Goal: Task Accomplishment & Management: Manage account settings

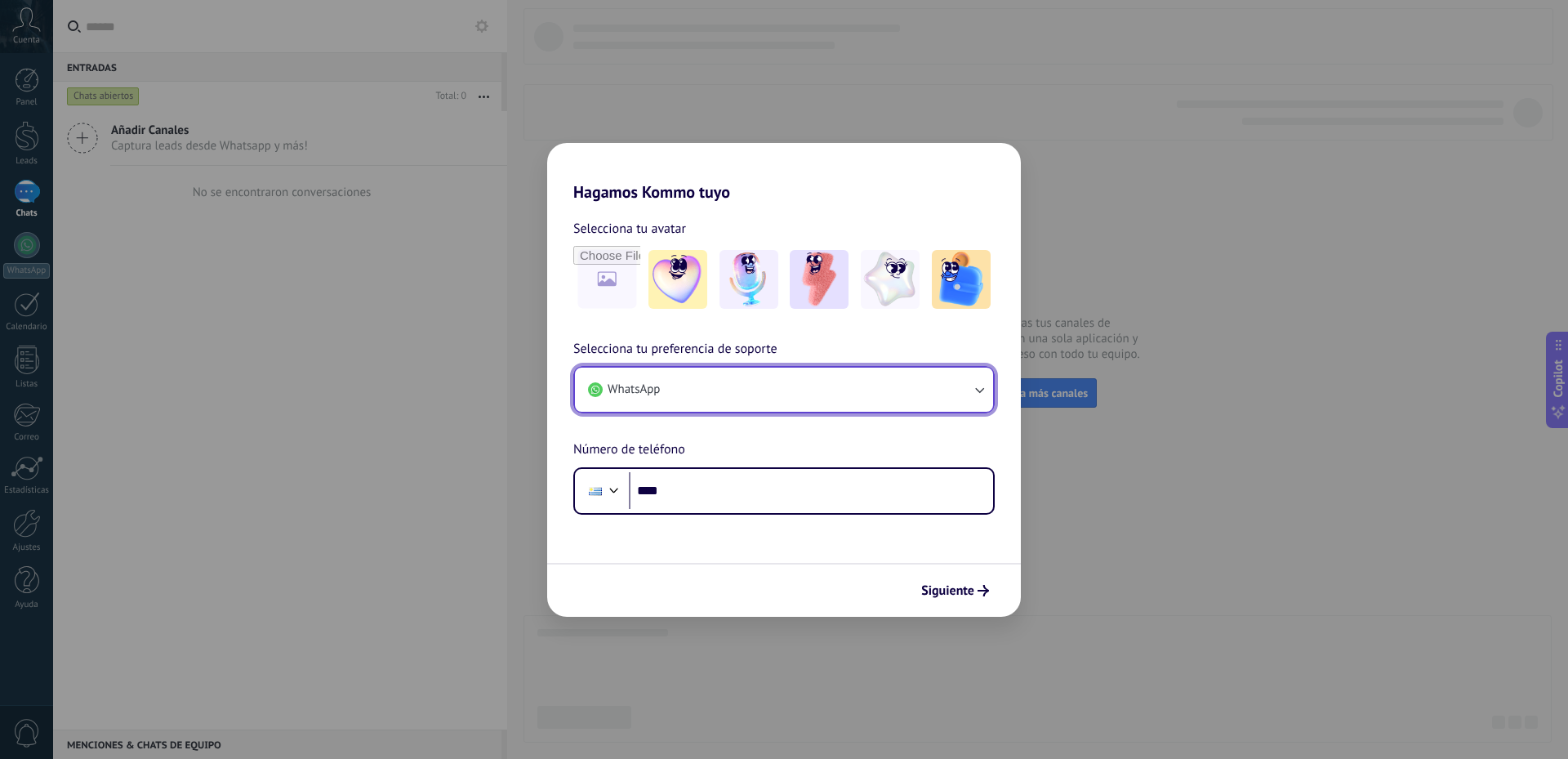
click at [965, 384] on button "WhatsApp" at bounding box center [784, 390] width 418 height 44
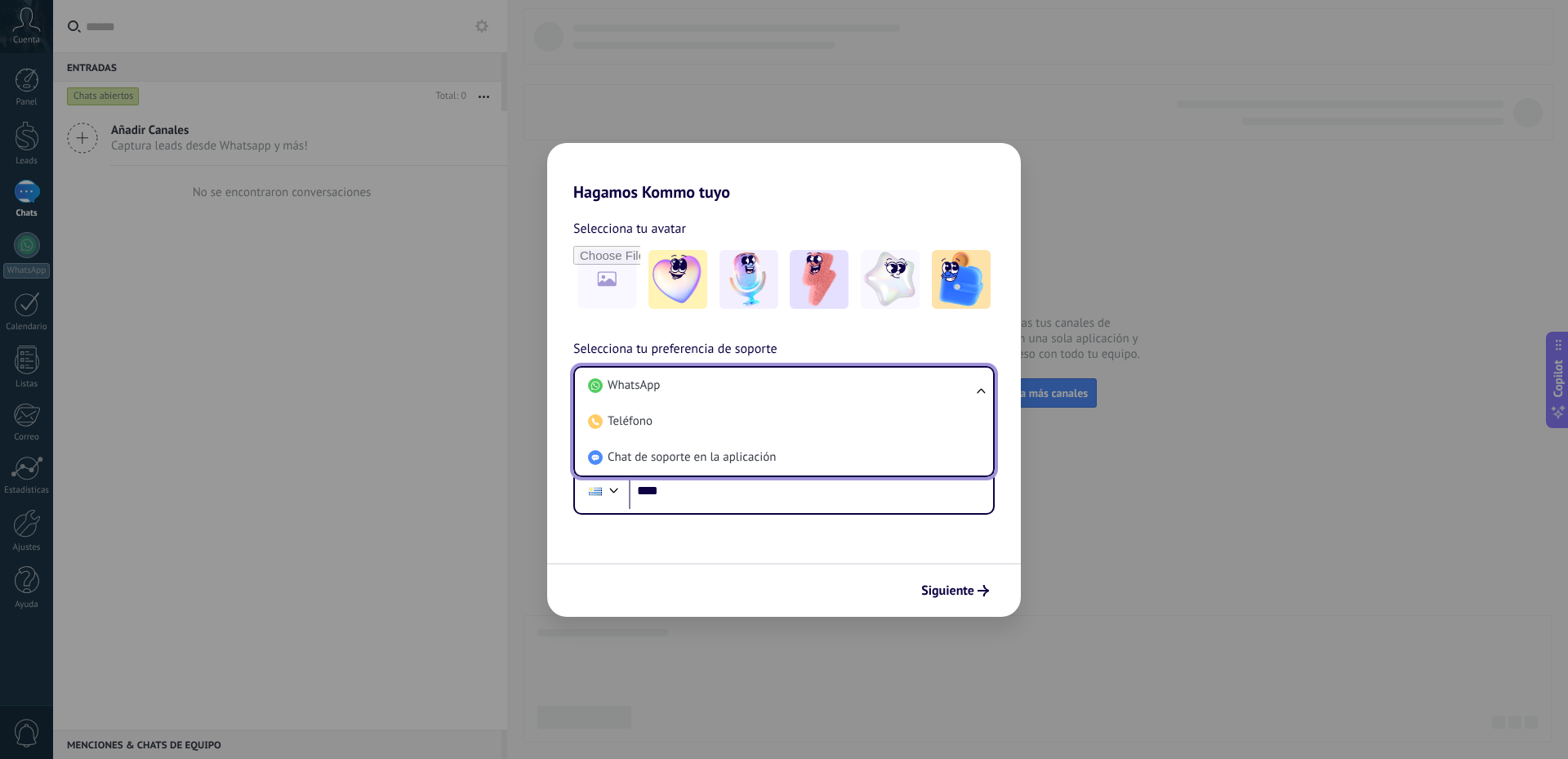
click at [997, 340] on div "Selecciona tu preferencia de soporte WhatsApp WhatsApp Teléfono Chat de soporte…" at bounding box center [784, 427] width 474 height 176
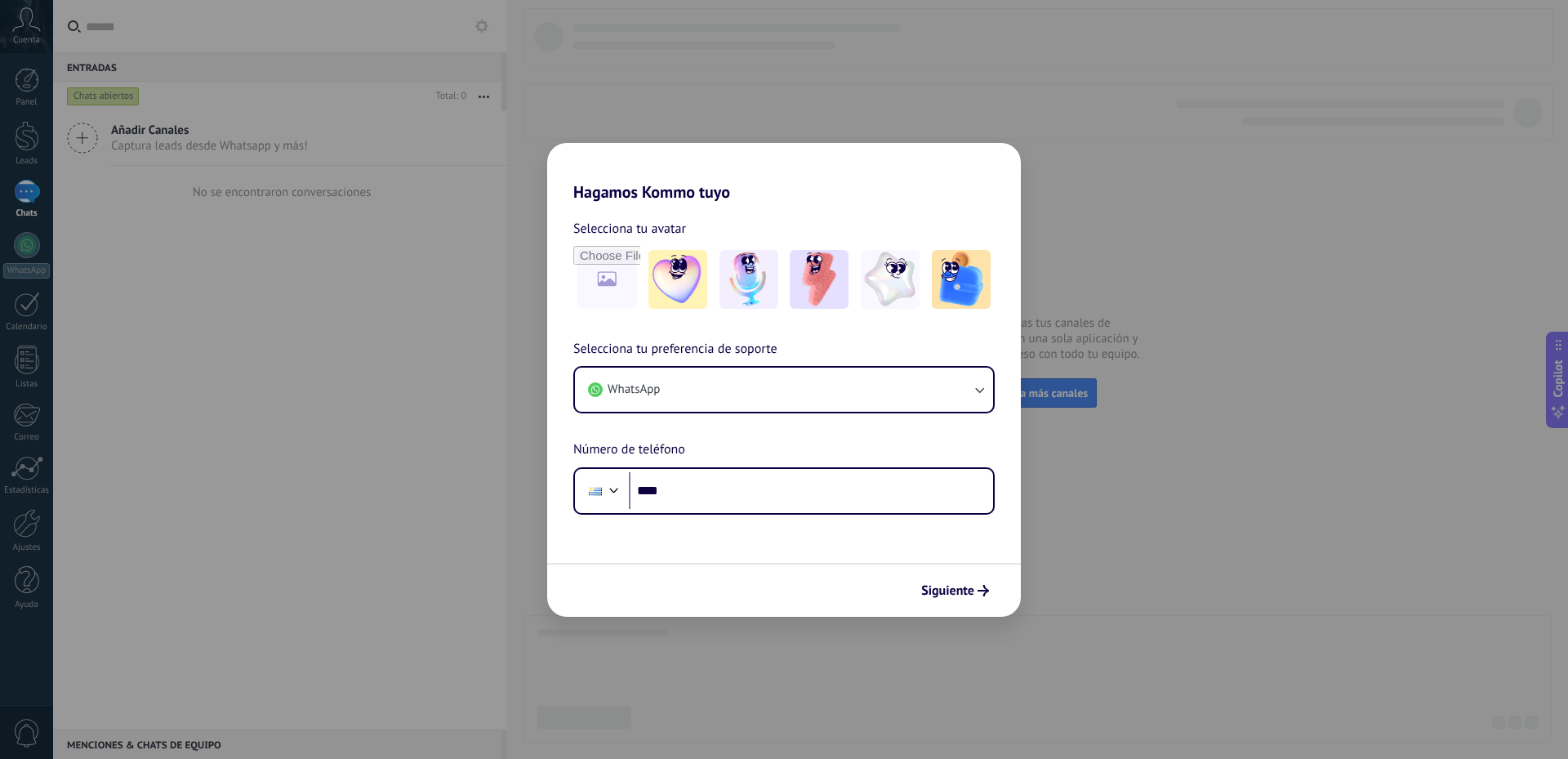
click at [966, 606] on div "Siguiente" at bounding box center [784, 589] width 474 height 54
click at [959, 597] on span "Siguiente" at bounding box center [948, 590] width 53 height 12
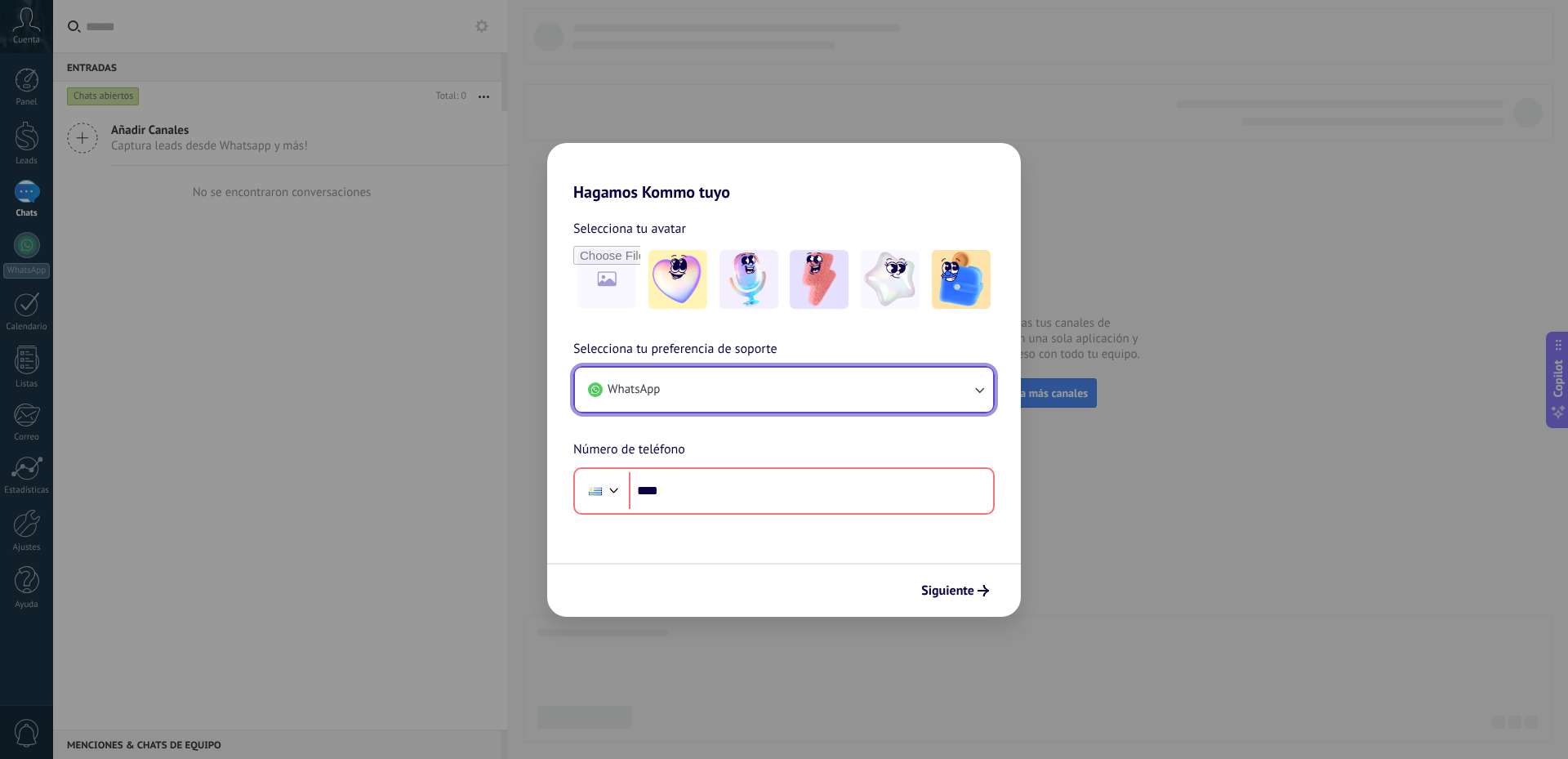
click at [834, 402] on button "WhatsApp" at bounding box center [784, 390] width 418 height 44
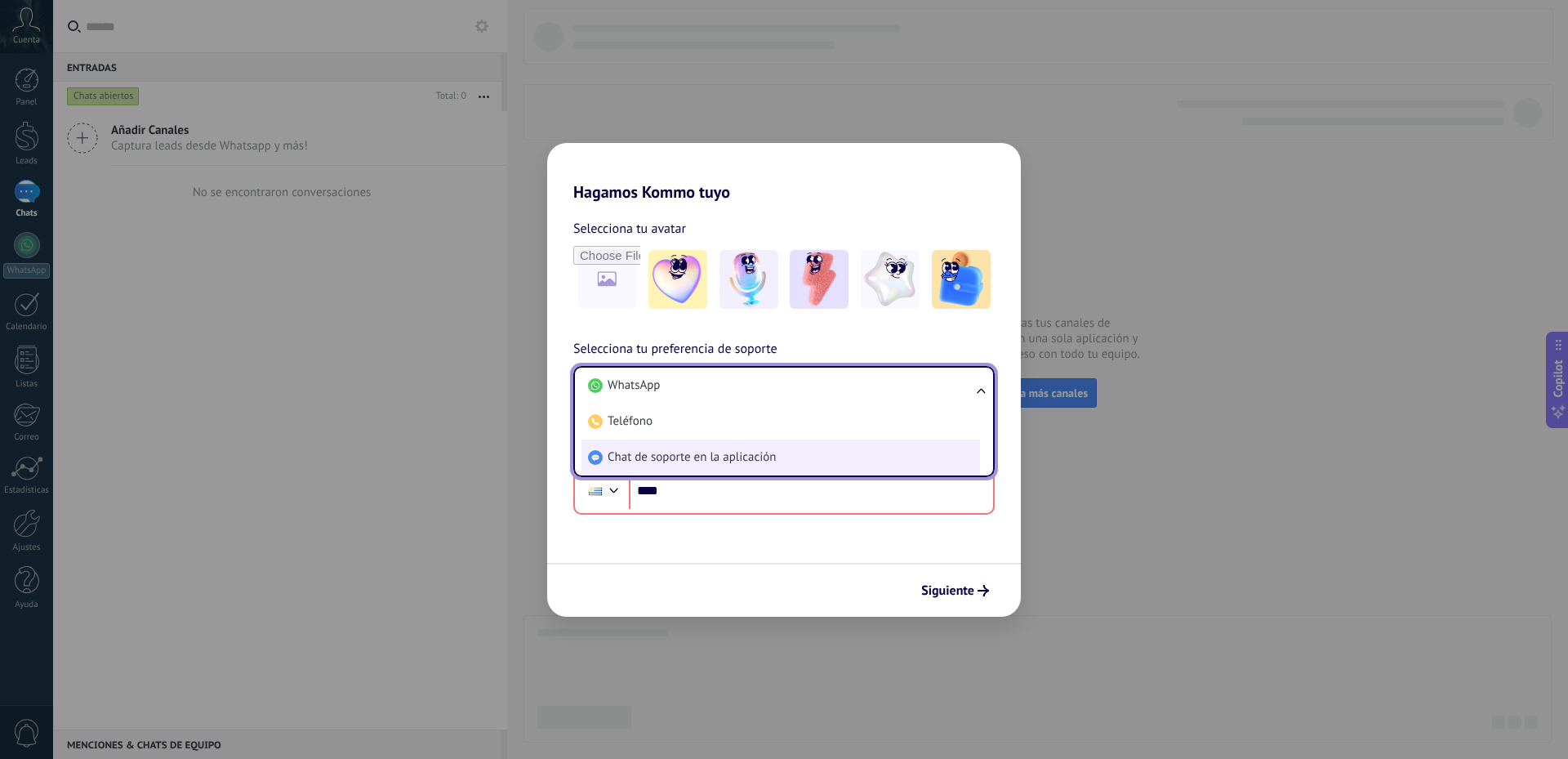
click at [798, 449] on li "Chat de soporte en la aplicación" at bounding box center [780, 457] width 398 height 36
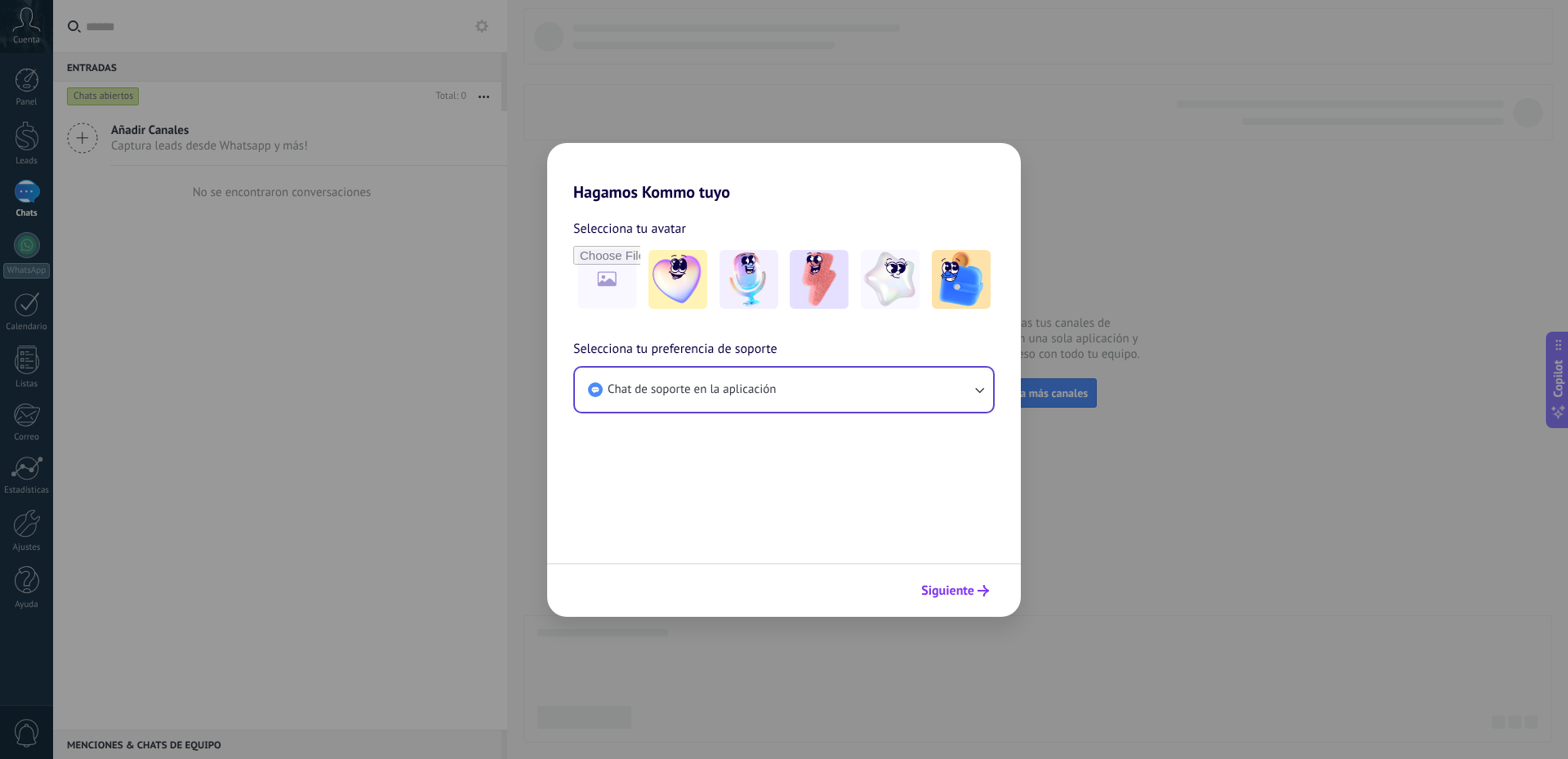
click at [948, 590] on span "Siguiente" at bounding box center [948, 590] width 53 height 12
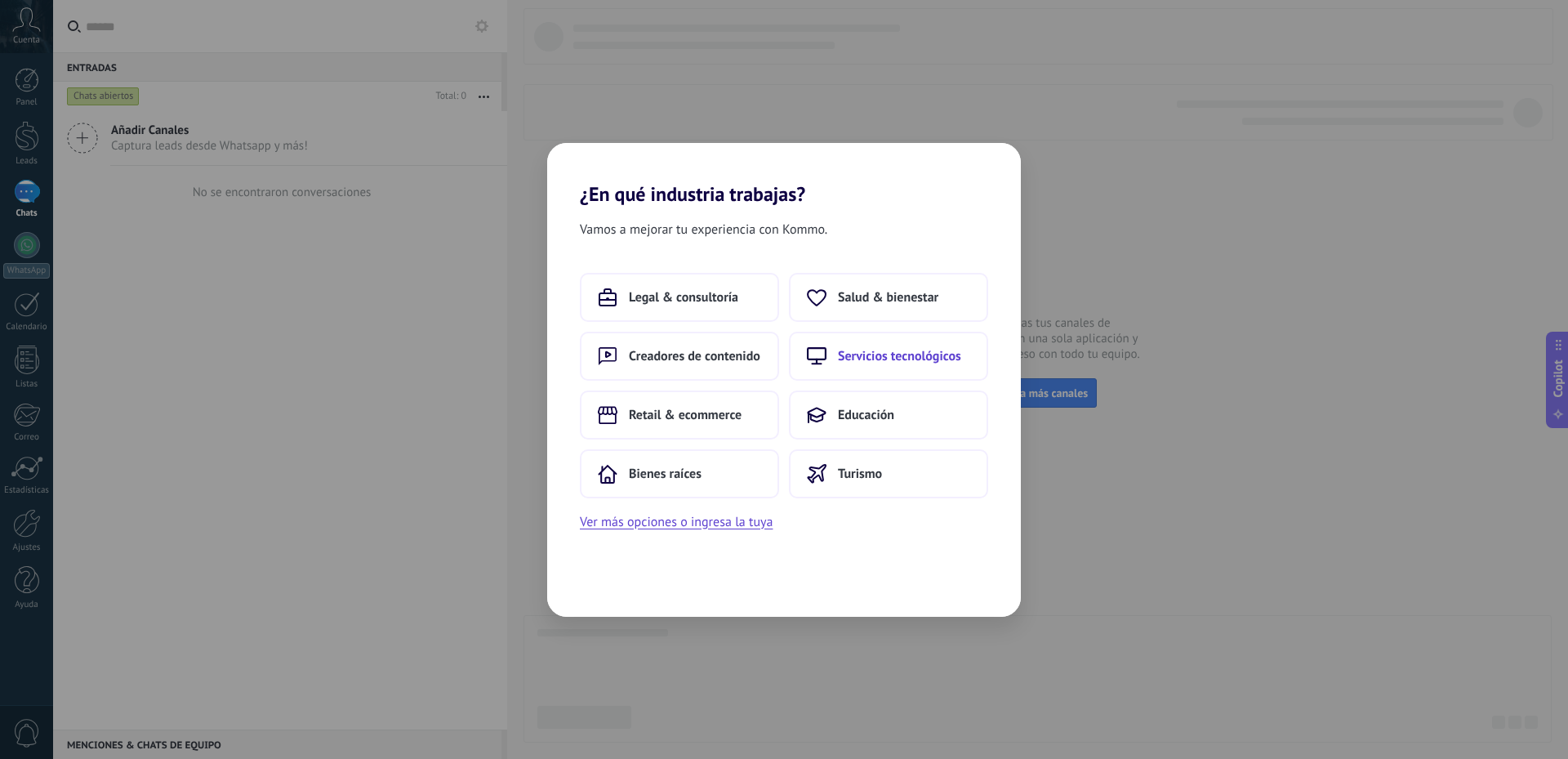
click at [852, 364] on button "Servicios tecnológicos" at bounding box center [888, 356] width 200 height 49
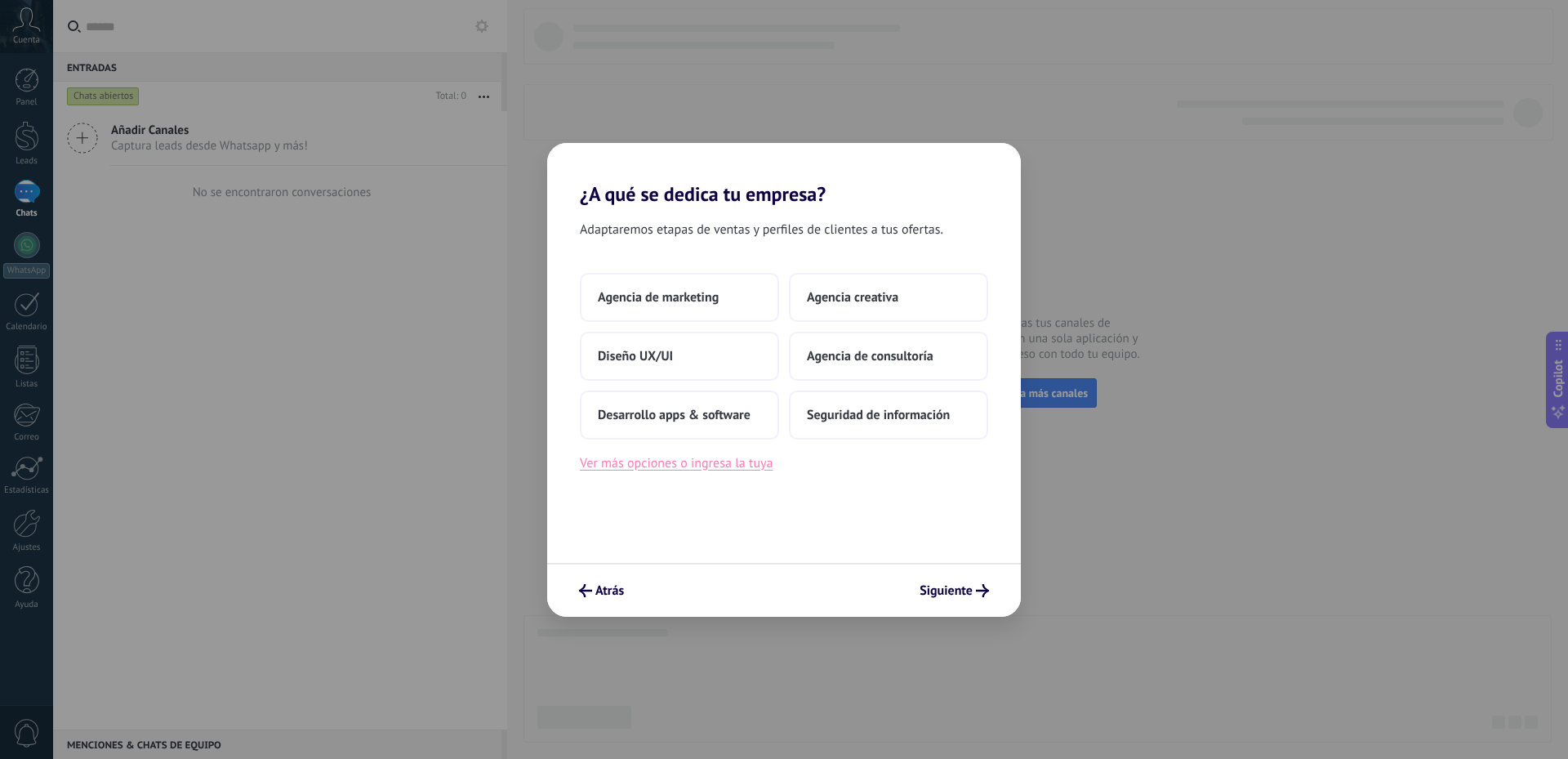
click at [715, 457] on button "Ver más opciones o ingresa la tuya" at bounding box center [675, 463] width 193 height 21
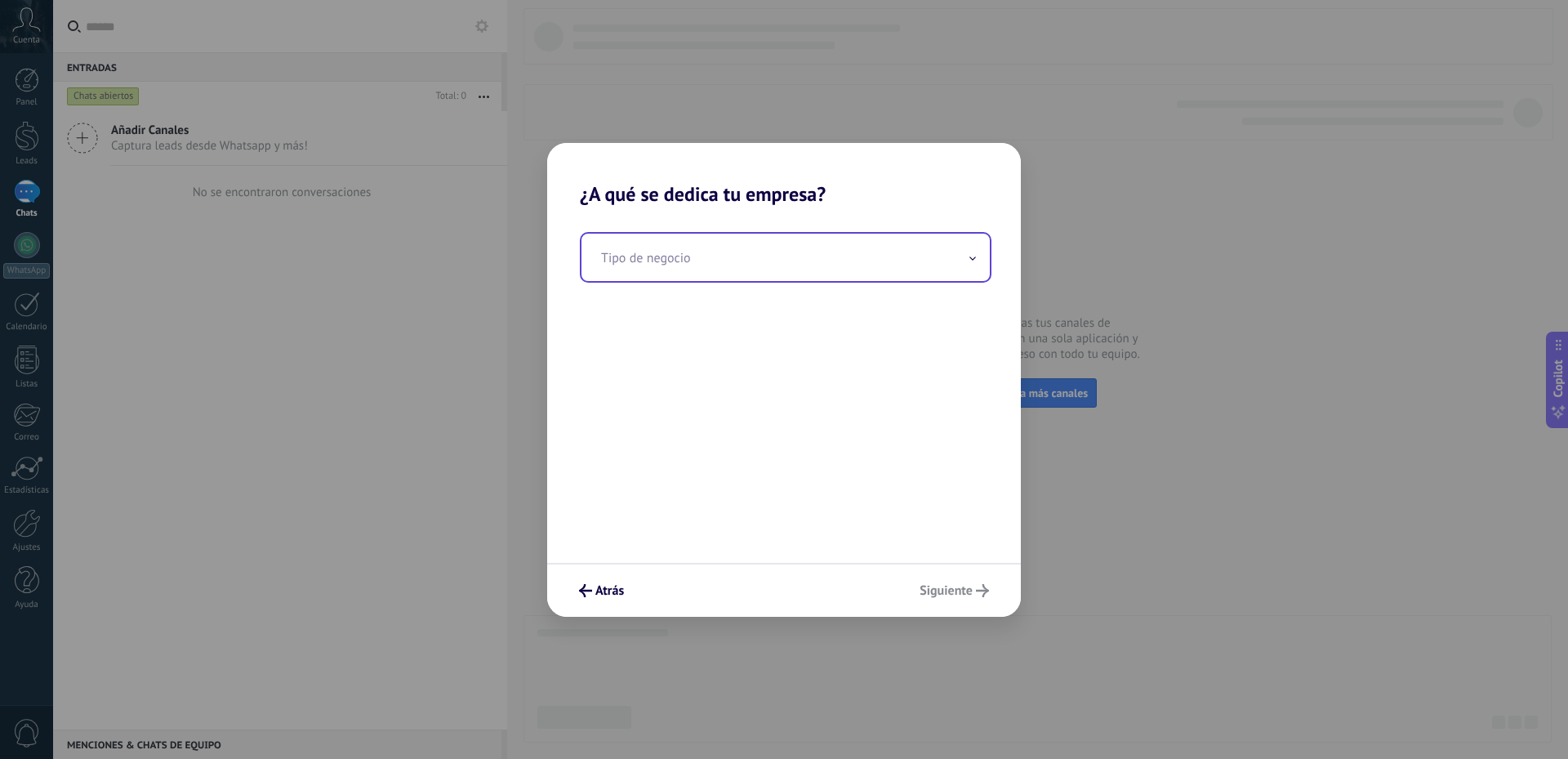
click at [860, 272] on input "text" at bounding box center [785, 257] width 408 height 47
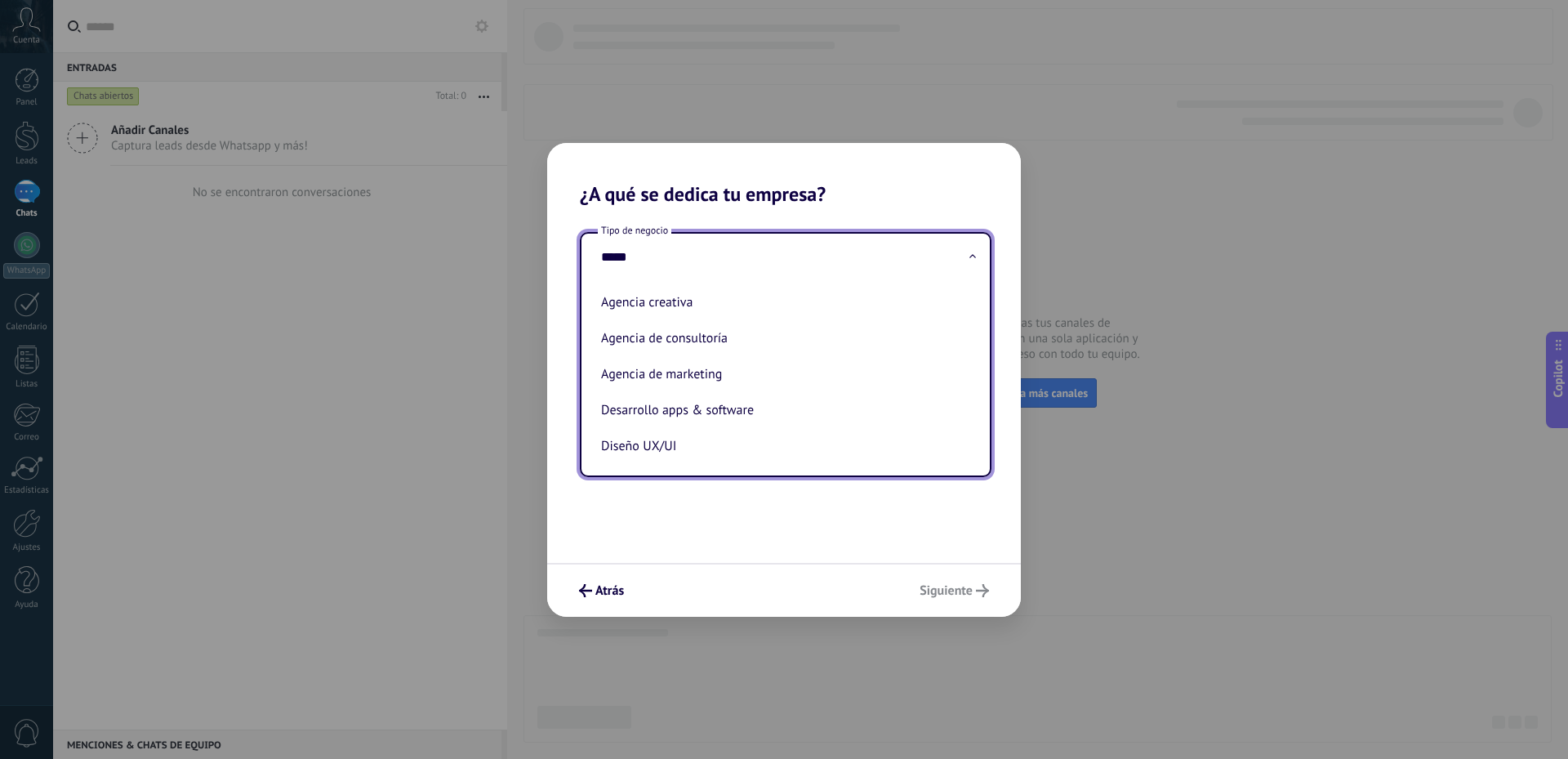
type input "******"
click at [785, 395] on li "Desarrollo apps & software" at bounding box center [782, 410] width 375 height 36
type input "**********"
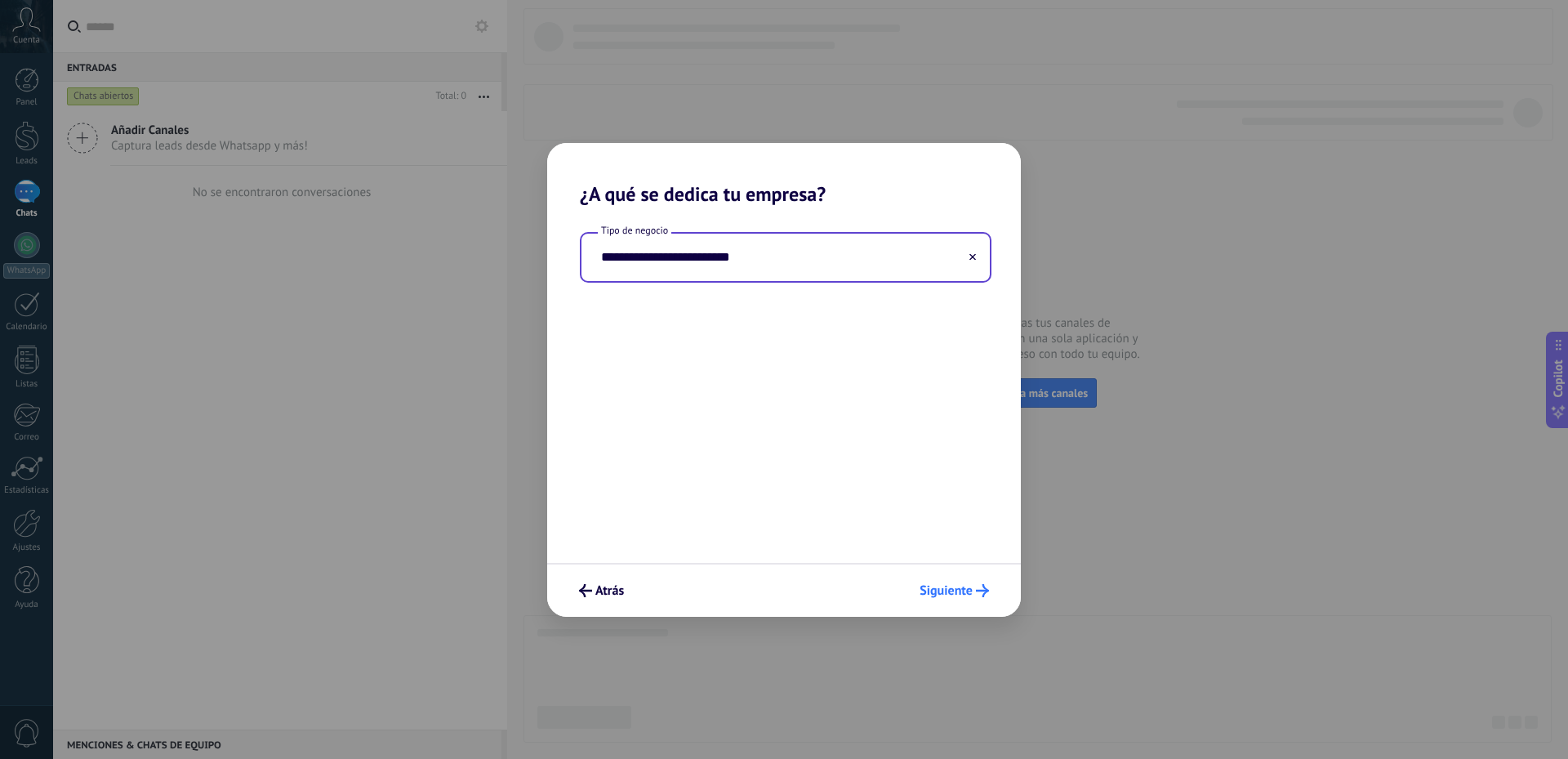
click at [975, 595] on span "Siguiente" at bounding box center [954, 590] width 69 height 13
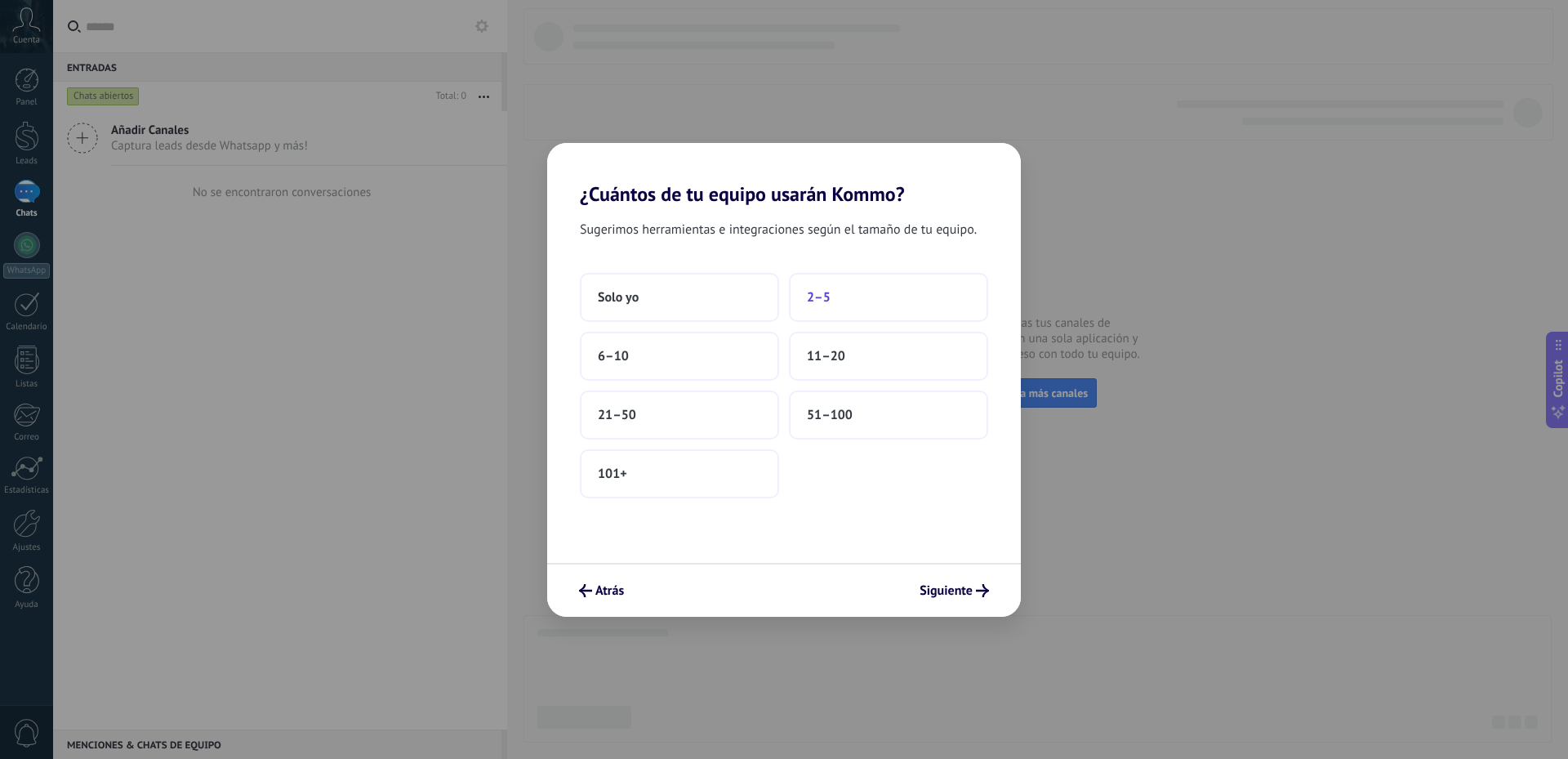
click at [854, 314] on button "2–5" at bounding box center [888, 296] width 200 height 49
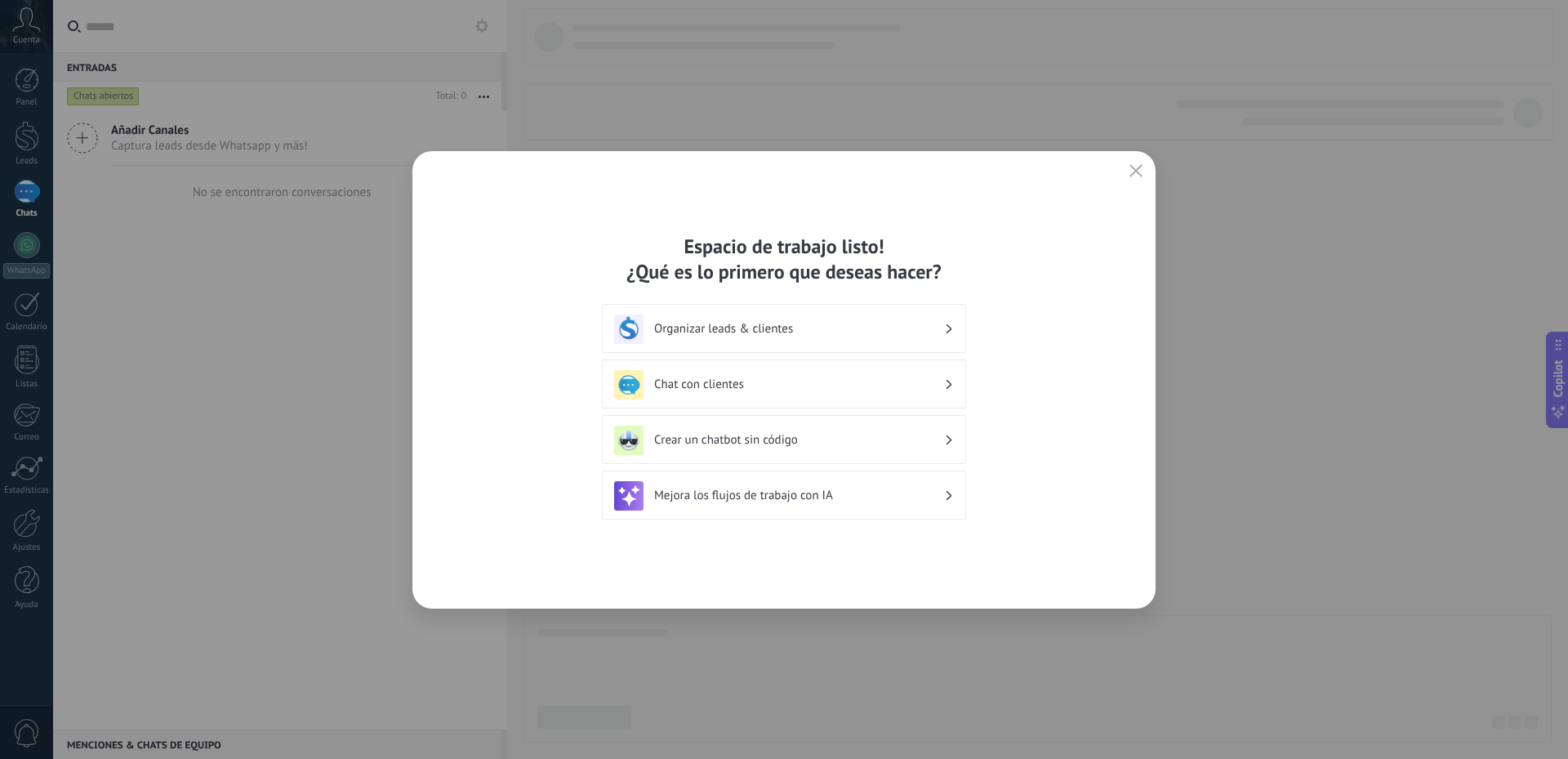
click at [765, 390] on h3 "Chat con clientes" at bounding box center [799, 383] width 290 height 15
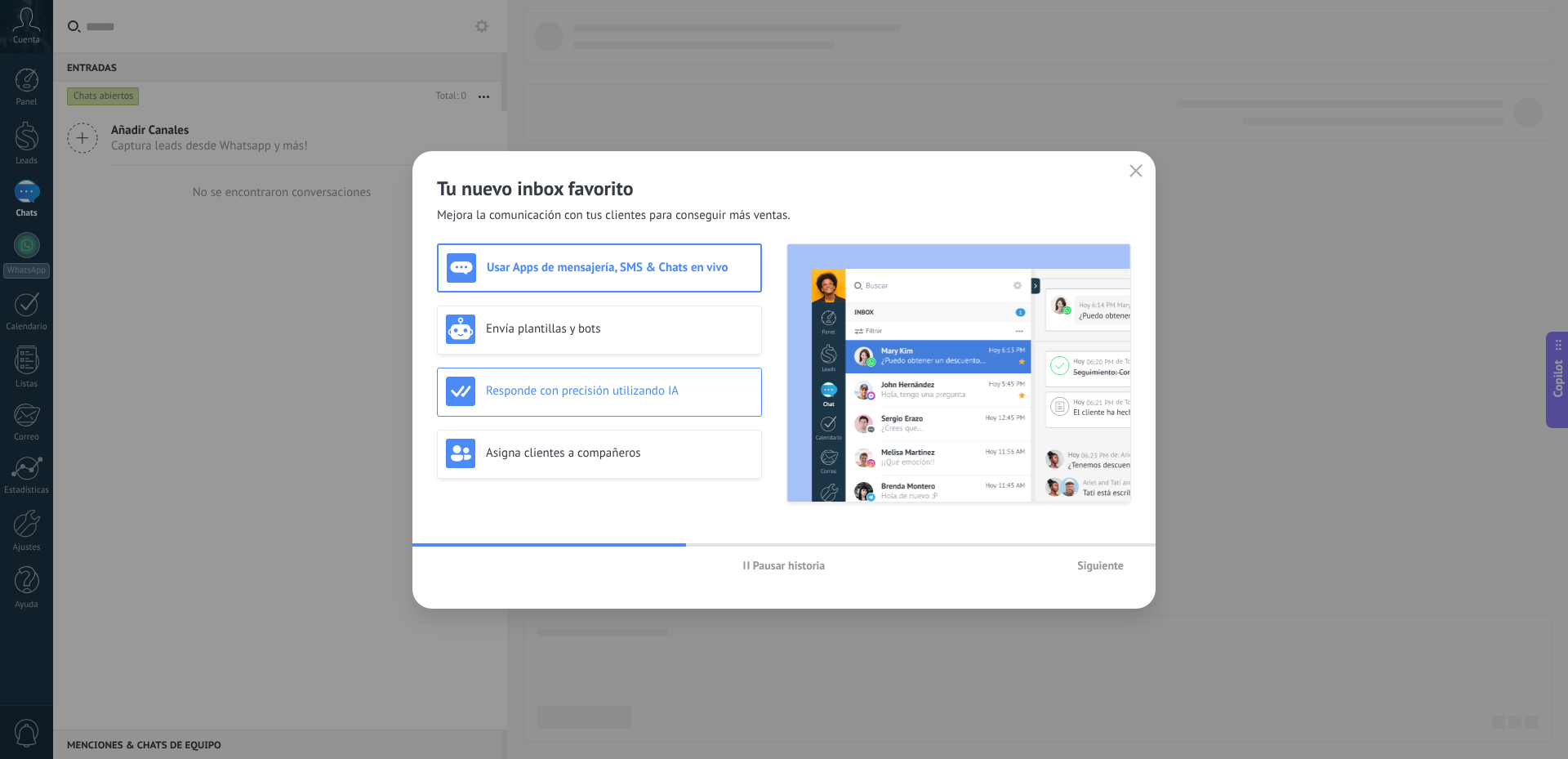
click at [611, 390] on h3 "Responde con precisión utilizando IA" at bounding box center [619, 391] width 267 height 15
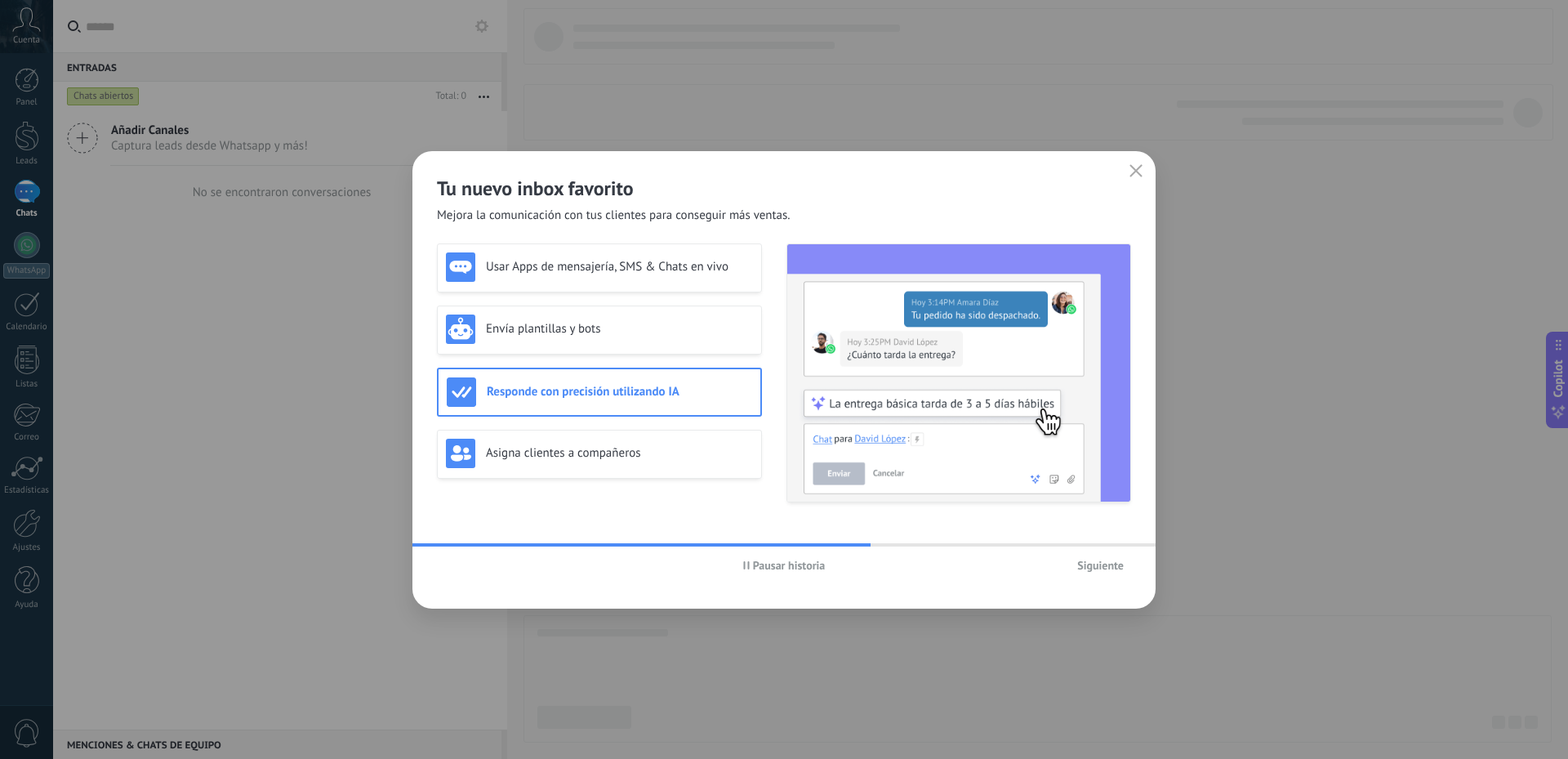
click at [1113, 565] on span "Siguiente" at bounding box center [1100, 565] width 46 height 12
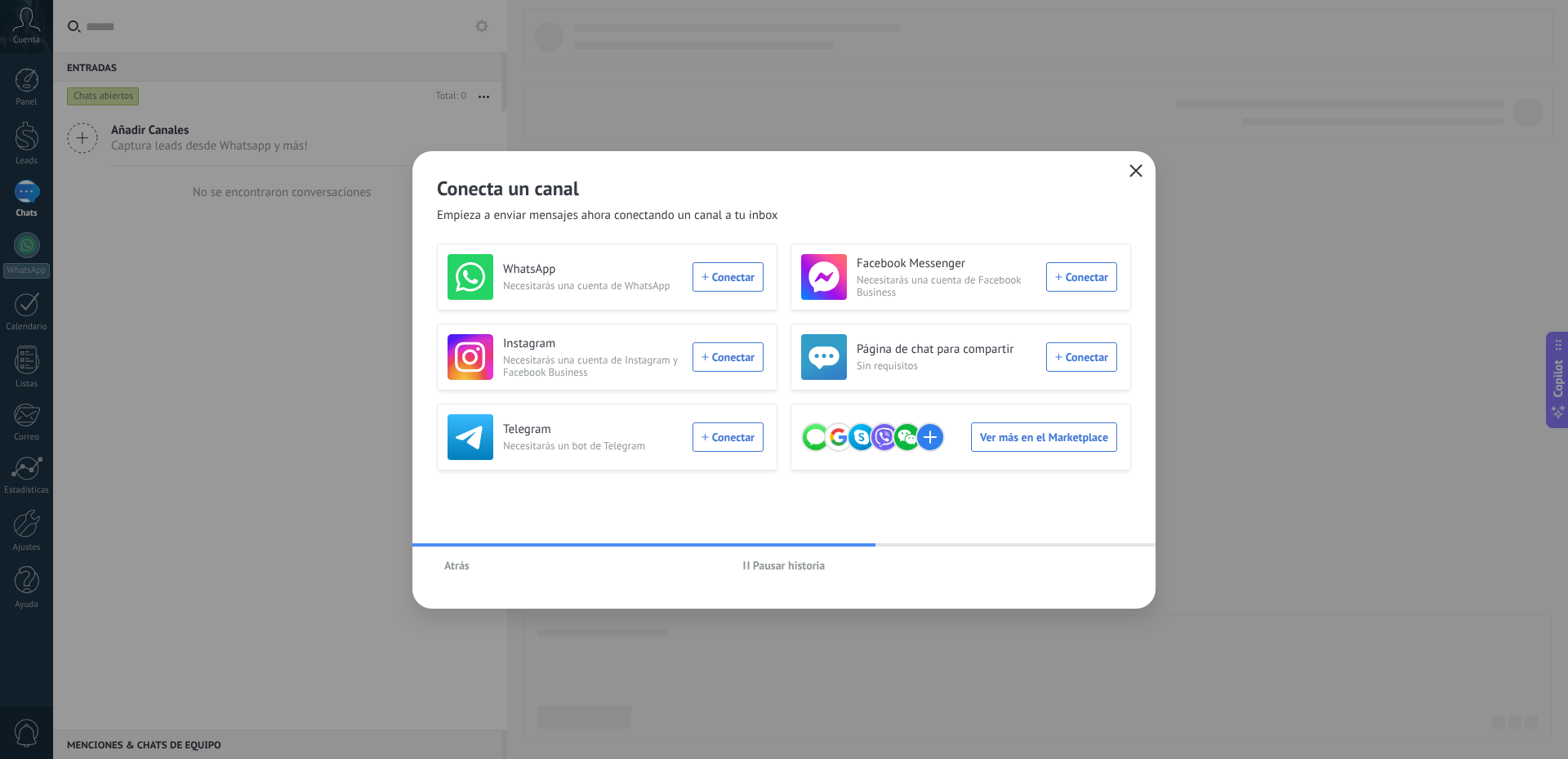
click at [1137, 176] on icon "button" at bounding box center [1136, 170] width 13 height 13
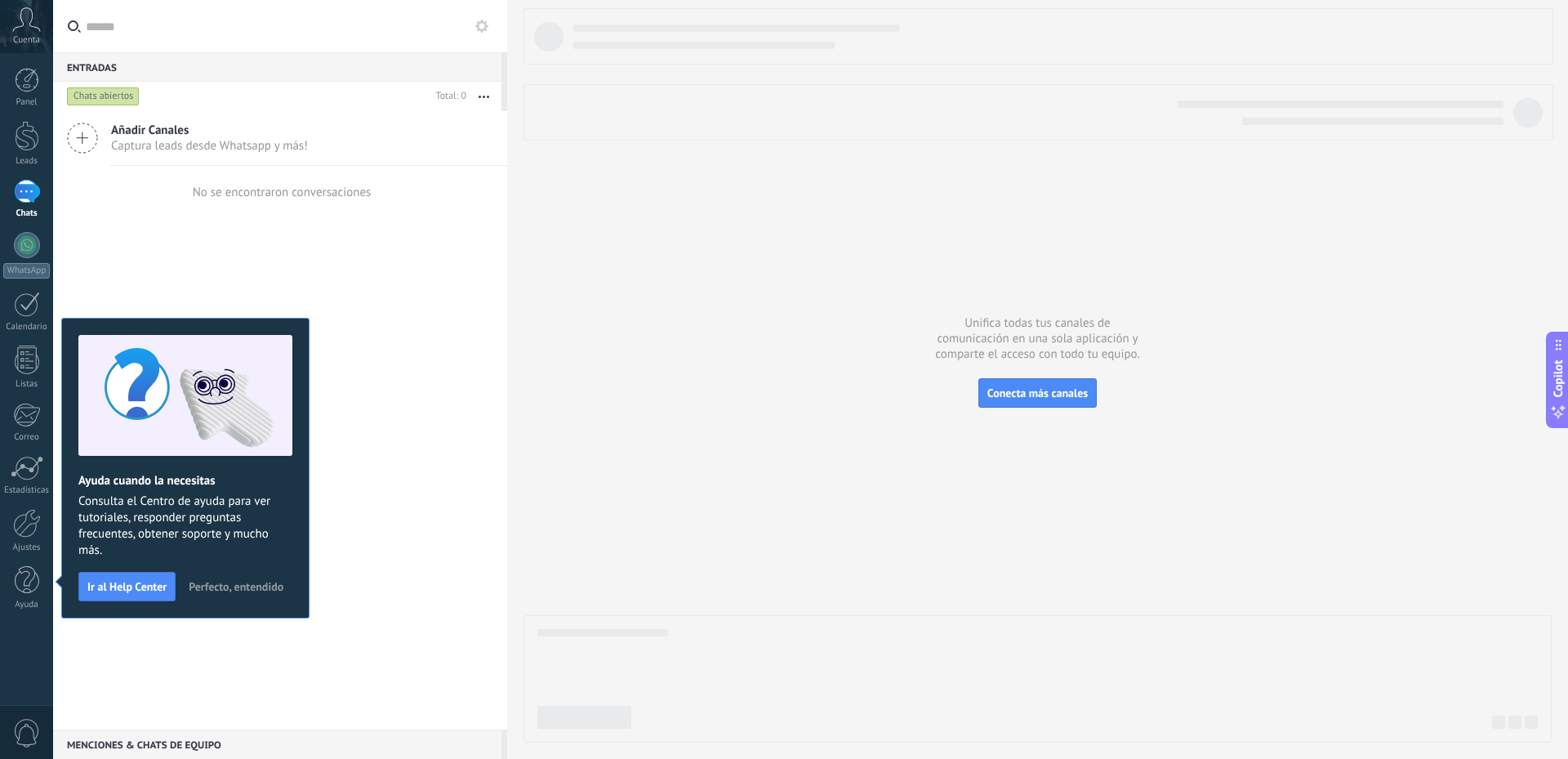
click at [248, 586] on span "Perfecto, entendido" at bounding box center [236, 586] width 95 height 12
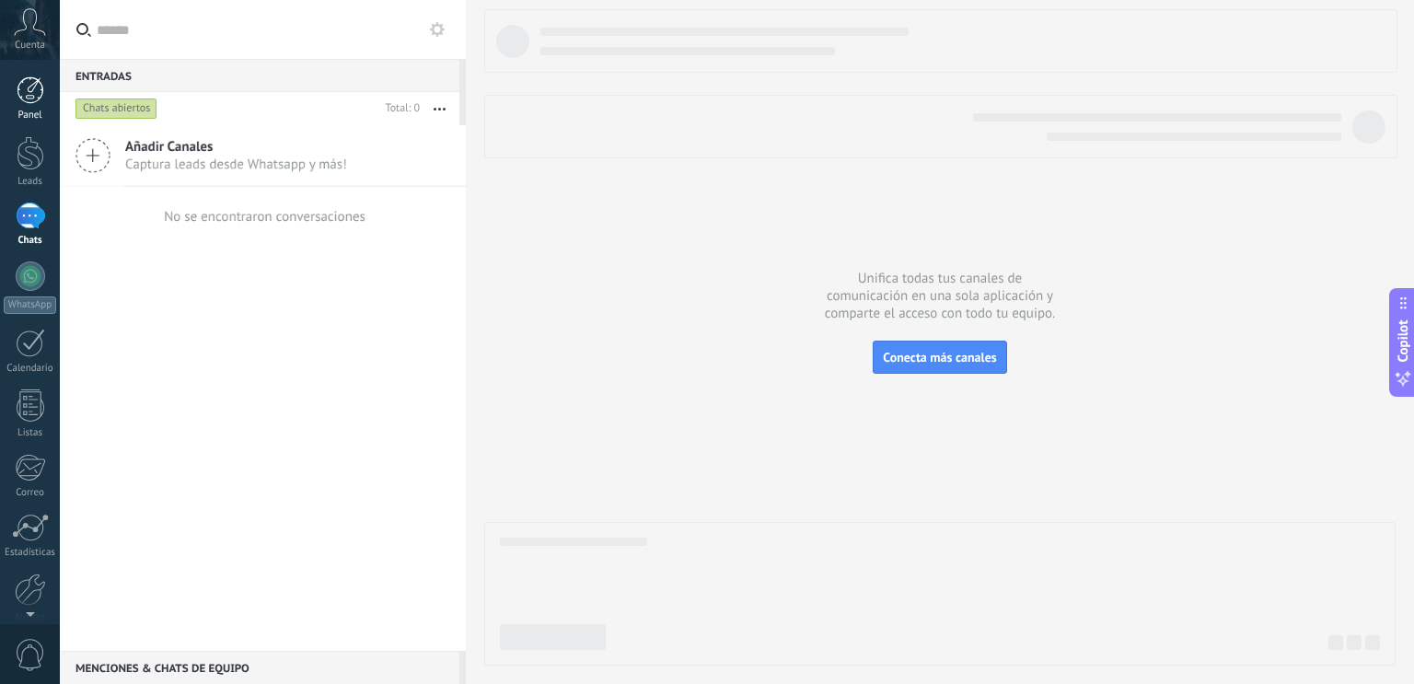
click at [26, 99] on div at bounding box center [31, 90] width 28 height 28
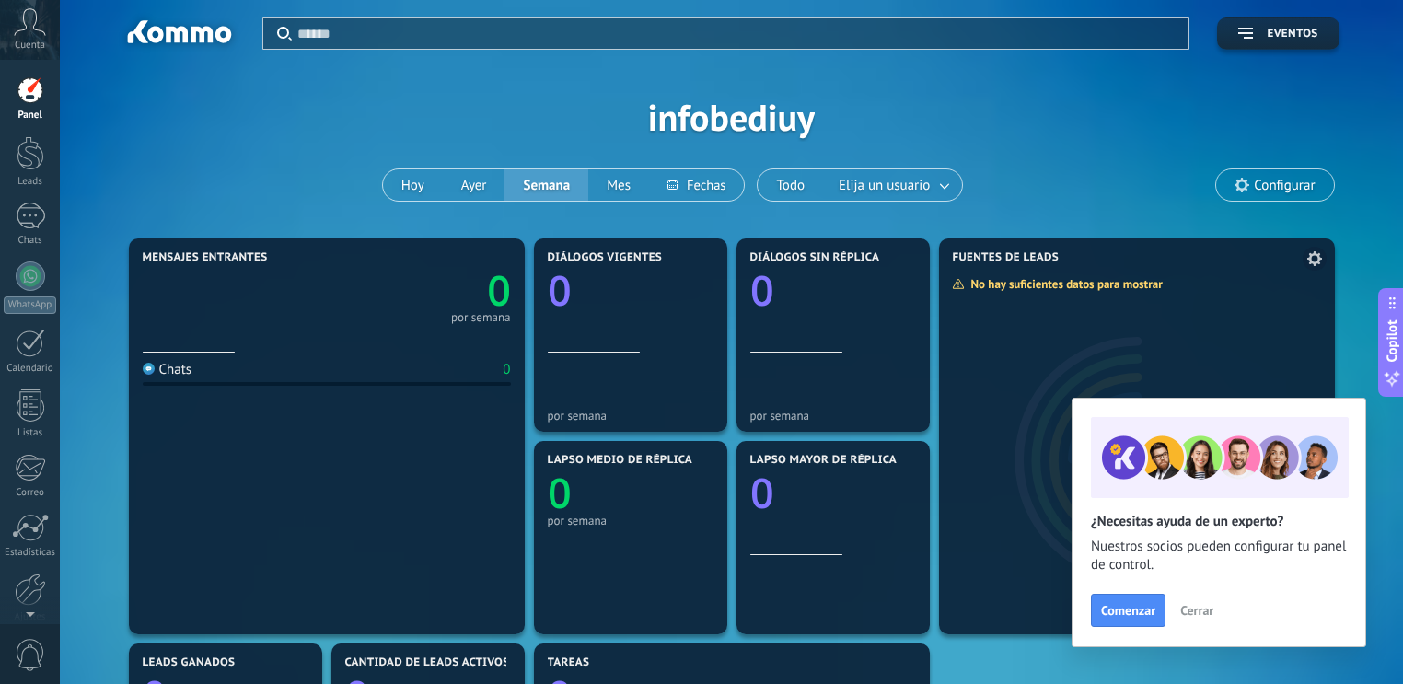
click at [1197, 606] on span "Cerrar" at bounding box center [1196, 610] width 33 height 13
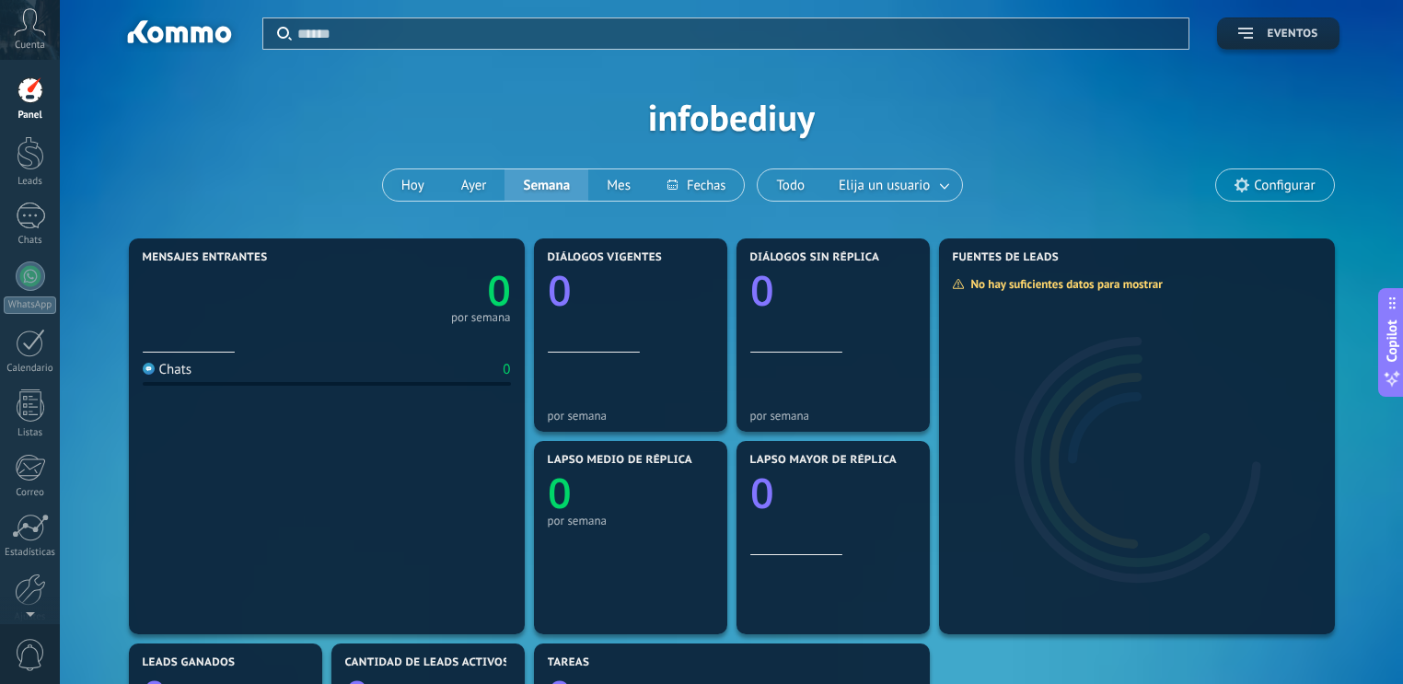
click at [1265, 29] on span "Eventos" at bounding box center [1277, 34] width 79 height 13
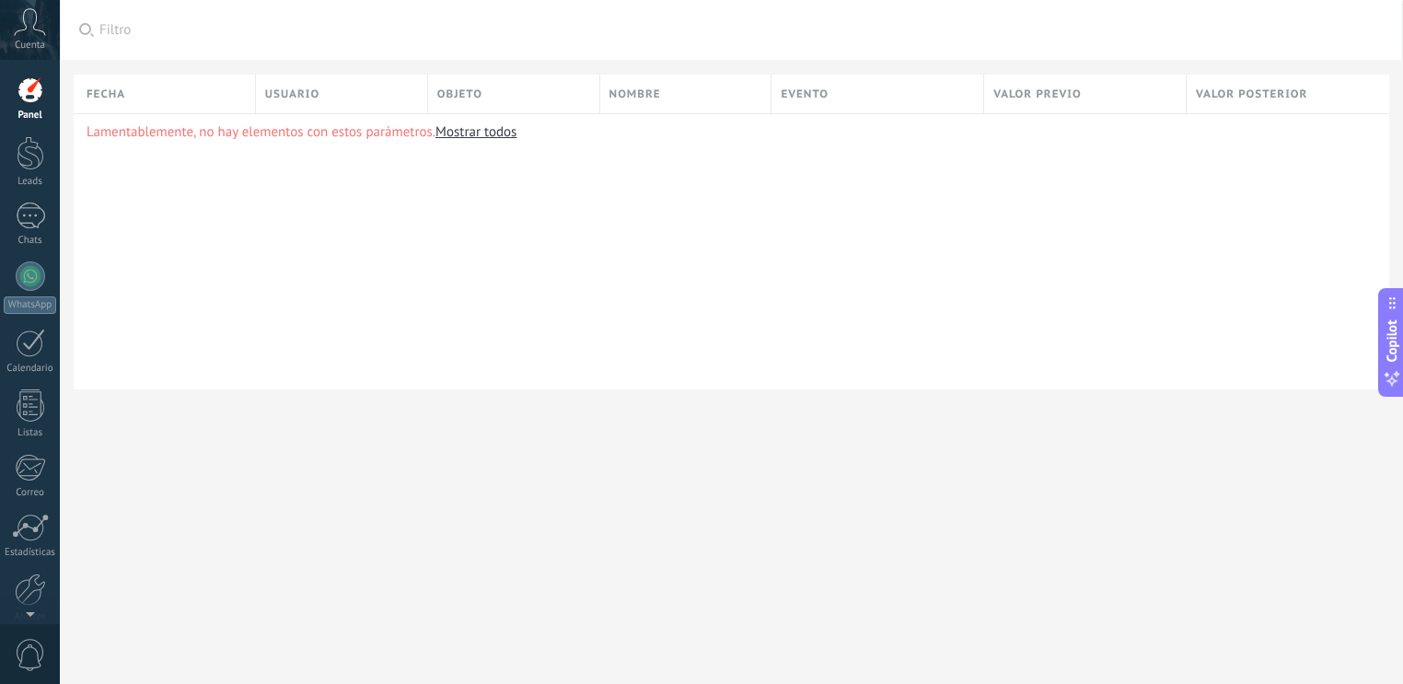
click at [0, 72] on div "Panel Leads Chats WhatsApp Clientes" at bounding box center [60, 342] width 120 height 564
click at [48, 24] on div "Cuenta" at bounding box center [30, 30] width 60 height 60
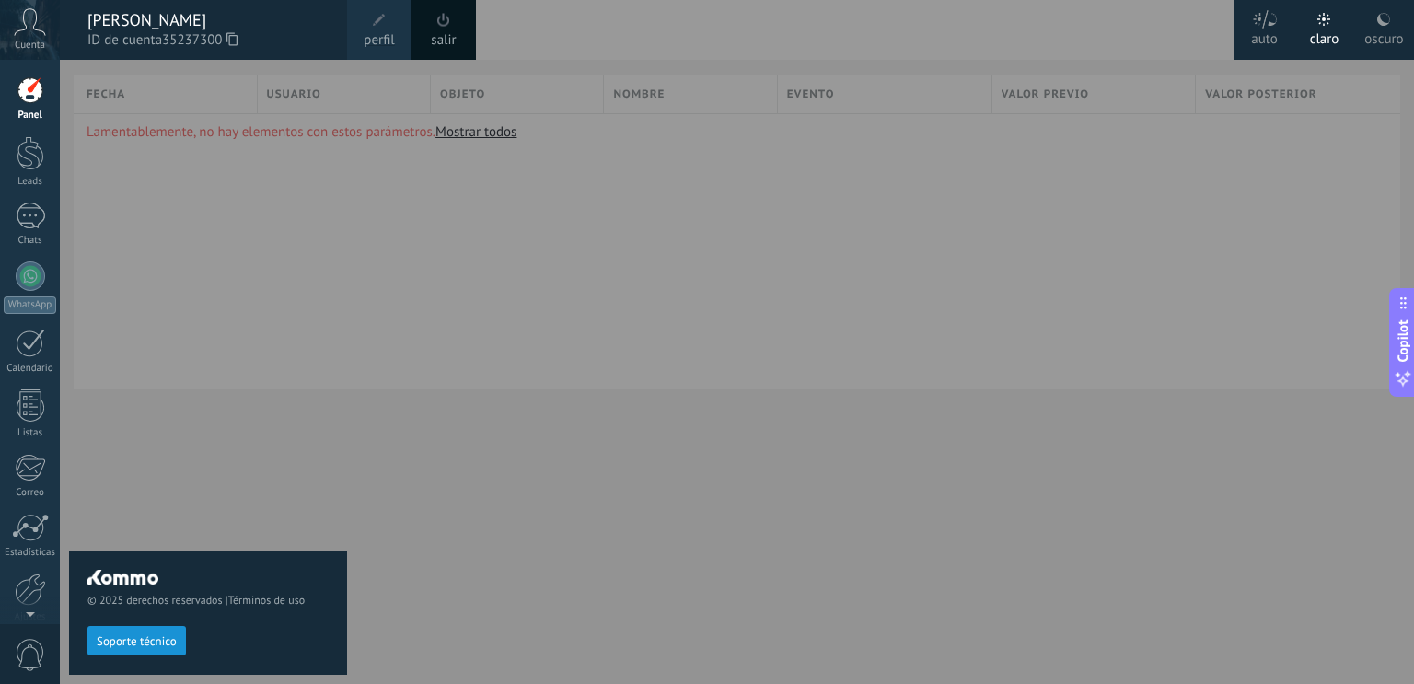
click at [1156, 85] on div at bounding box center [767, 342] width 1414 height 684
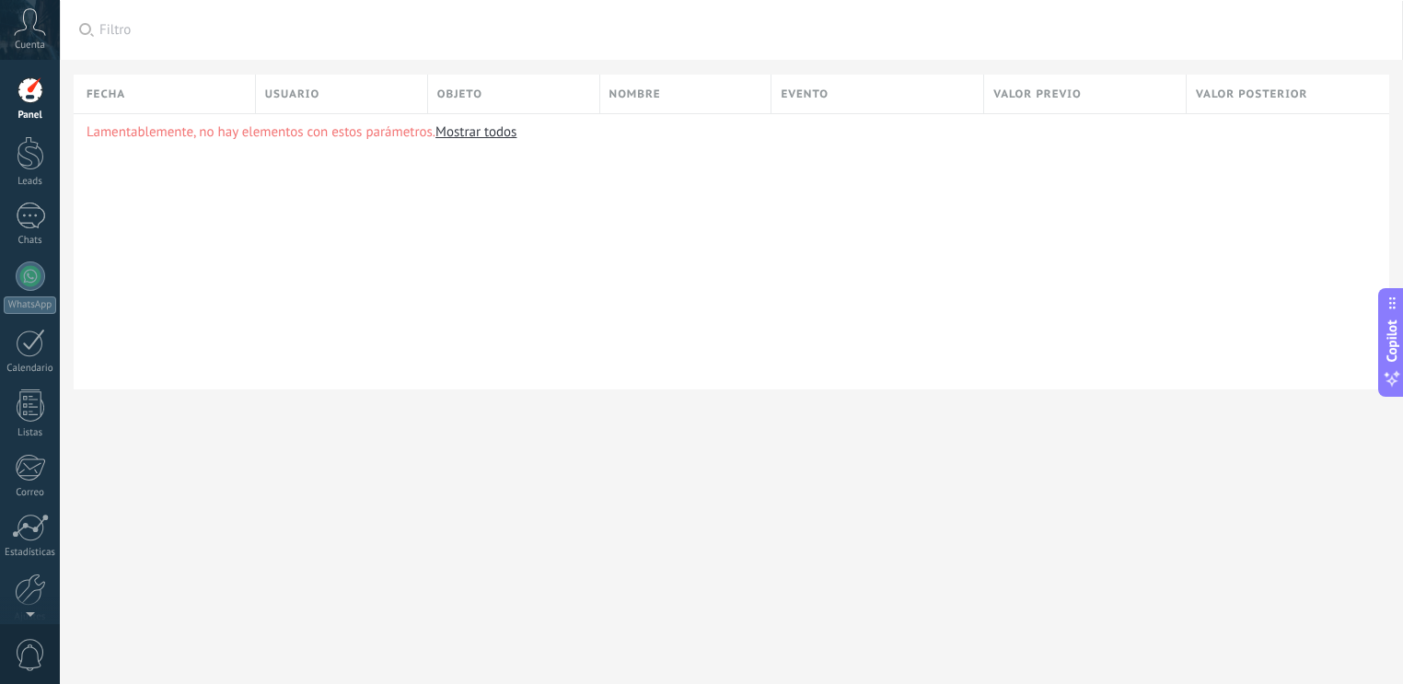
click at [0, 48] on div "Cuenta" at bounding box center [30, 30] width 60 height 60
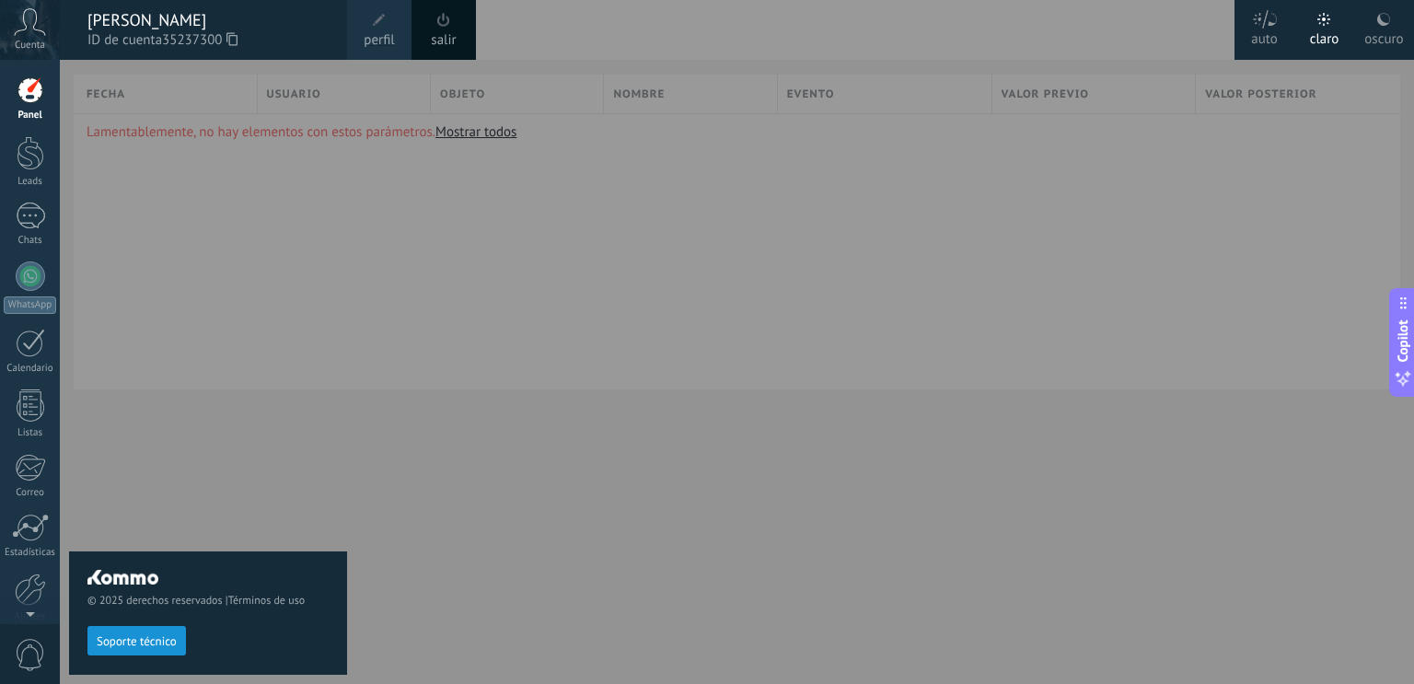
click at [1380, 24] on use at bounding box center [1383, 19] width 13 height 13
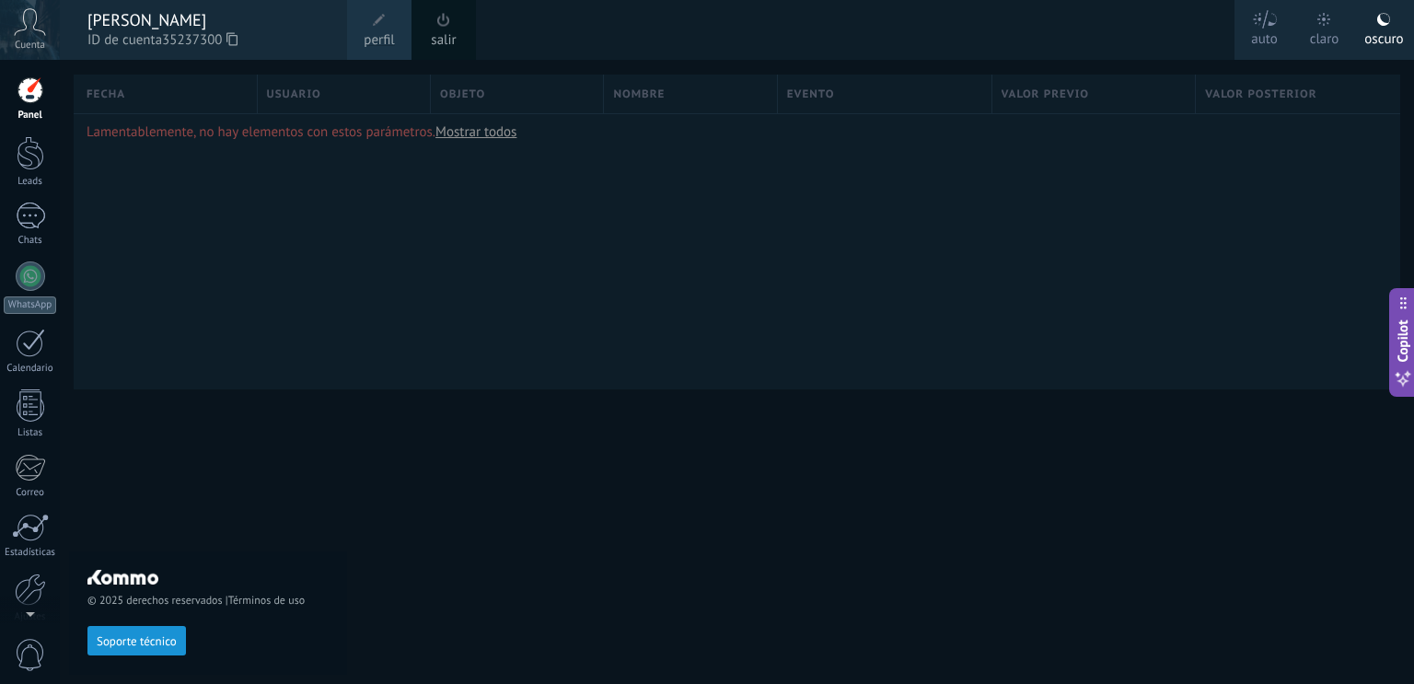
click at [364, 229] on div at bounding box center [767, 342] width 1414 height 684
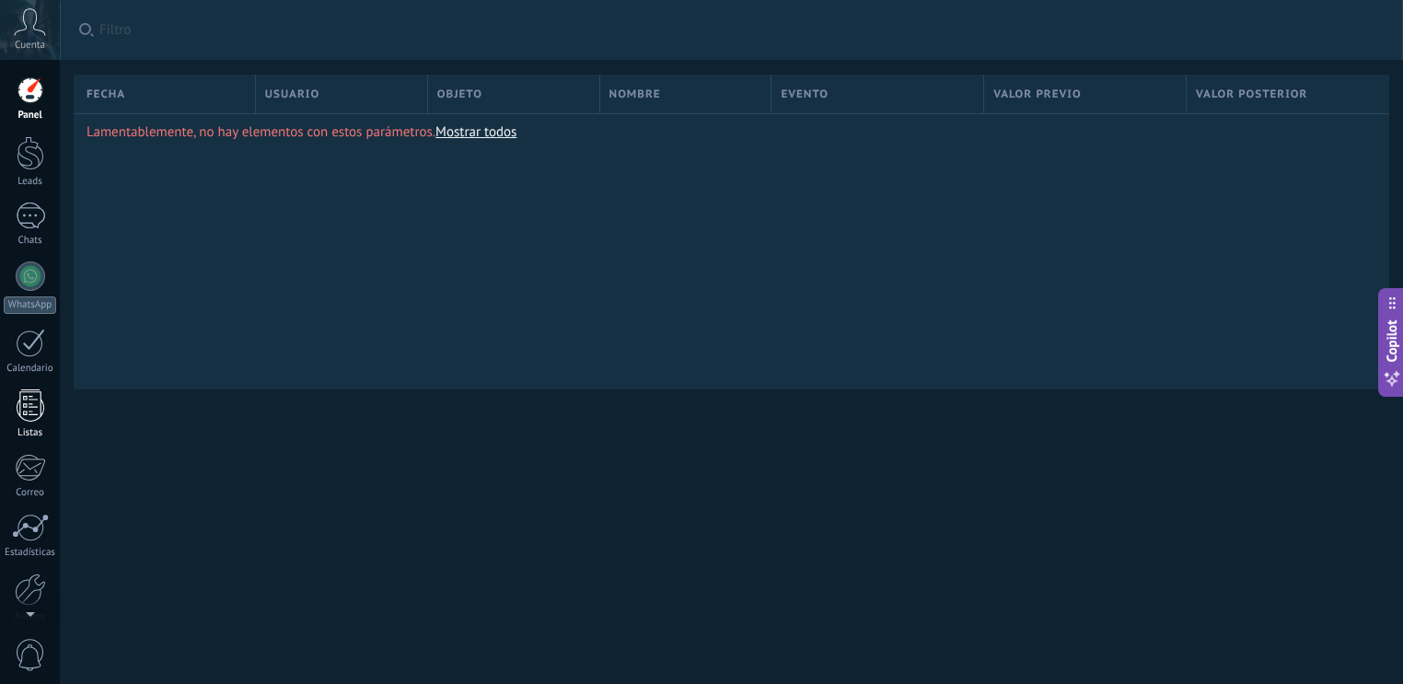
click at [18, 420] on div at bounding box center [31, 405] width 28 height 32
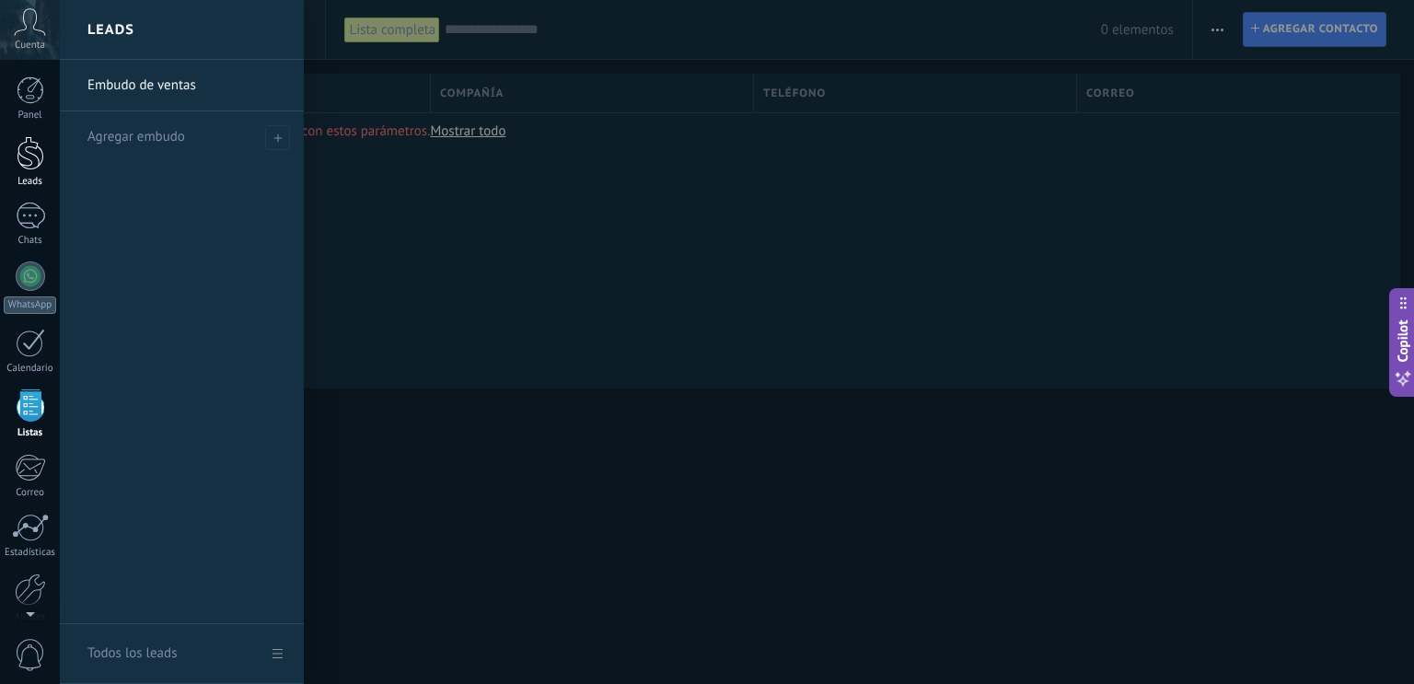
click at [35, 178] on div "Leads" at bounding box center [30, 182] width 53 height 12
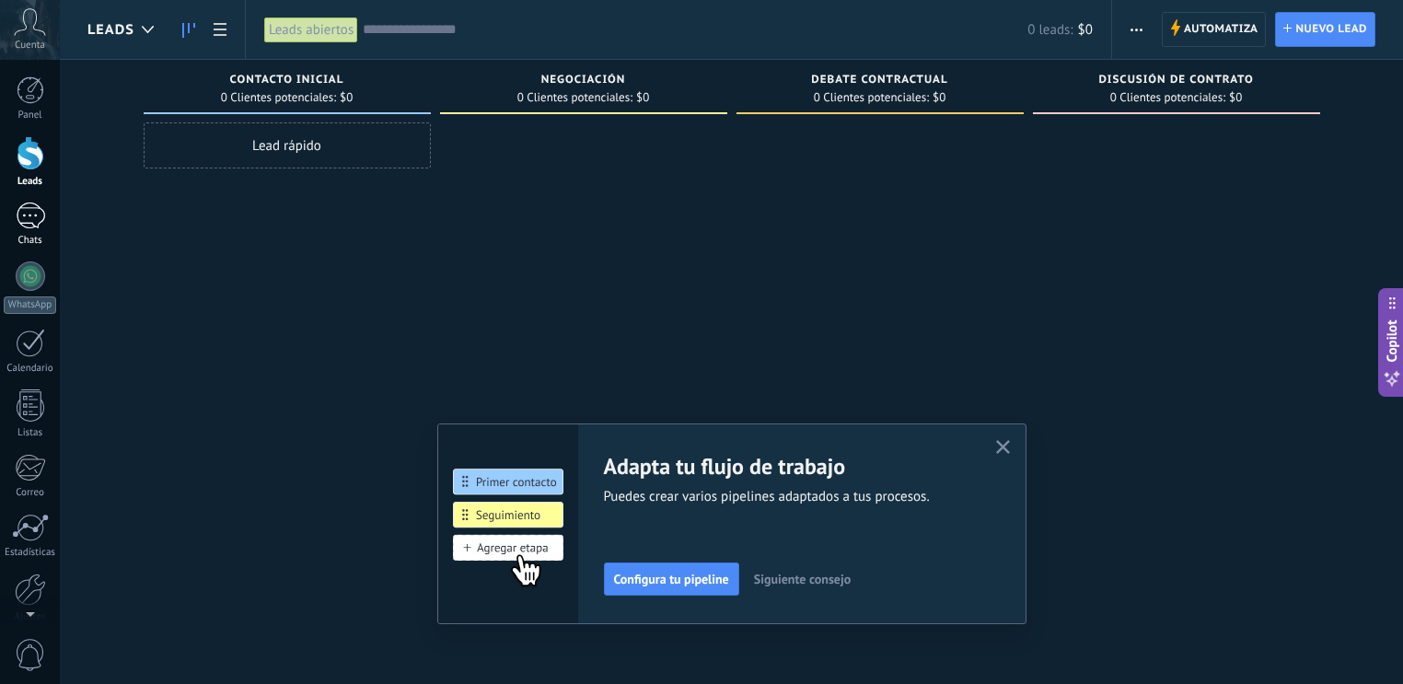
click at [31, 225] on div at bounding box center [30, 215] width 29 height 27
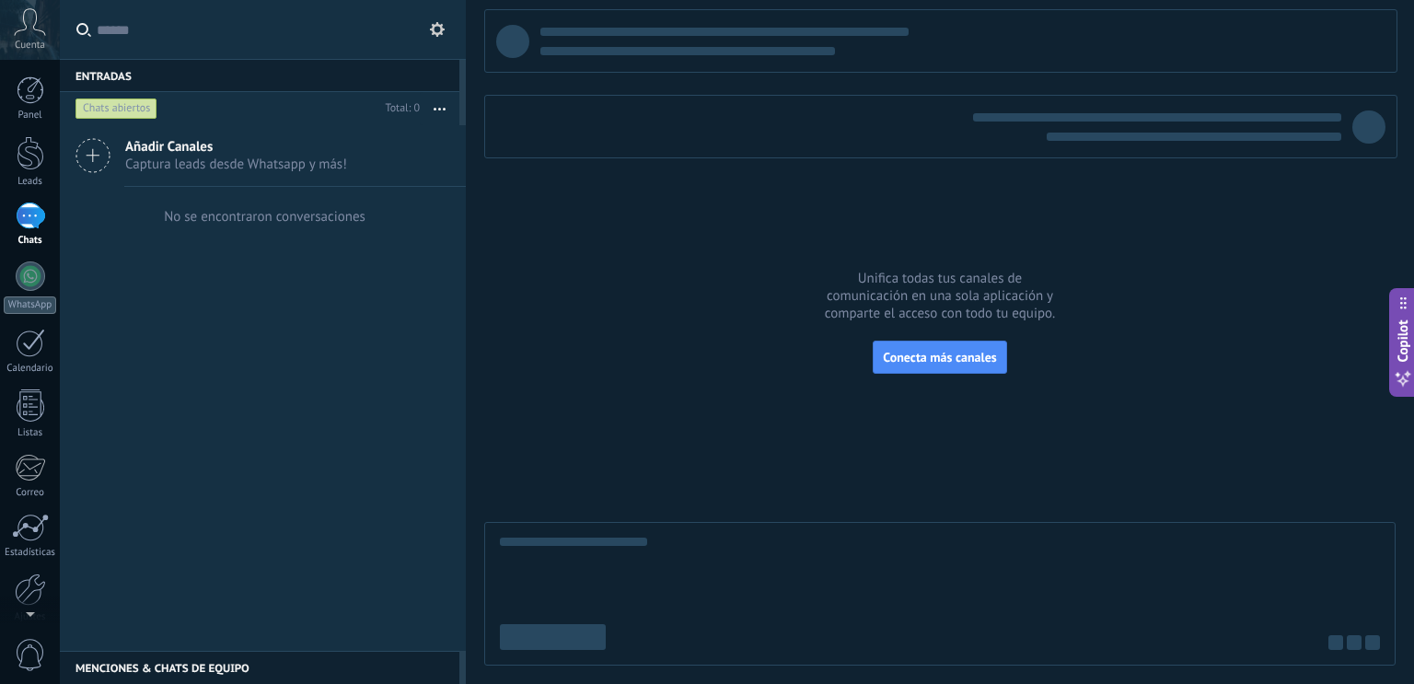
click at [434, 33] on use at bounding box center [437, 29] width 15 height 15
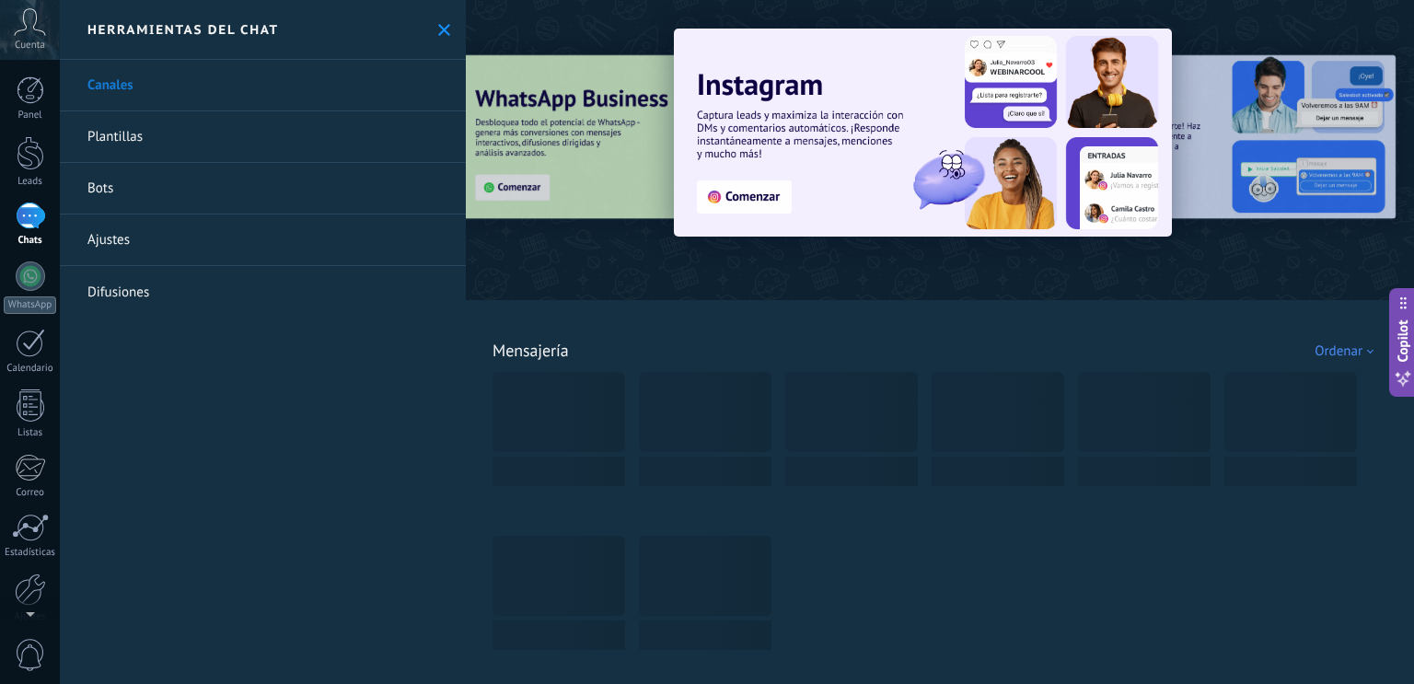
click at [112, 188] on link "Bots" at bounding box center [263, 189] width 406 height 52
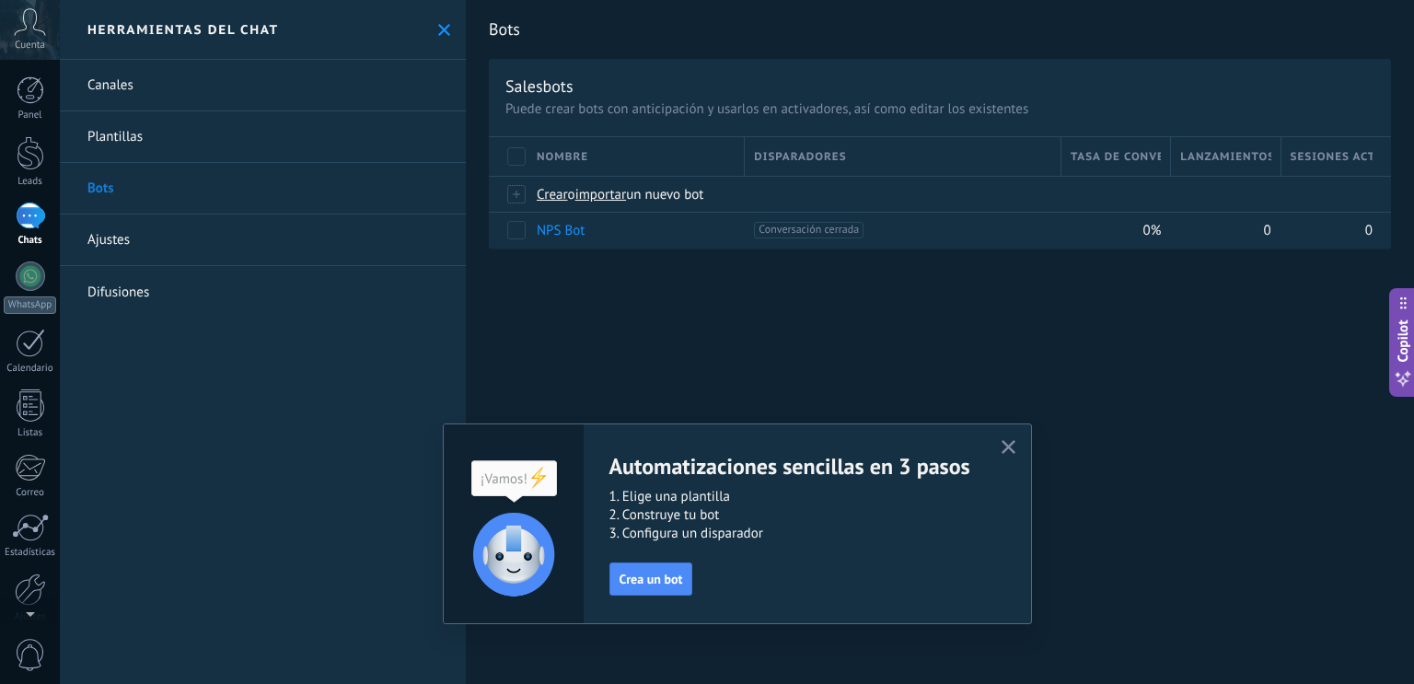
click at [1002, 445] on icon "button" at bounding box center [1008, 447] width 14 height 14
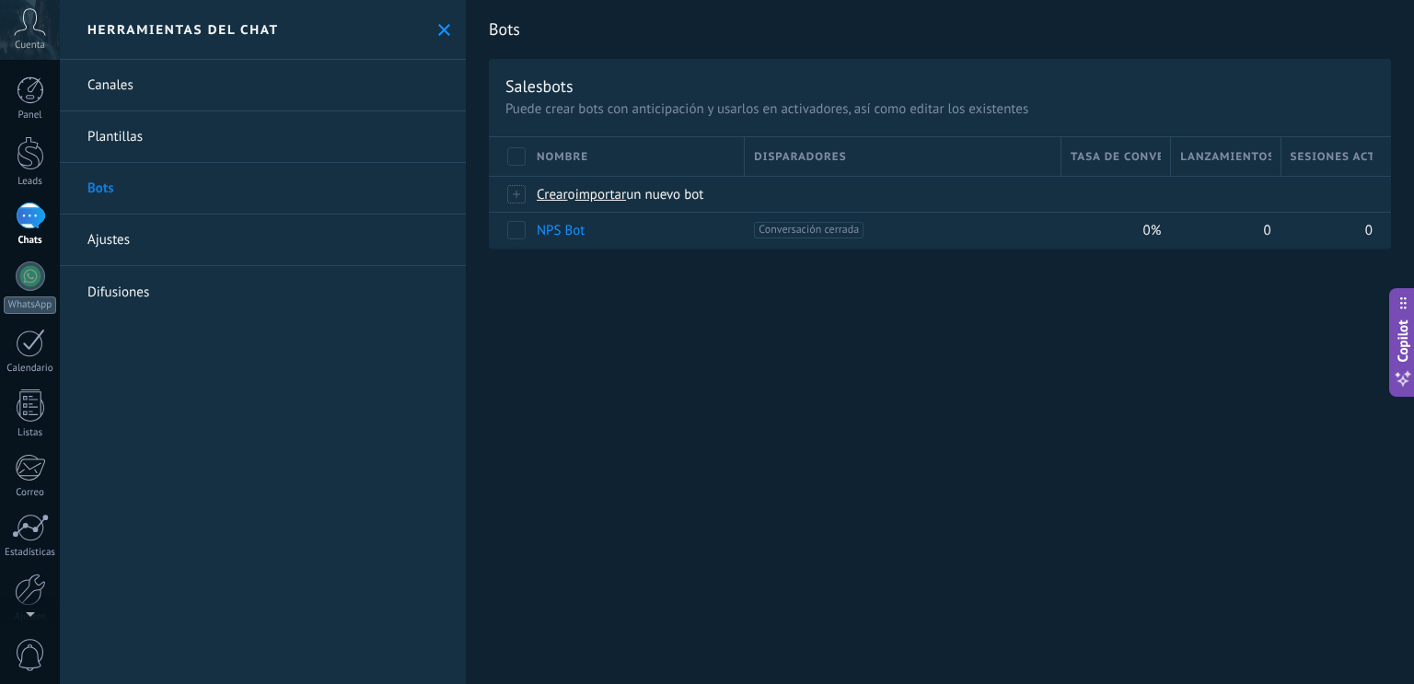
click at [438, 26] on icon at bounding box center [444, 30] width 12 height 12
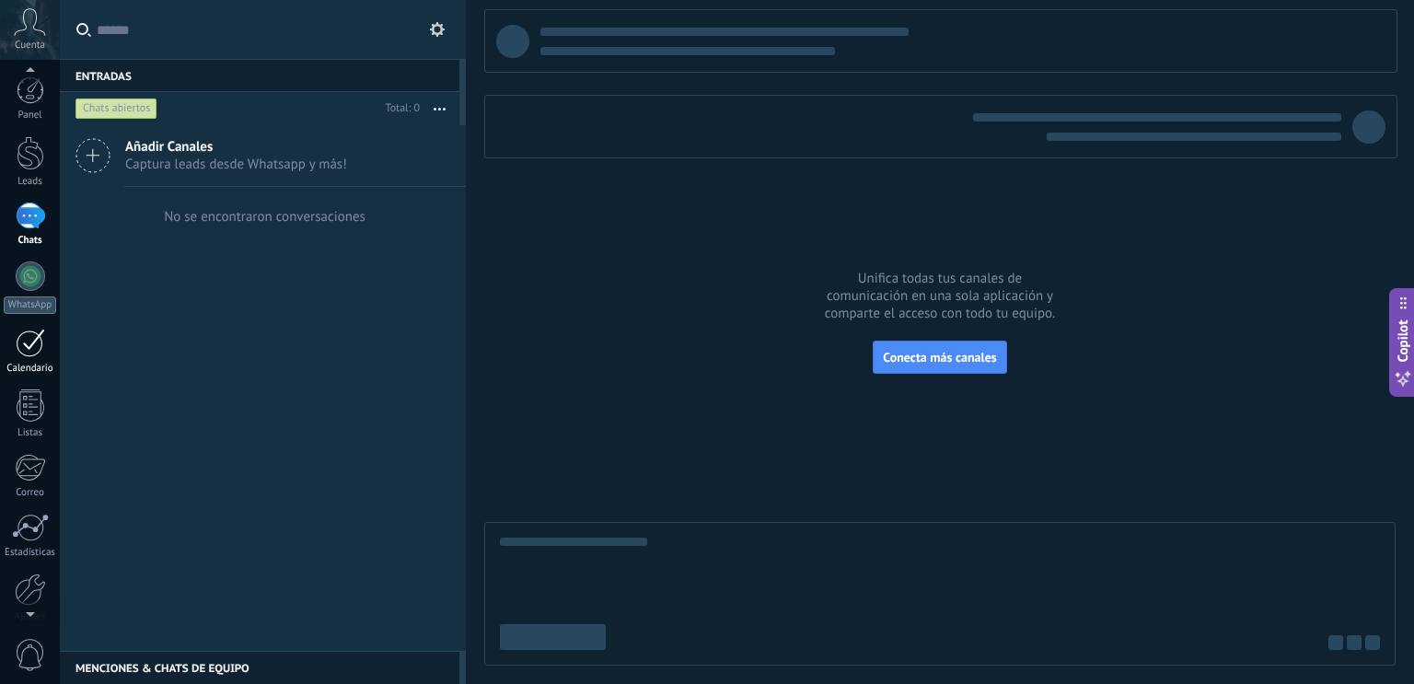
scroll to position [81, 0]
click at [40, 524] on link "Ajustes" at bounding box center [30, 517] width 60 height 50
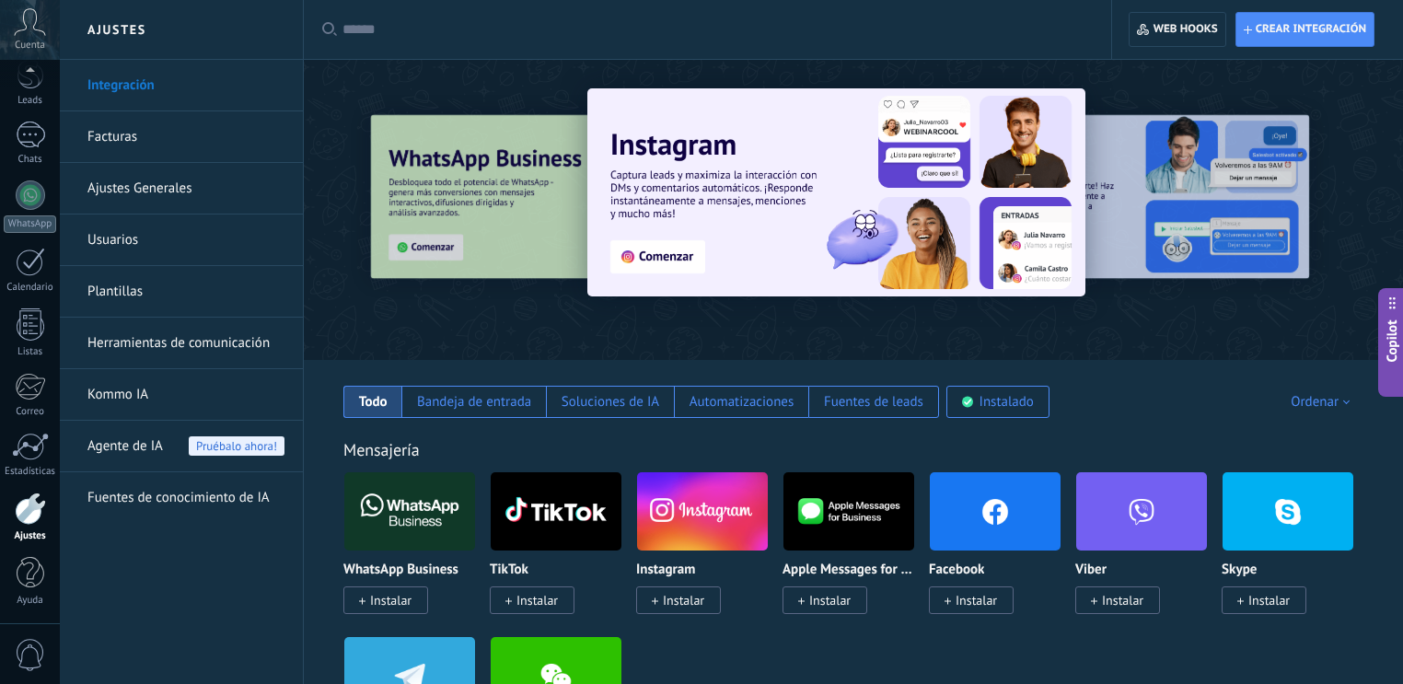
click at [143, 446] on span "Agente de IA" at bounding box center [124, 447] width 75 height 52
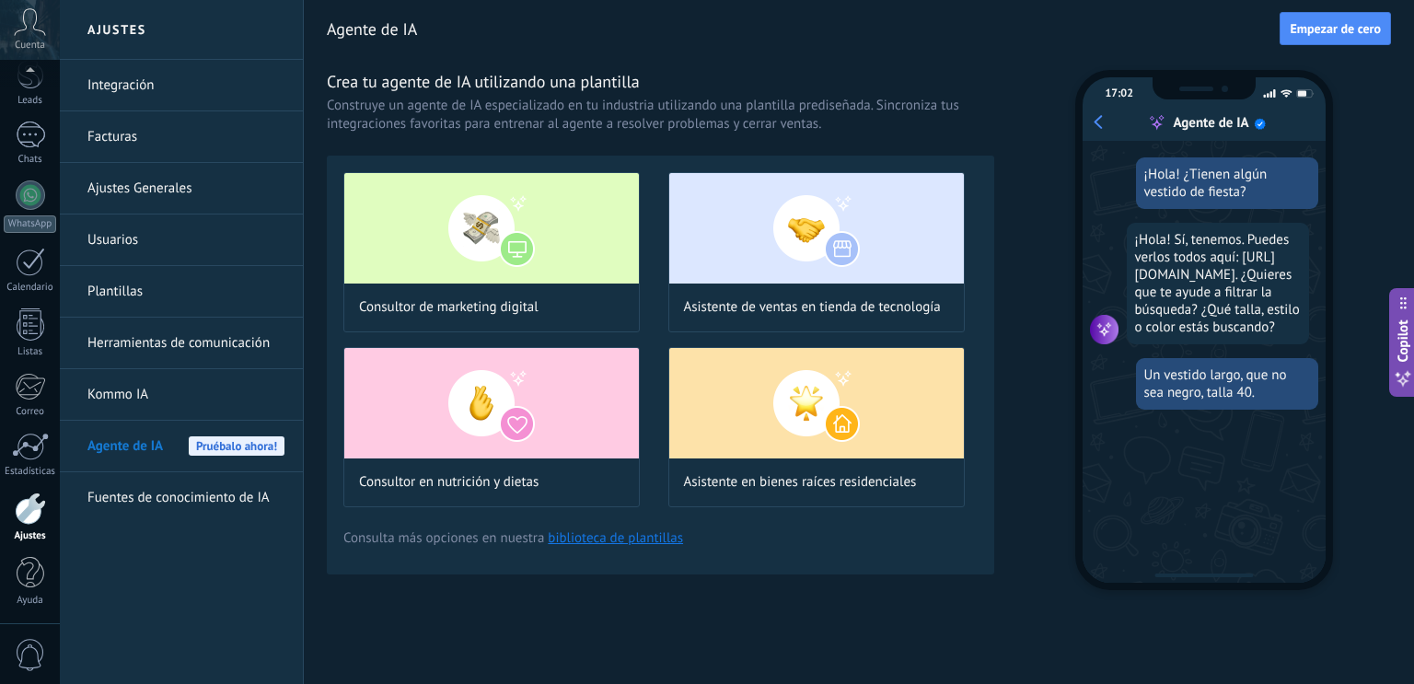
click at [144, 391] on link "Kommo IA" at bounding box center [185, 395] width 197 height 52
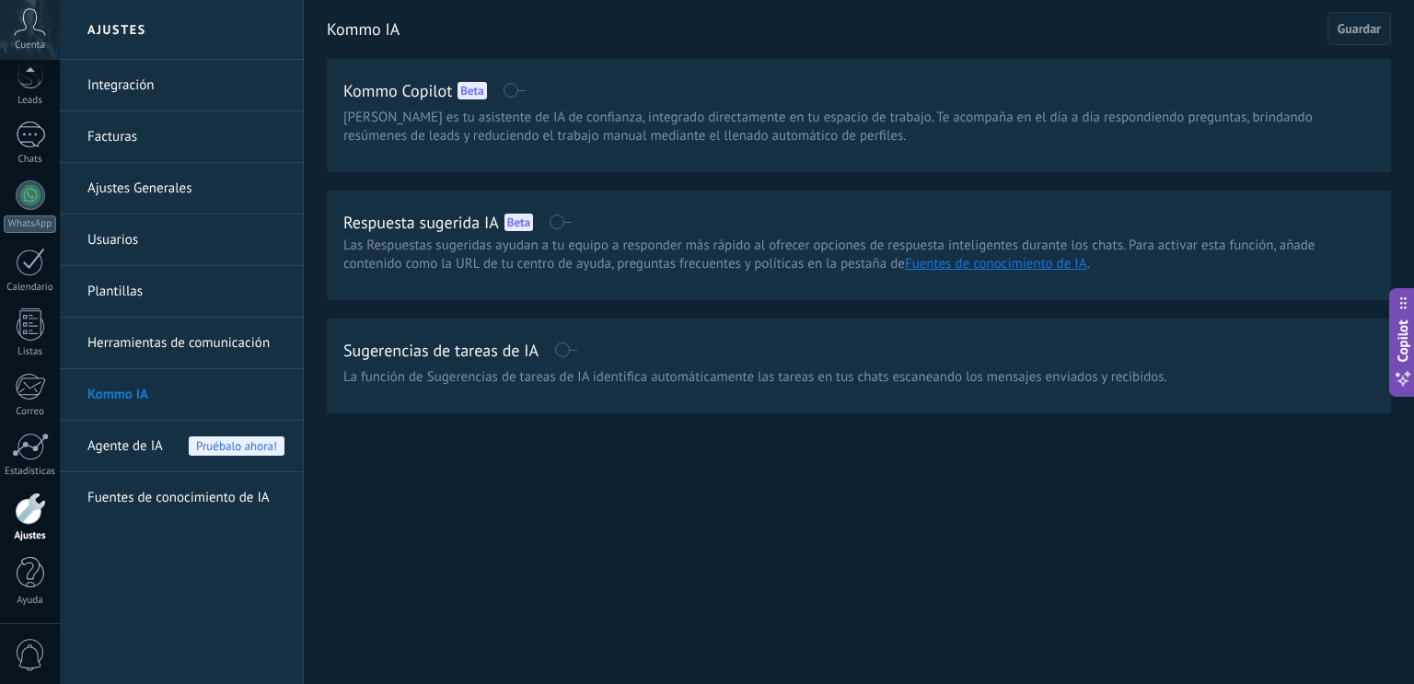
click at [126, 438] on span "Agente de IA" at bounding box center [124, 447] width 75 height 52
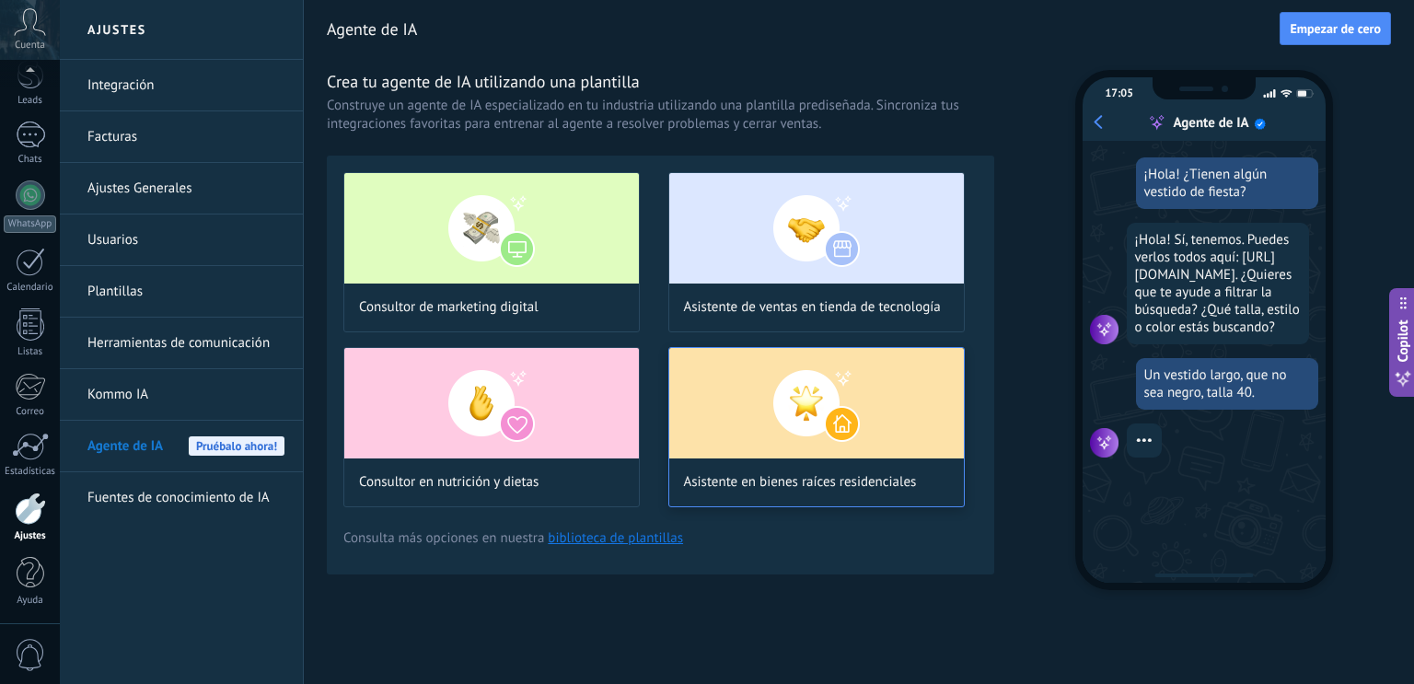
click at [748, 413] on img at bounding box center [816, 403] width 294 height 110
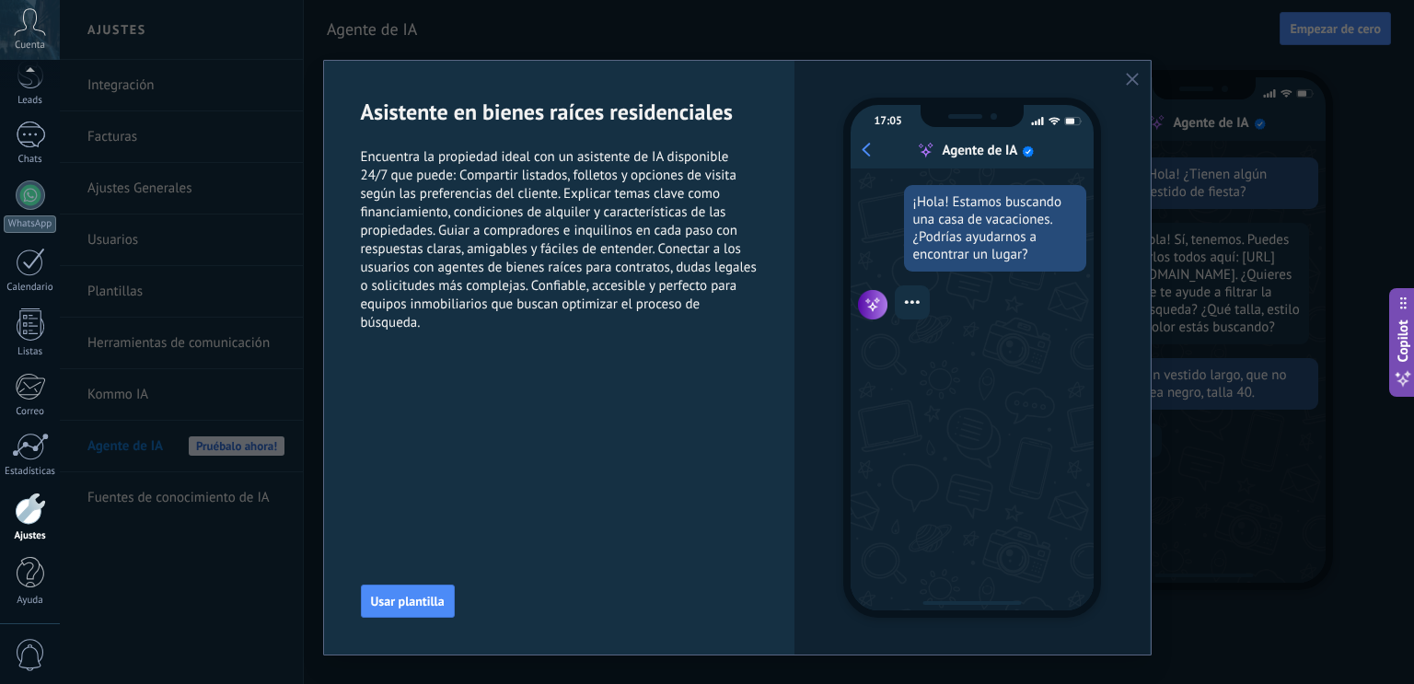
click at [1130, 78] on use "button" at bounding box center [1132, 79] width 13 height 13
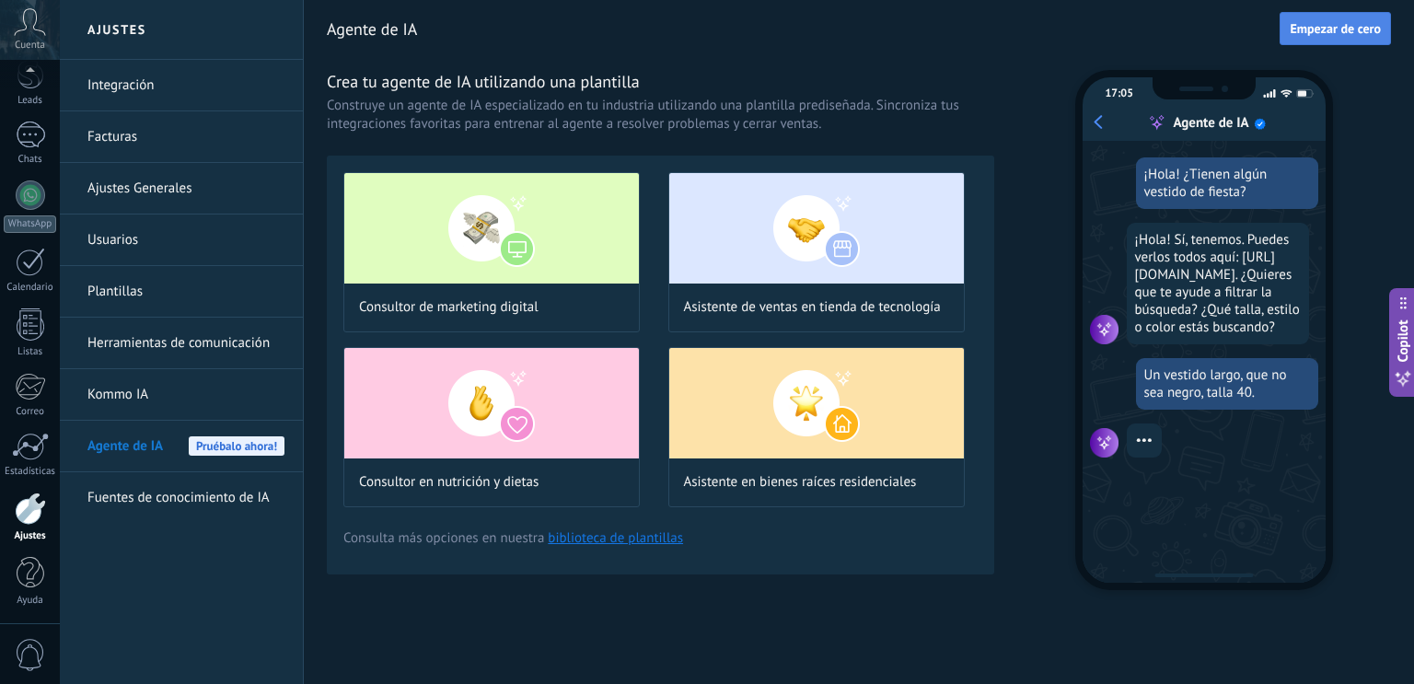
click at [1349, 34] on span "Empezar de cero" at bounding box center [1334, 28] width 91 height 13
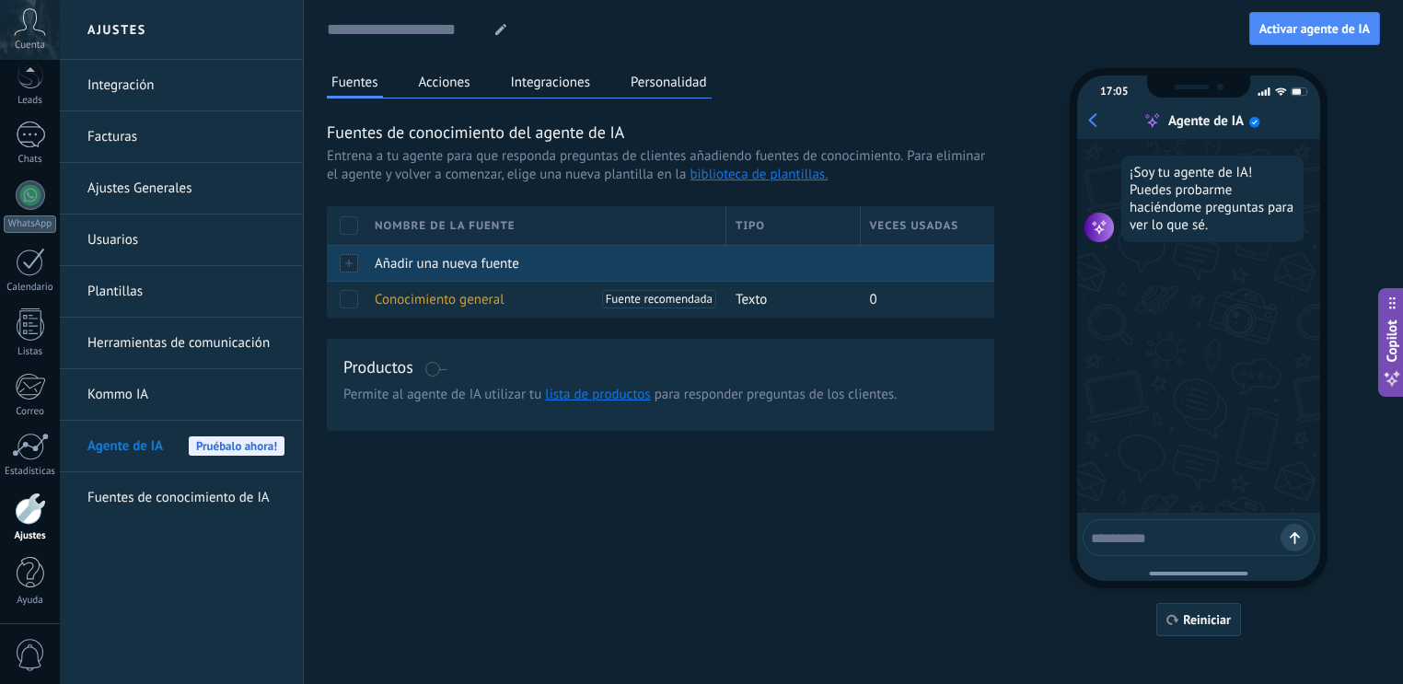
click at [356, 258] on div at bounding box center [346, 263] width 39 height 36
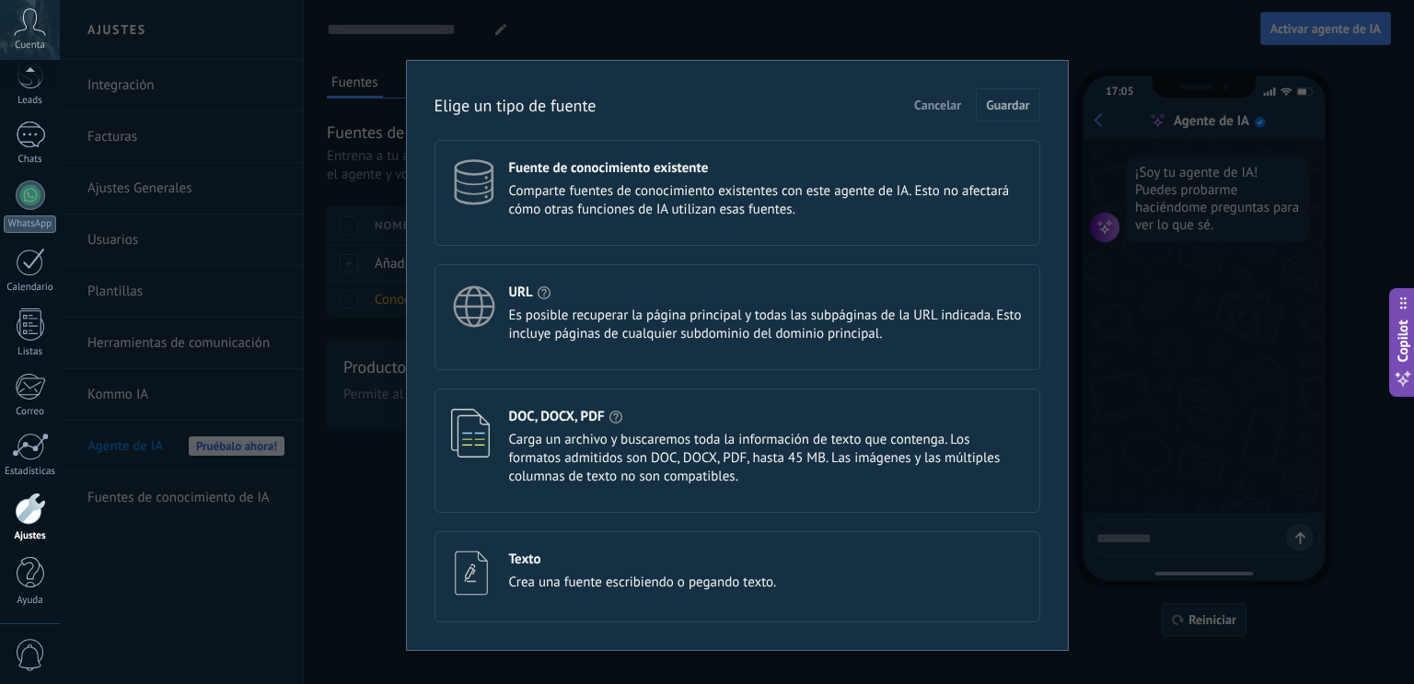
click at [676, 213] on span "Comparte fuentes de conocimiento existentes con este agente de IA. Esto no afec…" at bounding box center [766, 200] width 514 height 37
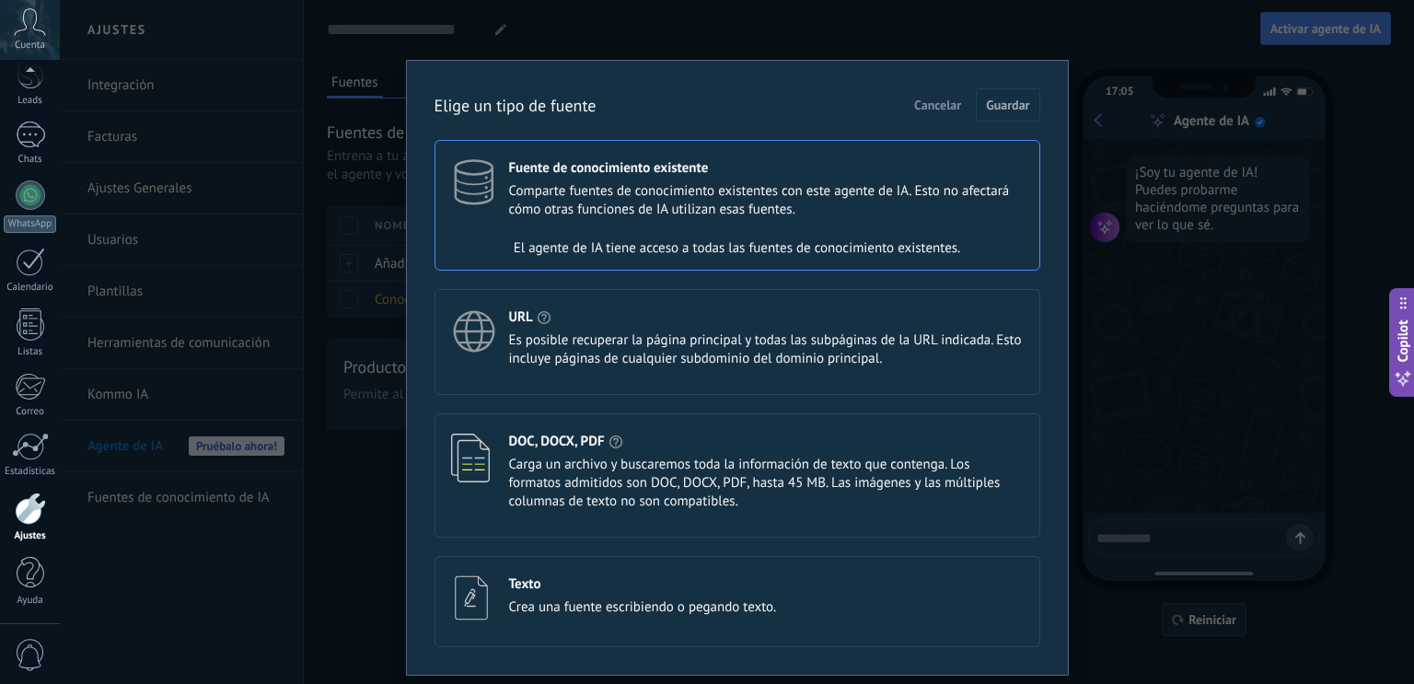
click at [766, 613] on span "Crea una fuente escribiendo o pegando texto." at bounding box center [643, 607] width 268 height 18
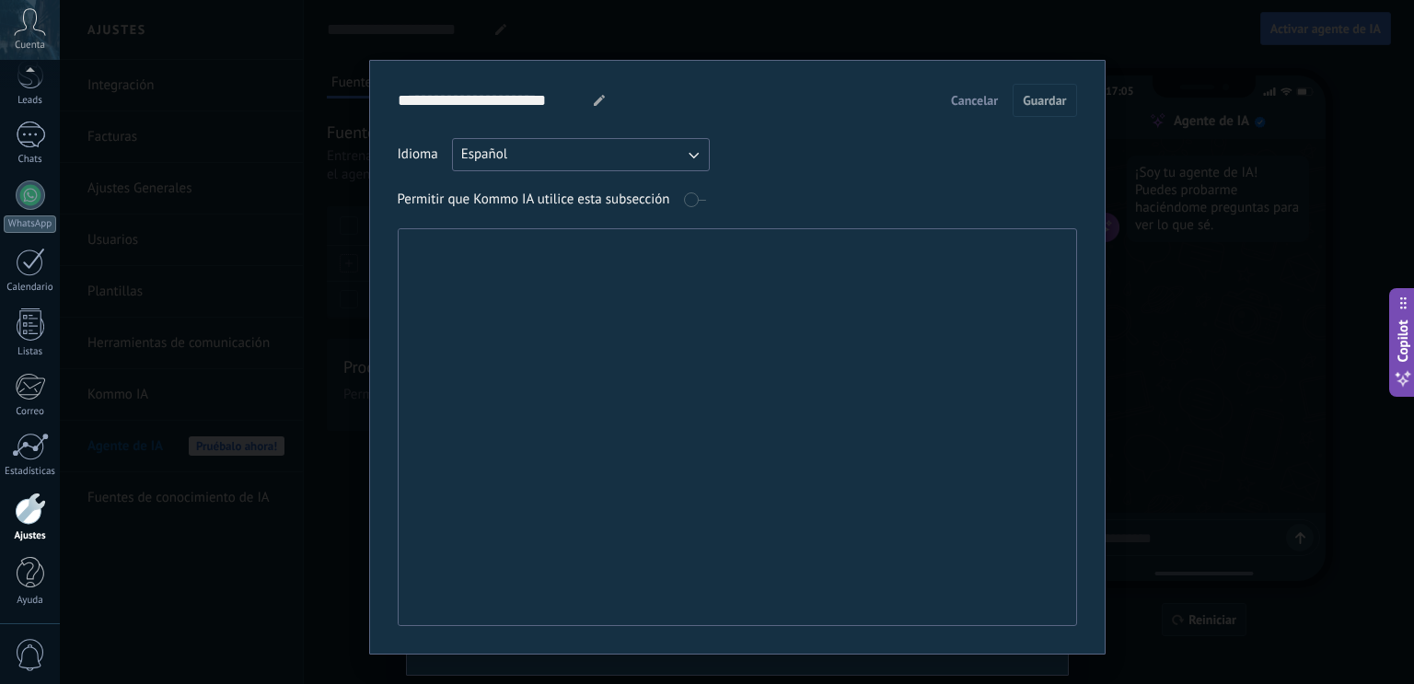
click at [1045, 335] on textarea at bounding box center [735, 427] width 674 height 396
paste textarea "**********"
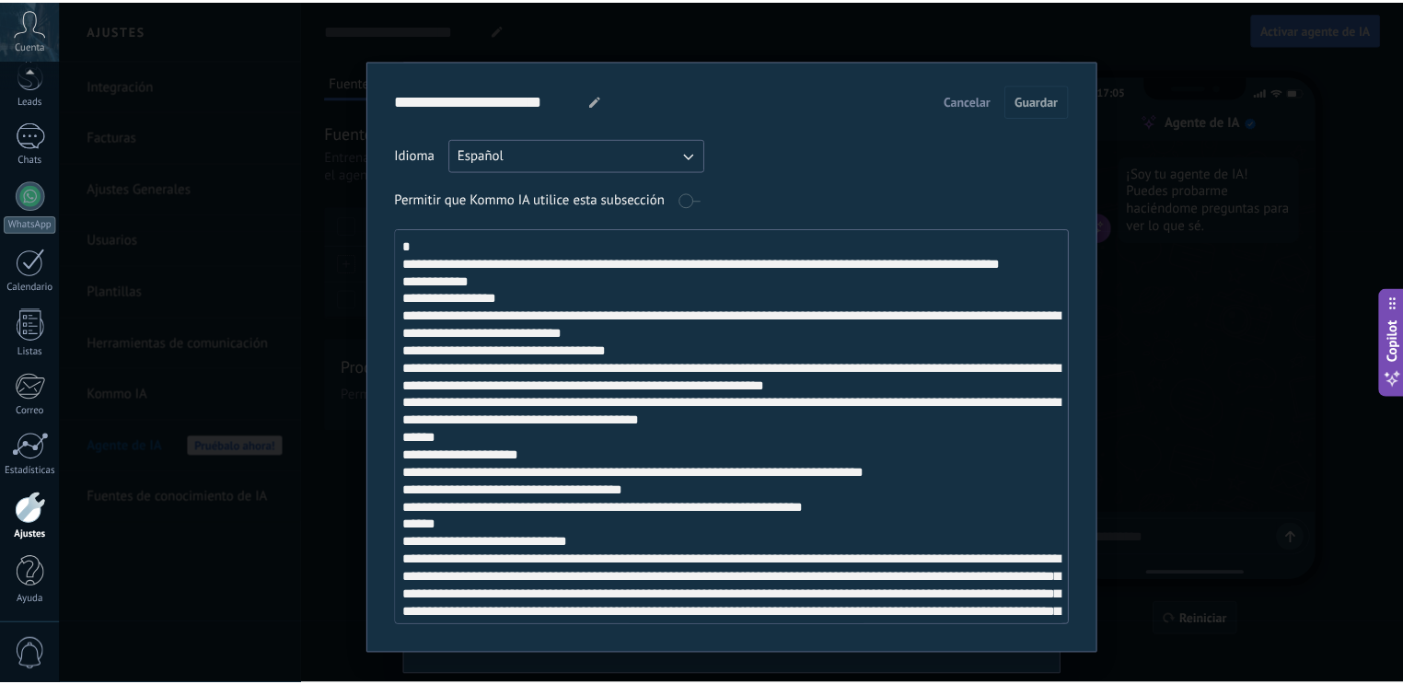
scroll to position [1395, 0]
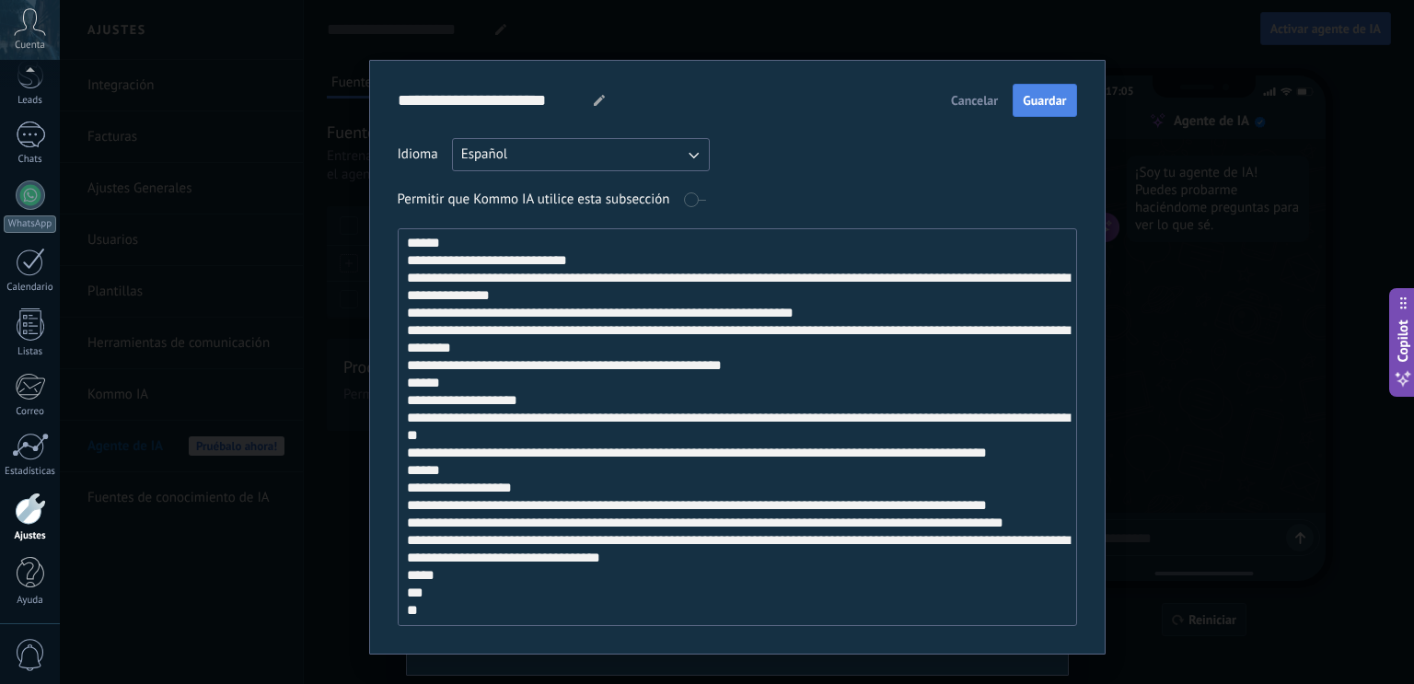
type textarea "**********"
click at [1041, 96] on span "Guardar" at bounding box center [1043, 100] width 43 height 13
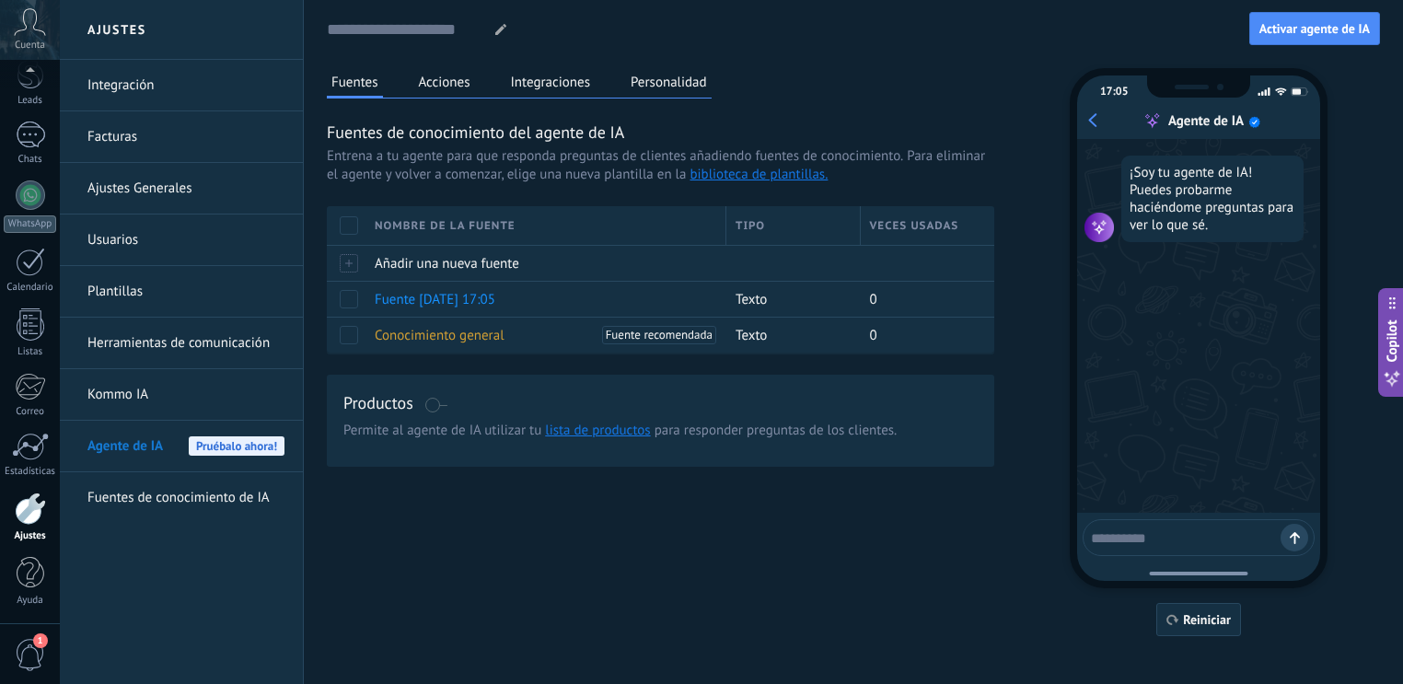
click at [1187, 540] on textarea at bounding box center [1186, 535] width 190 height 23
type textarea "****"
click at [1205, 606] on button "Reiniciar" at bounding box center [1198, 619] width 85 height 33
click at [1184, 534] on textarea at bounding box center [1186, 535] width 190 height 23
type textarea "****"
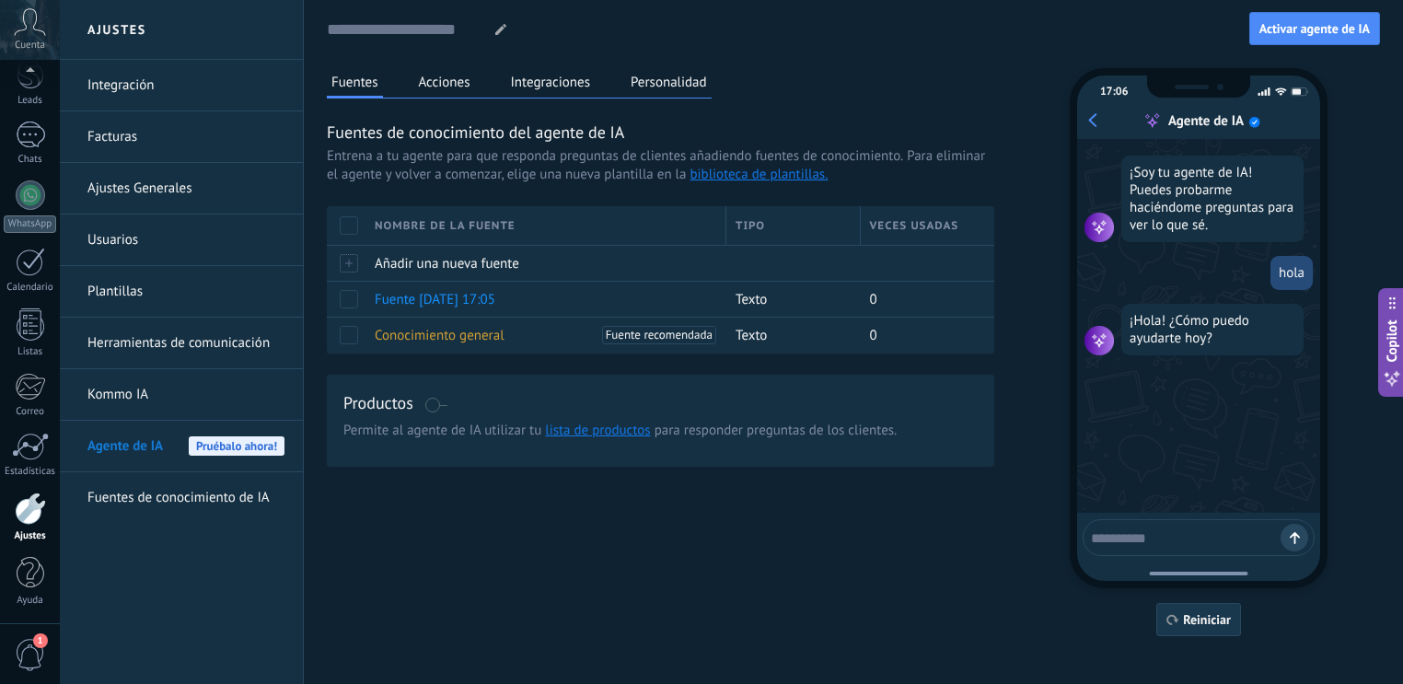
click at [1204, 626] on span "Reiniciar" at bounding box center [1207, 619] width 48 height 13
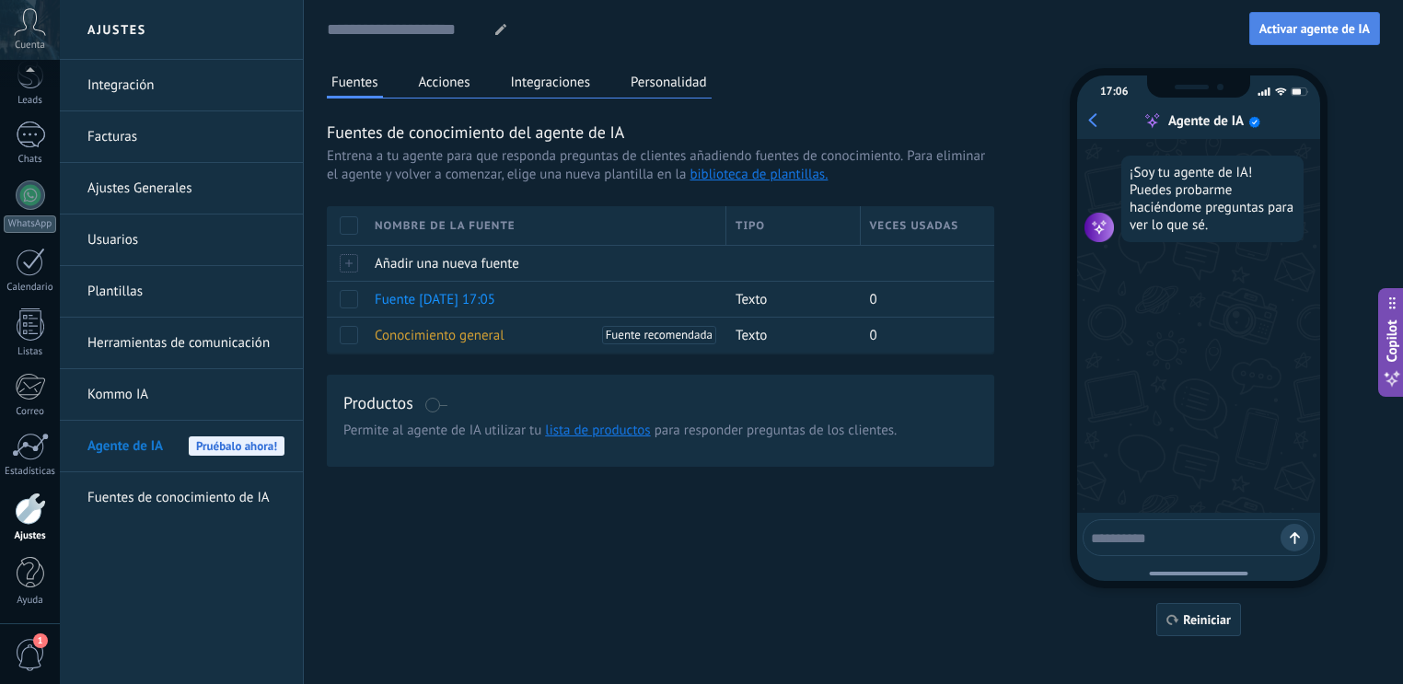
click at [1283, 25] on span "Activar agente de IA" at bounding box center [1314, 28] width 110 height 13
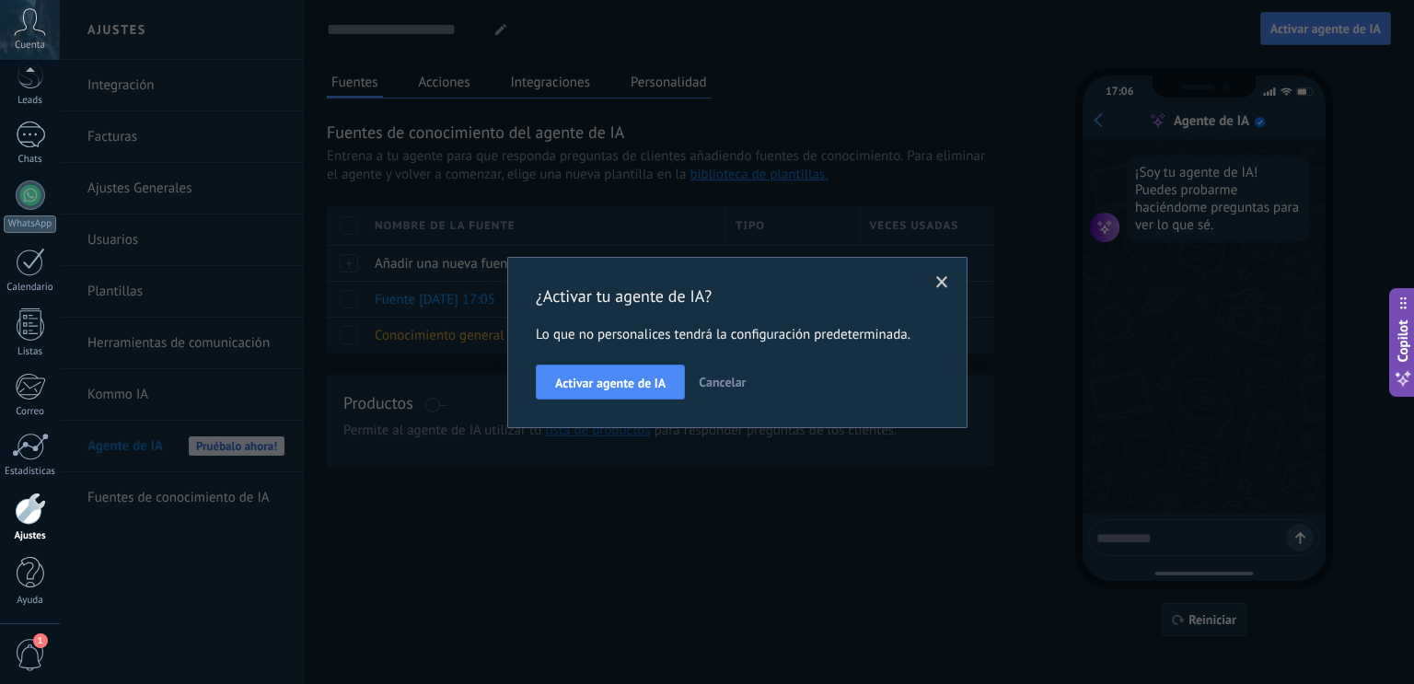
click at [939, 281] on span at bounding box center [942, 282] width 12 height 13
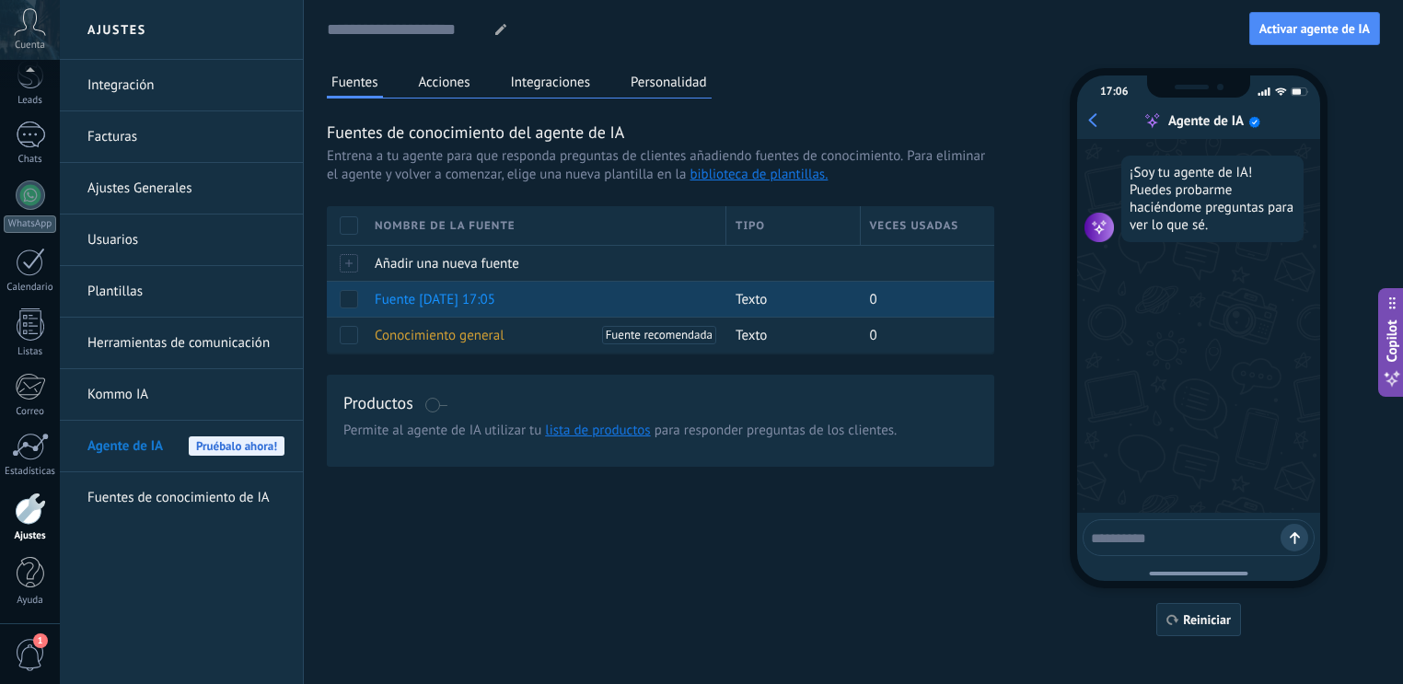
click at [347, 302] on span at bounding box center [349, 299] width 18 height 18
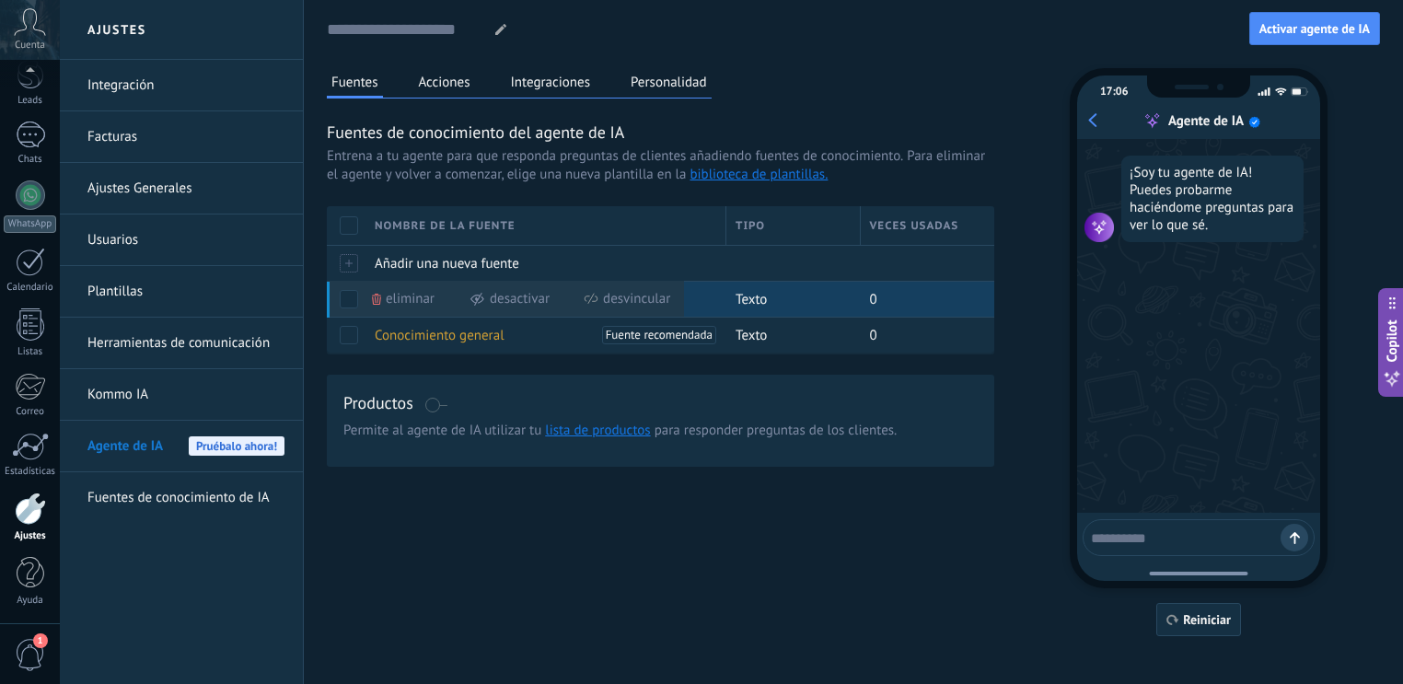
click at [350, 294] on span at bounding box center [349, 299] width 18 height 18
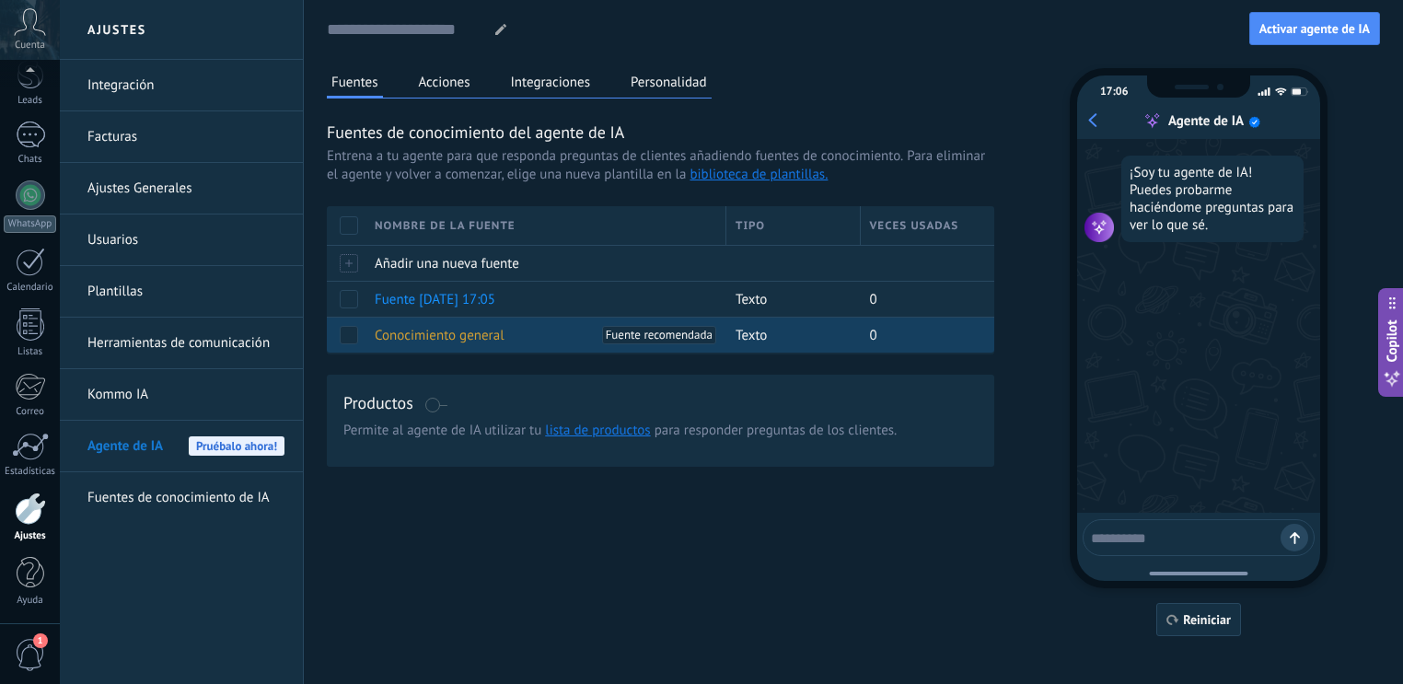
click at [411, 340] on span "Conocimiento general" at bounding box center [440, 335] width 130 height 17
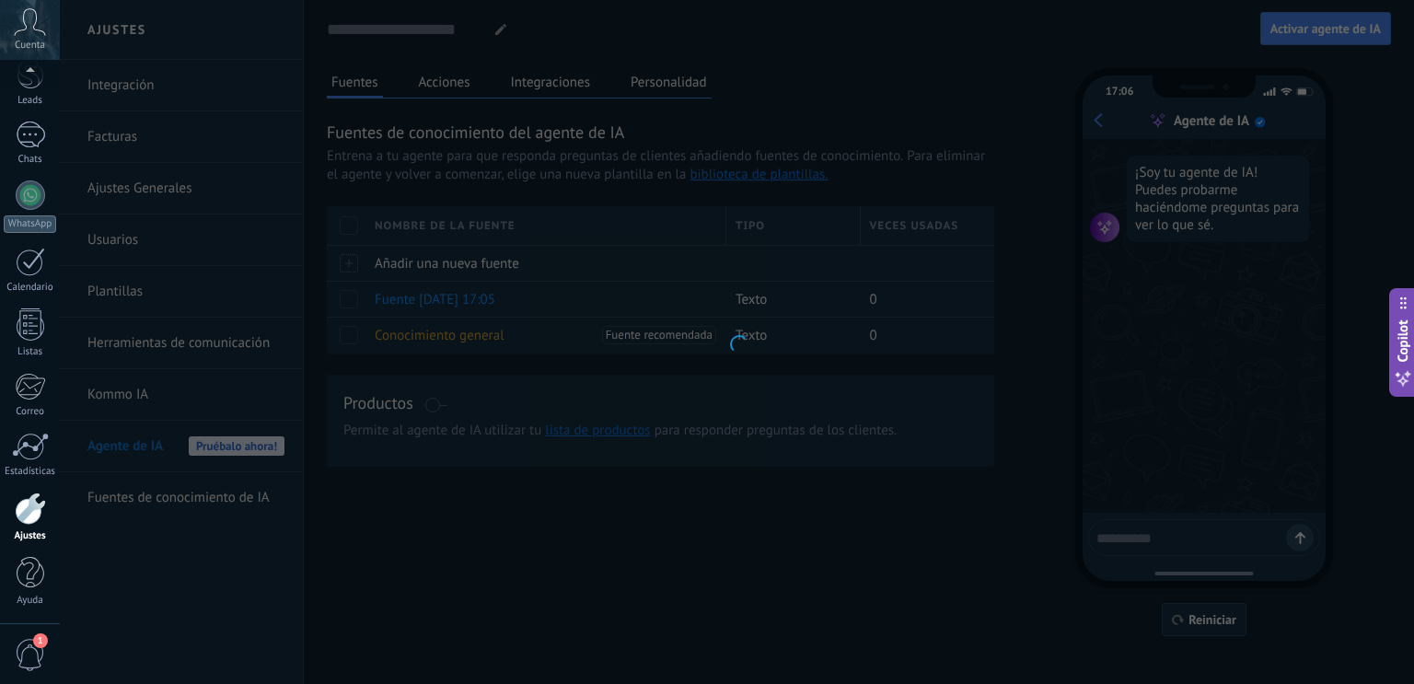
type input "**********"
type textarea "**********"
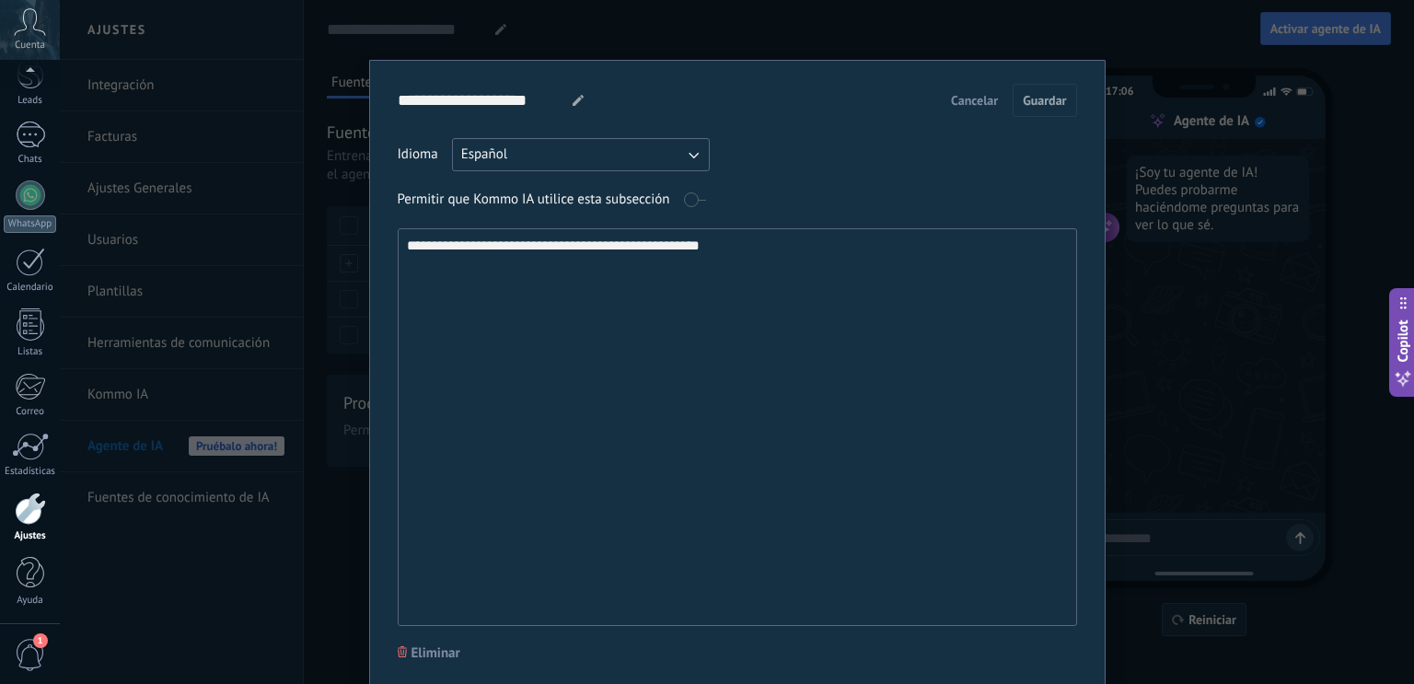
click at [982, 103] on span "Cancelar" at bounding box center [974, 100] width 47 height 13
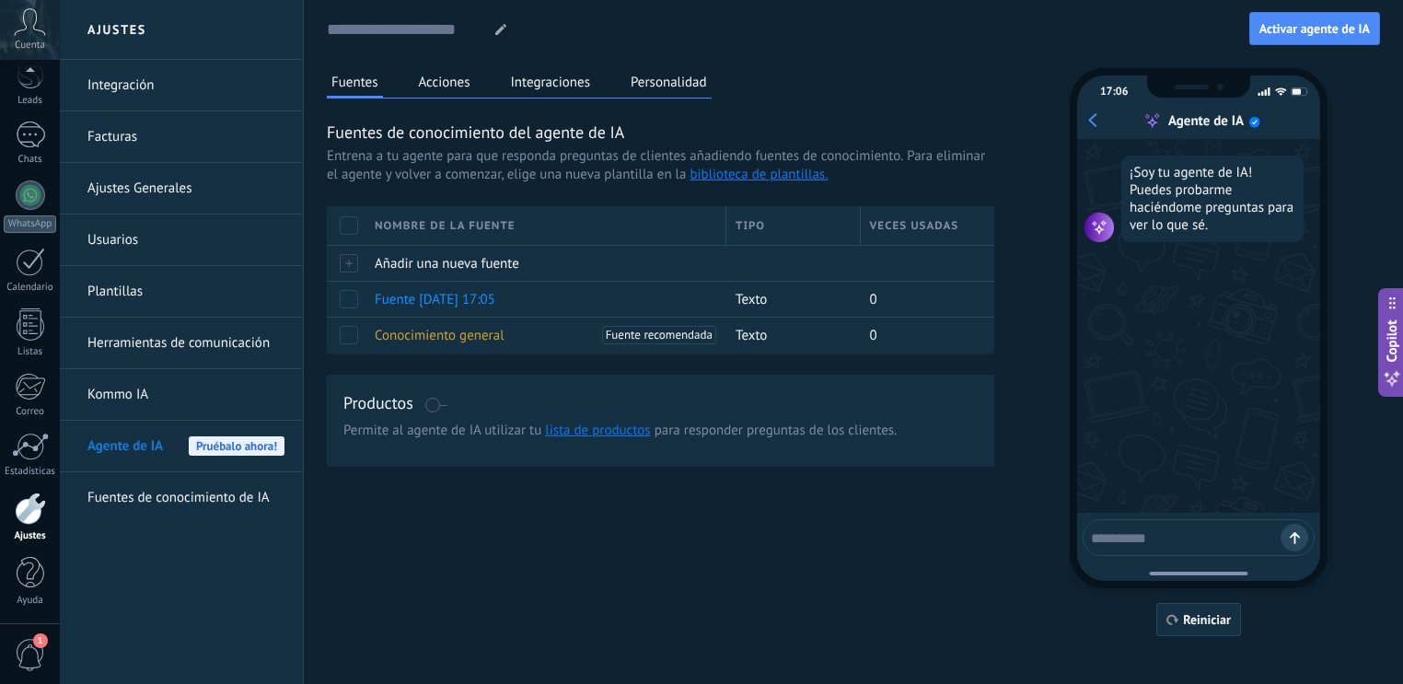
click at [784, 555] on div "[PERSON_NAME] Acciones Integraciones Personalidad [PERSON_NAME] de conocimiento…" at bounding box center [853, 352] width 1053 height 568
click at [449, 82] on button "Acciones" at bounding box center [444, 82] width 61 height 28
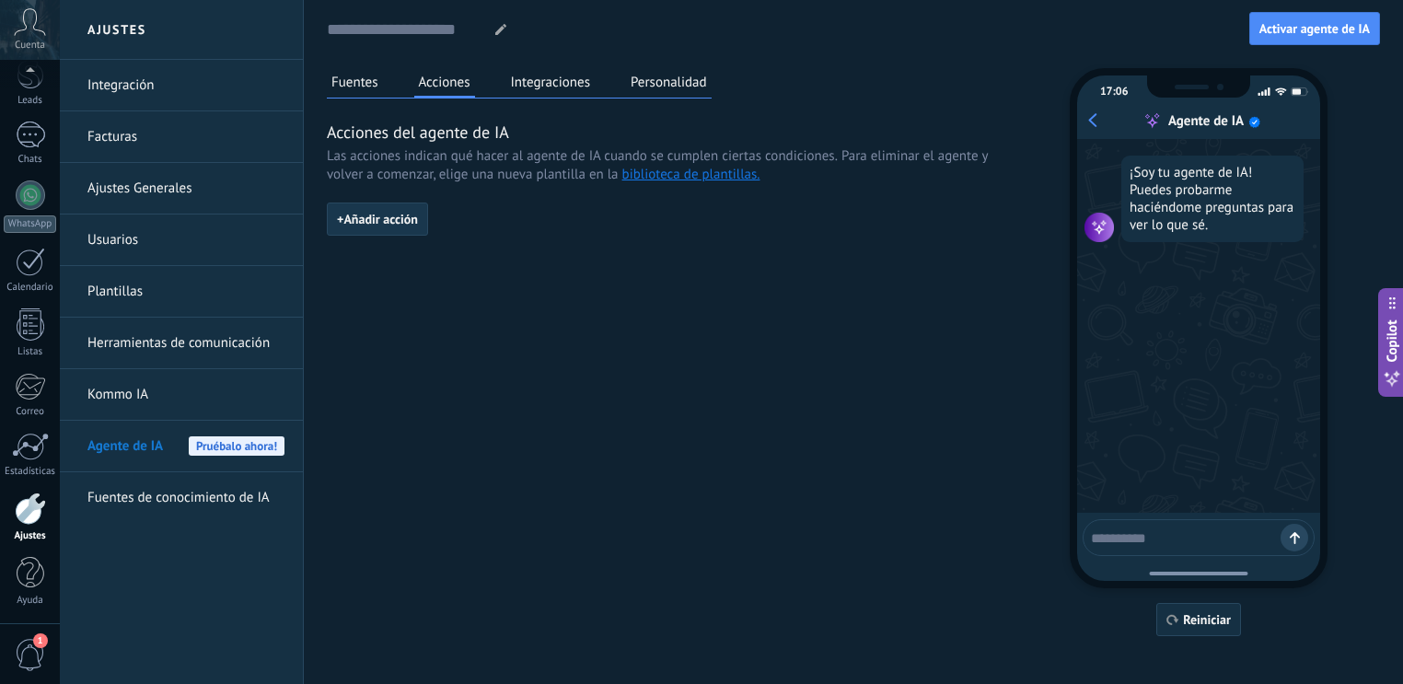
click at [379, 223] on span "+ Añadir acción" at bounding box center [377, 219] width 81 height 13
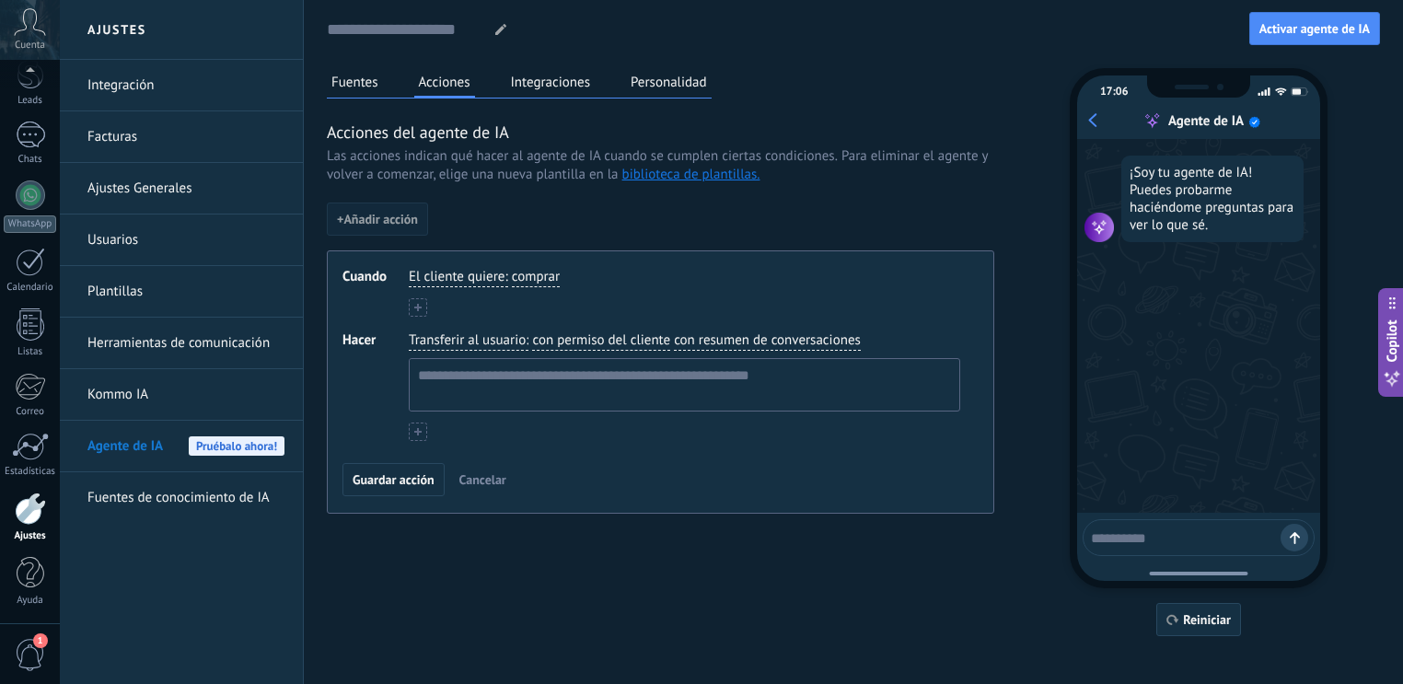
scroll to position [11, 0]
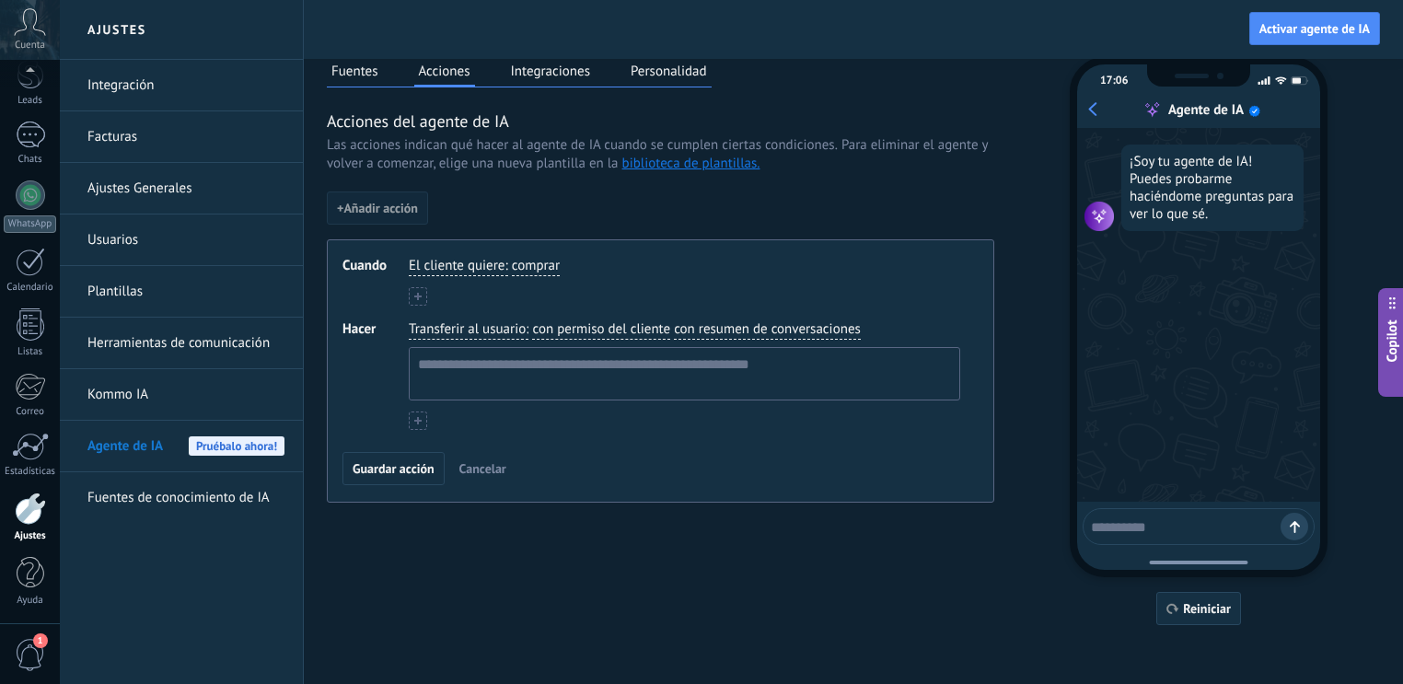
click at [520, 266] on span "comprar" at bounding box center [536, 266] width 48 height 18
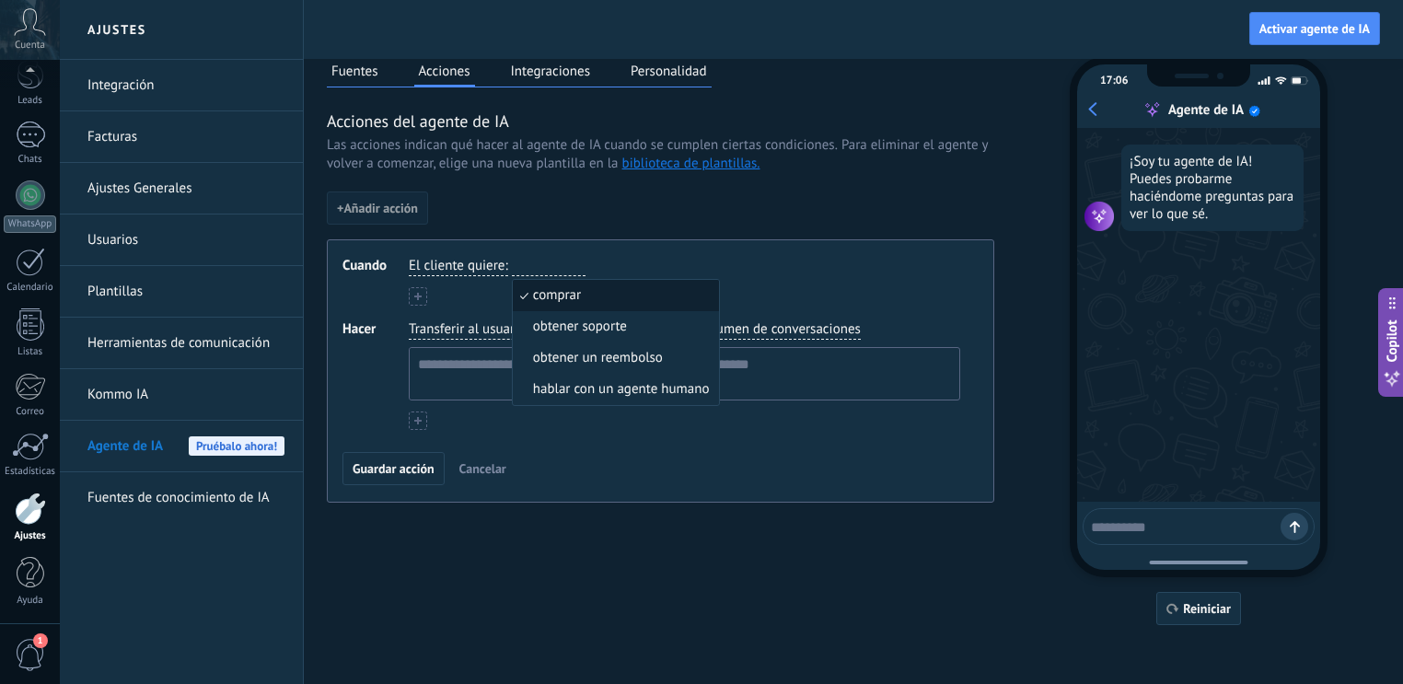
click at [596, 220] on div "+ Añadir acción Cuando El cliente quiere : comprar comprar obtener soporte obte…" at bounding box center [660, 346] width 667 height 311
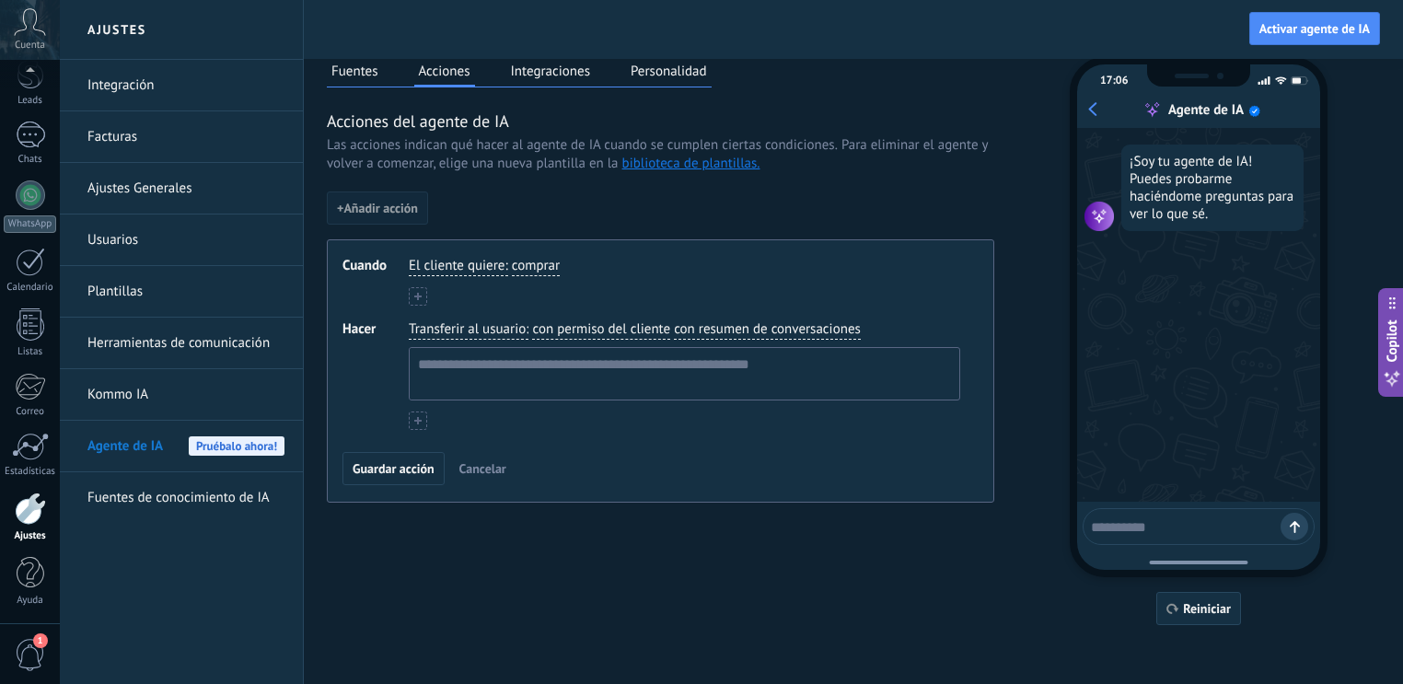
click at [539, 66] on button "Integraciones" at bounding box center [550, 71] width 89 height 28
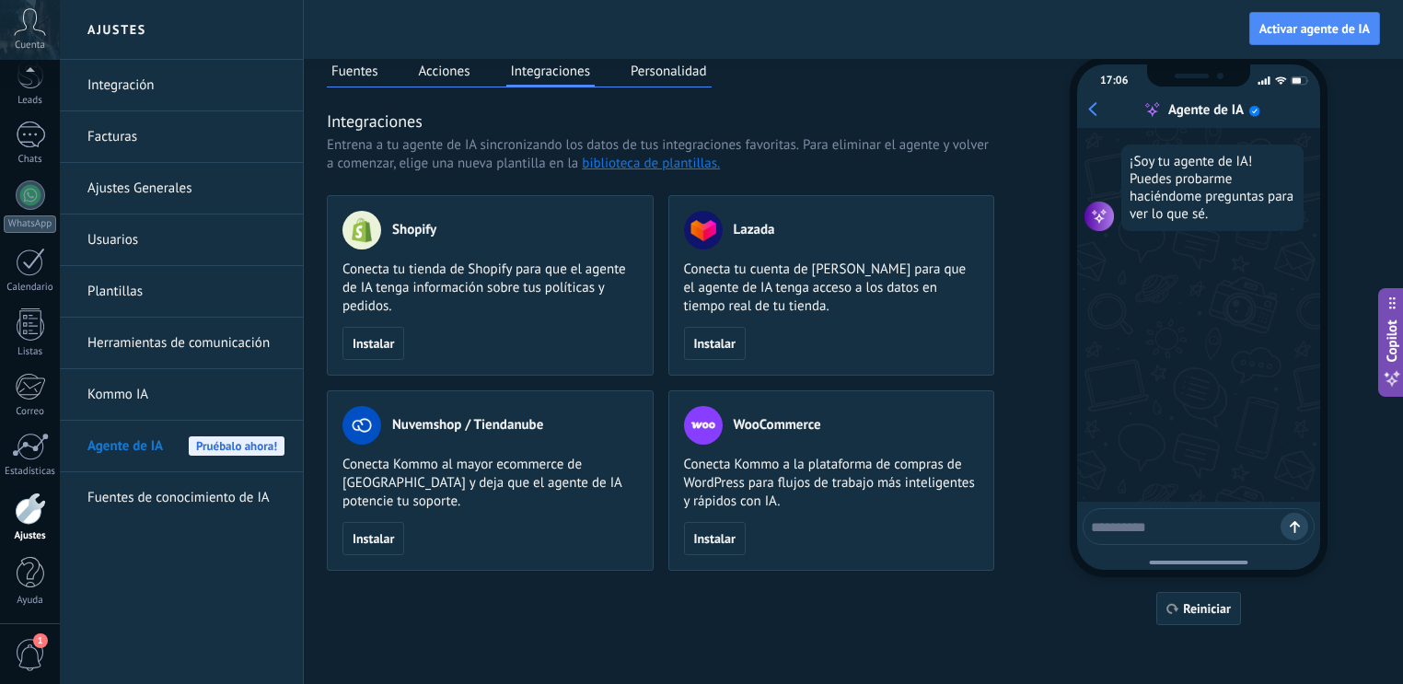
click at [644, 75] on button "Personalidad" at bounding box center [669, 71] width 86 height 28
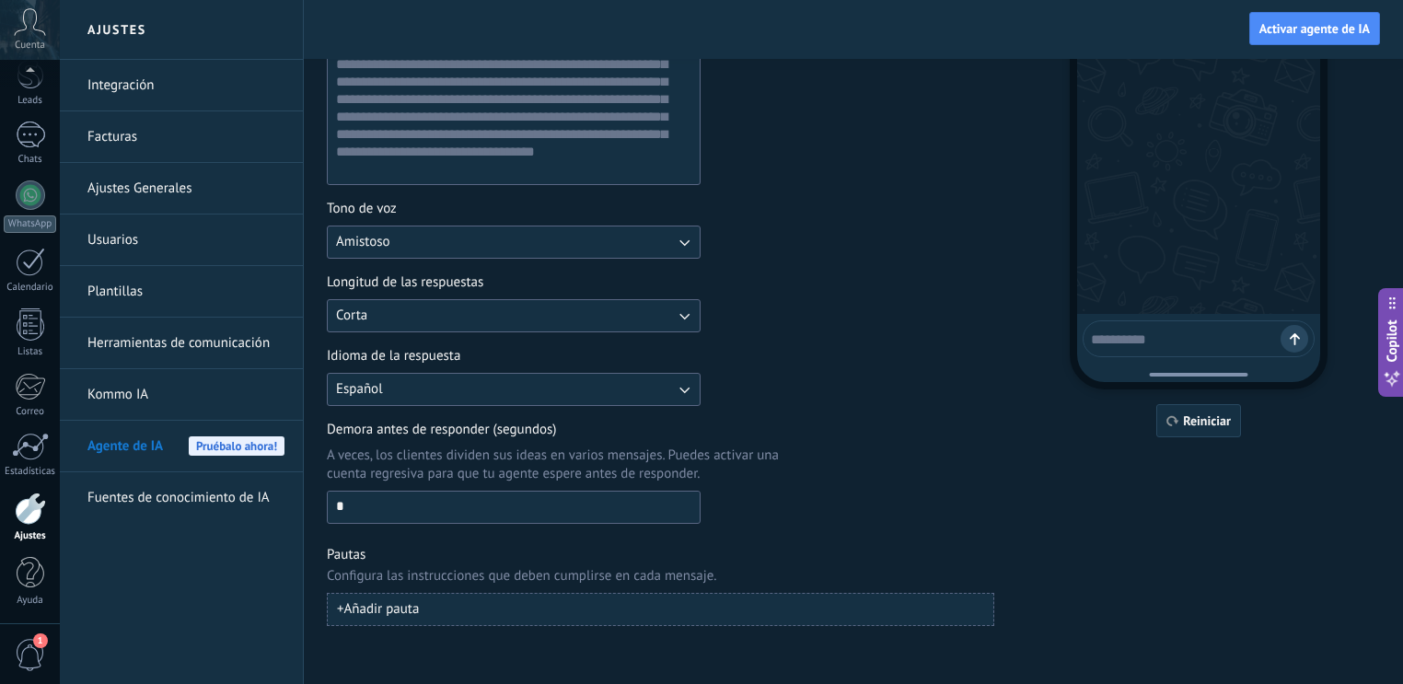
scroll to position [0, 0]
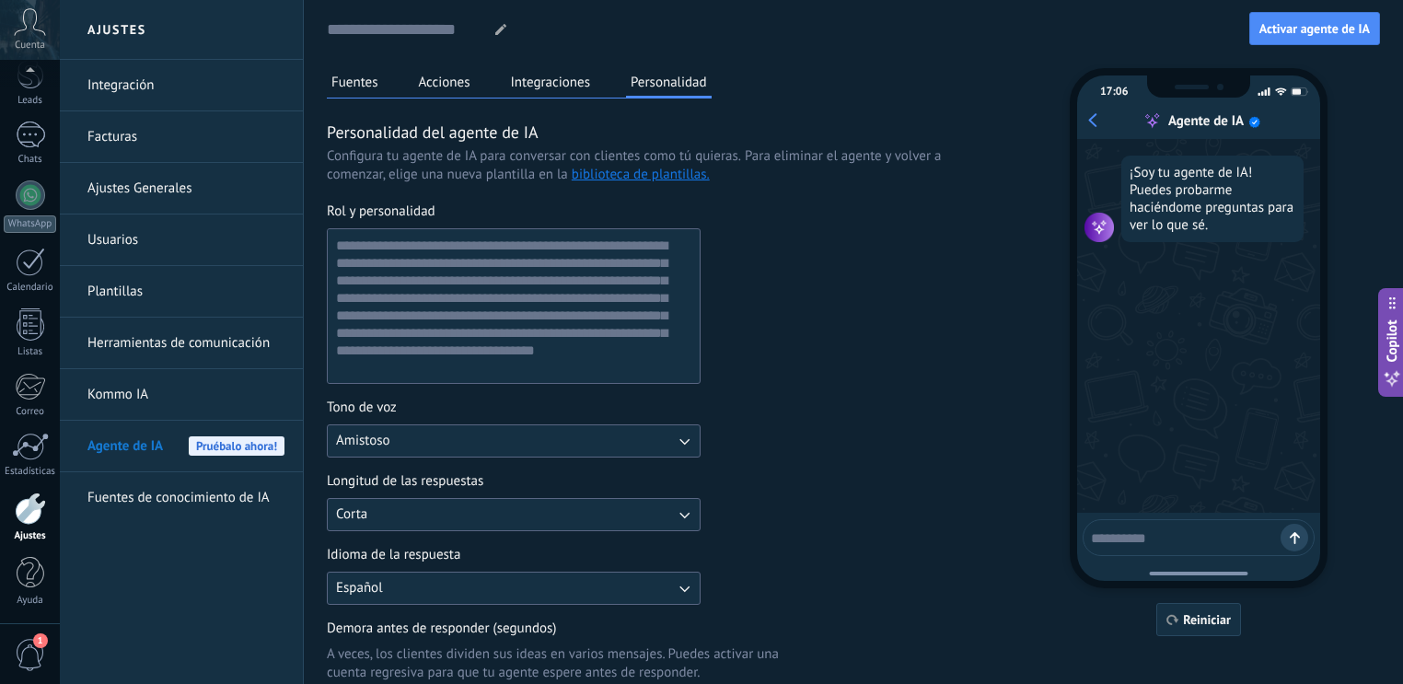
click at [328, 73] on button "Fuentes" at bounding box center [355, 82] width 56 height 28
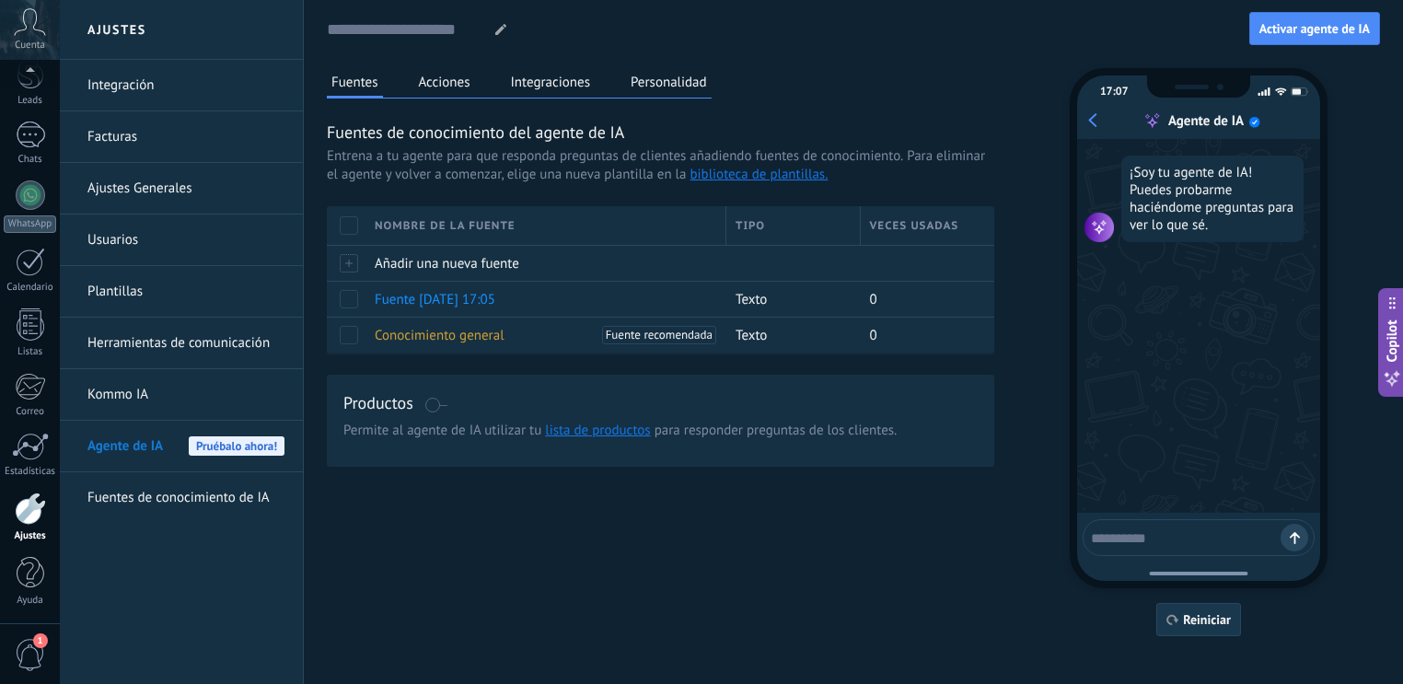
click at [1211, 629] on button "Reiniciar" at bounding box center [1198, 619] width 85 height 33
click at [1182, 549] on div at bounding box center [1198, 537] width 232 height 37
click at [1184, 546] on textarea at bounding box center [1186, 535] width 190 height 23
type textarea "****"
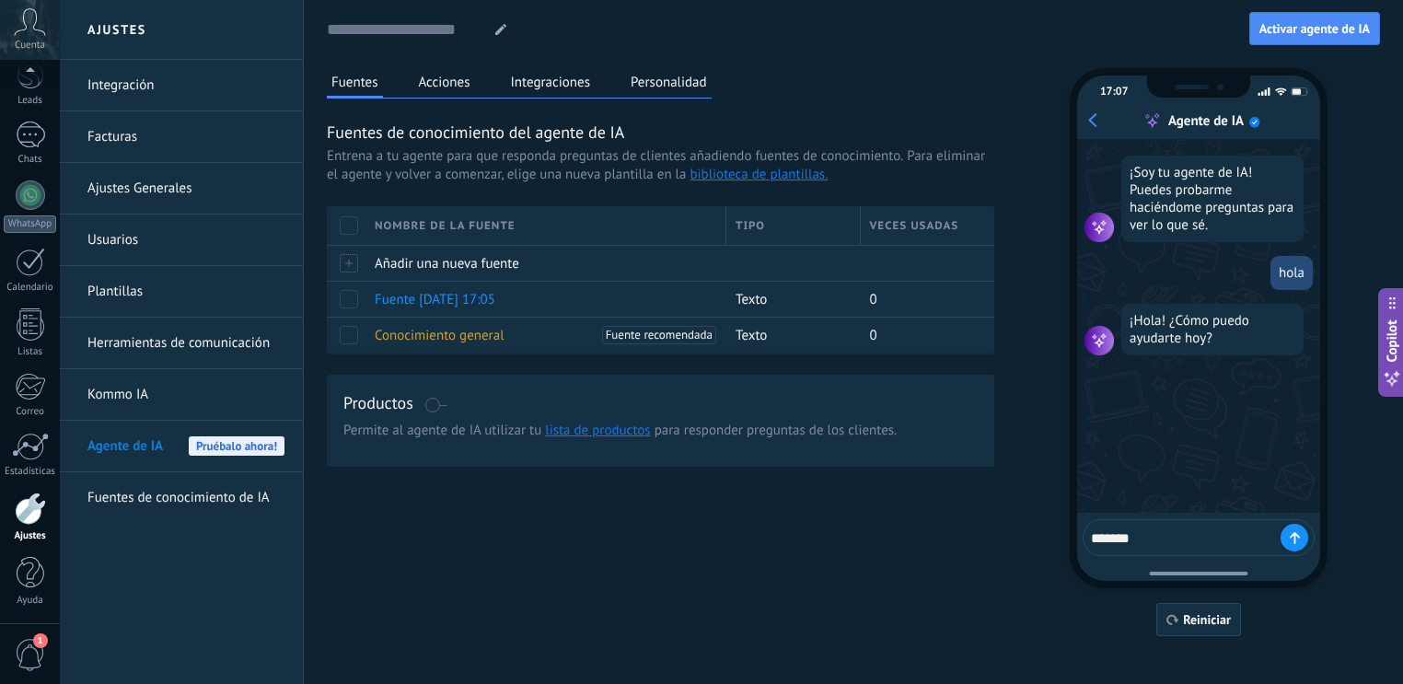
type textarea "********"
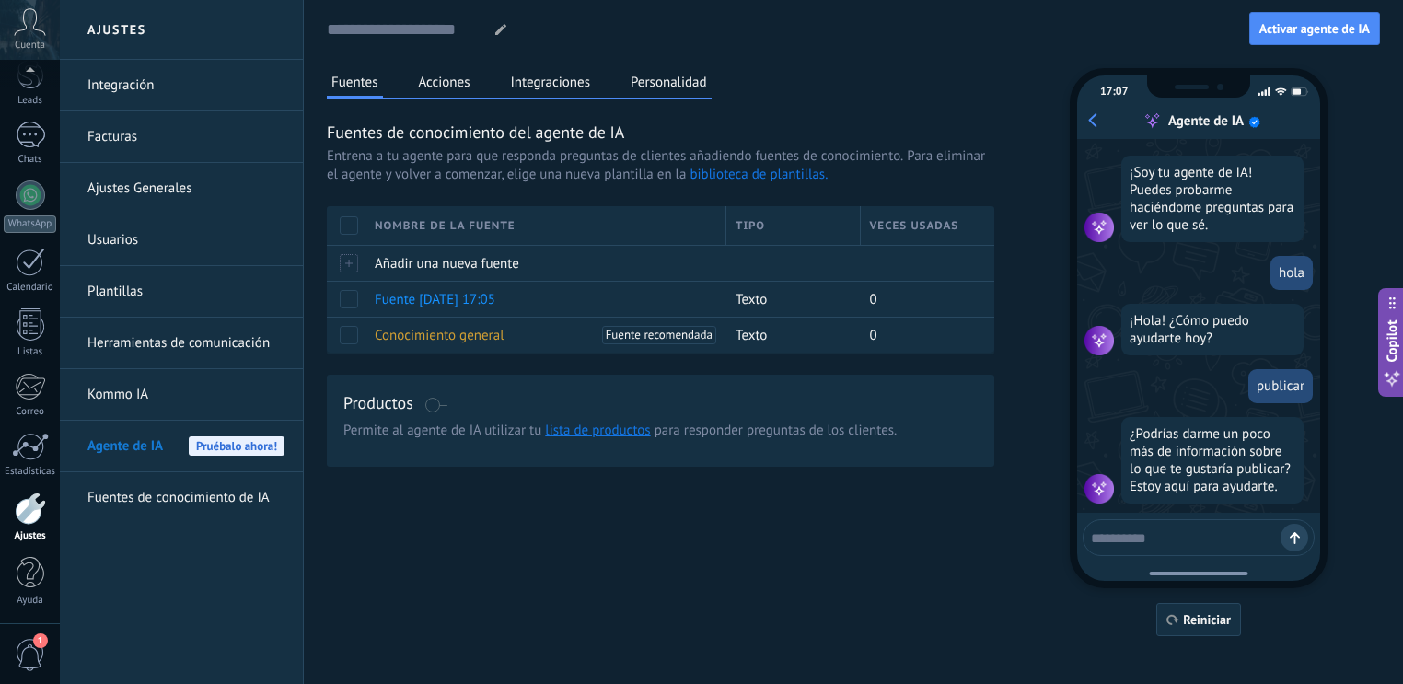
scroll to position [15, 0]
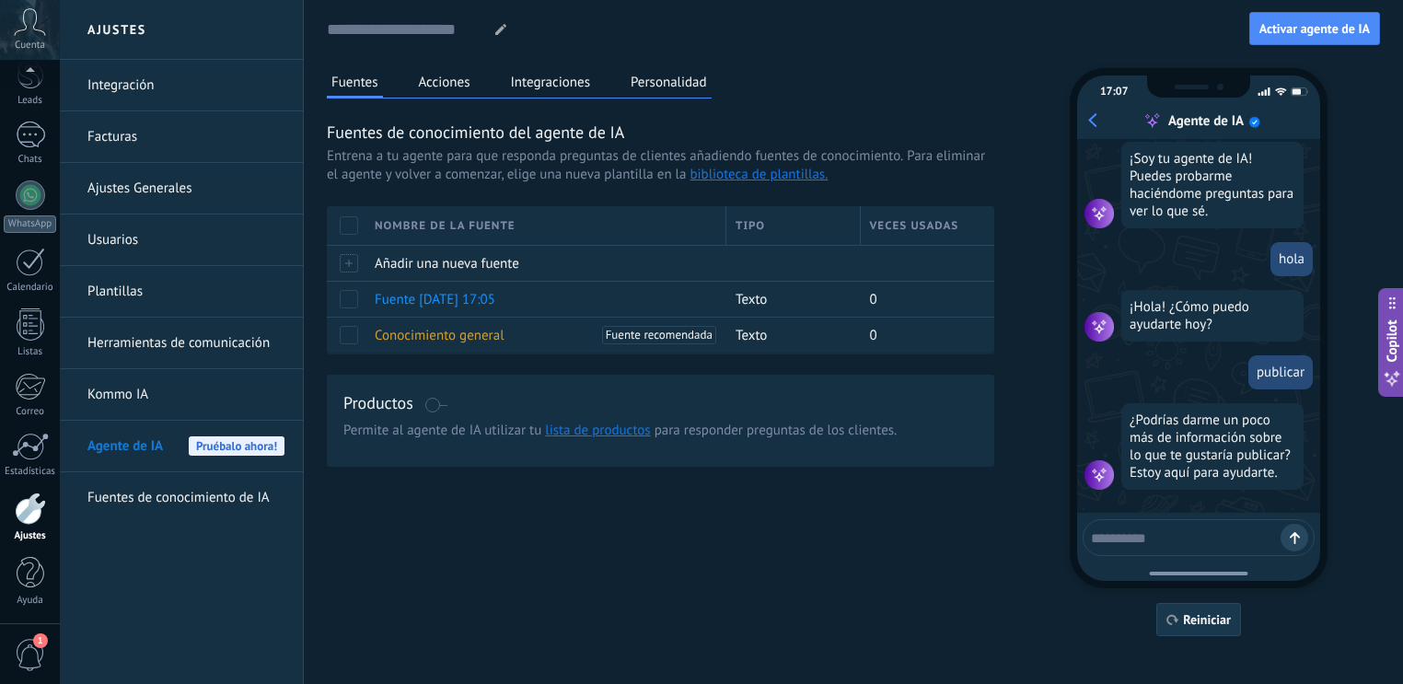
click at [1195, 609] on button "Reiniciar" at bounding box center [1198, 619] width 85 height 33
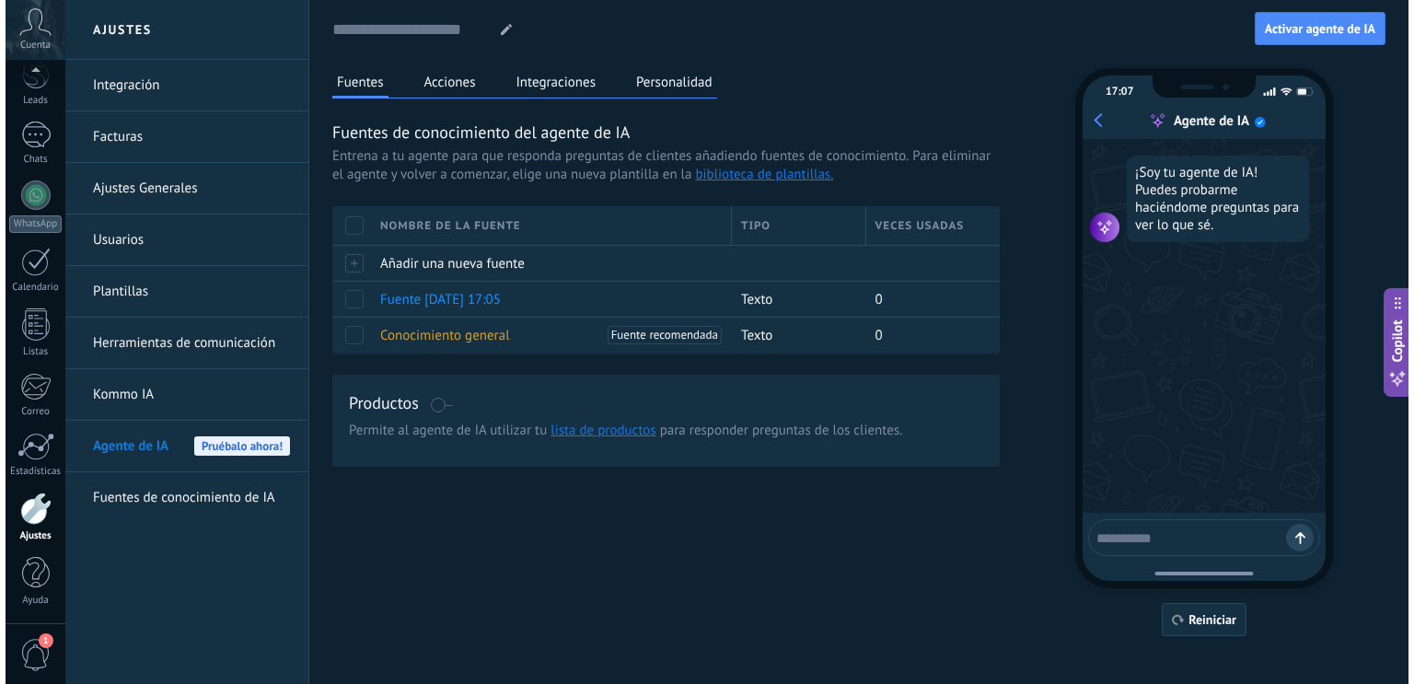
scroll to position [0, 0]
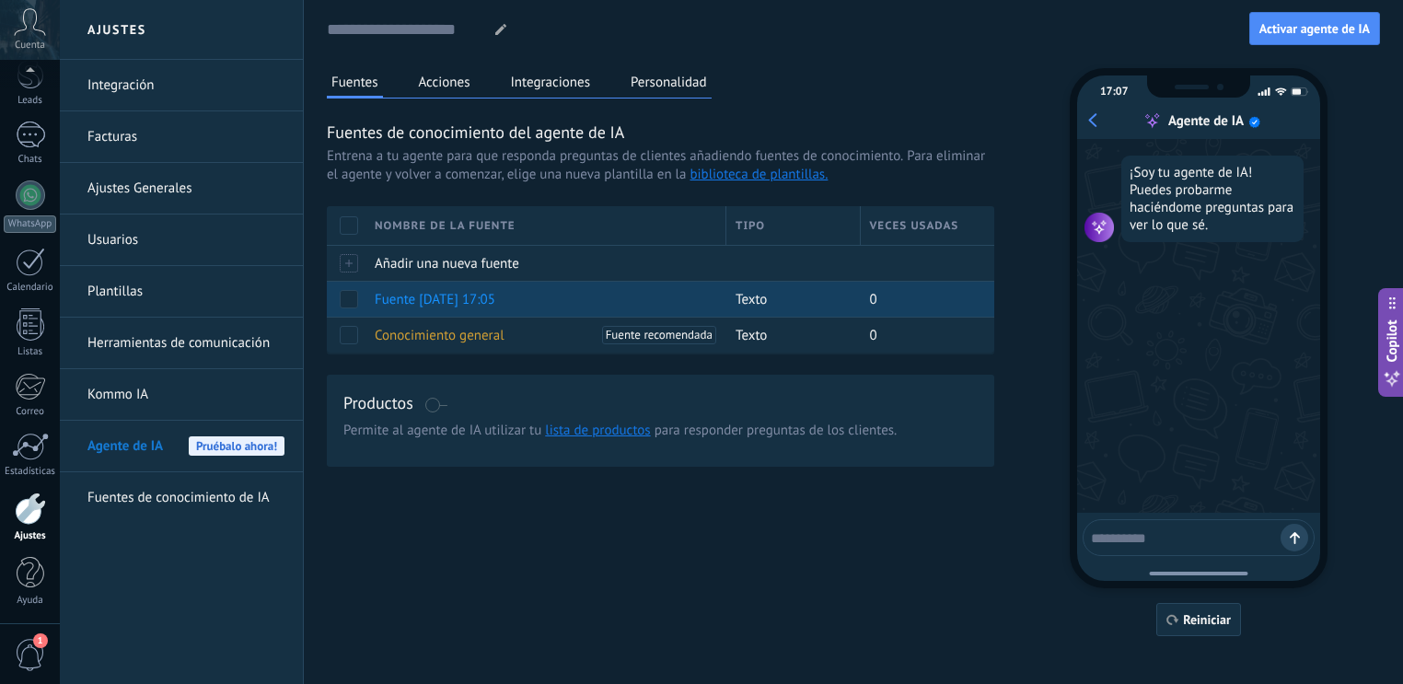
click at [433, 301] on span "Fuente [DATE] 17:05" at bounding box center [435, 299] width 121 height 17
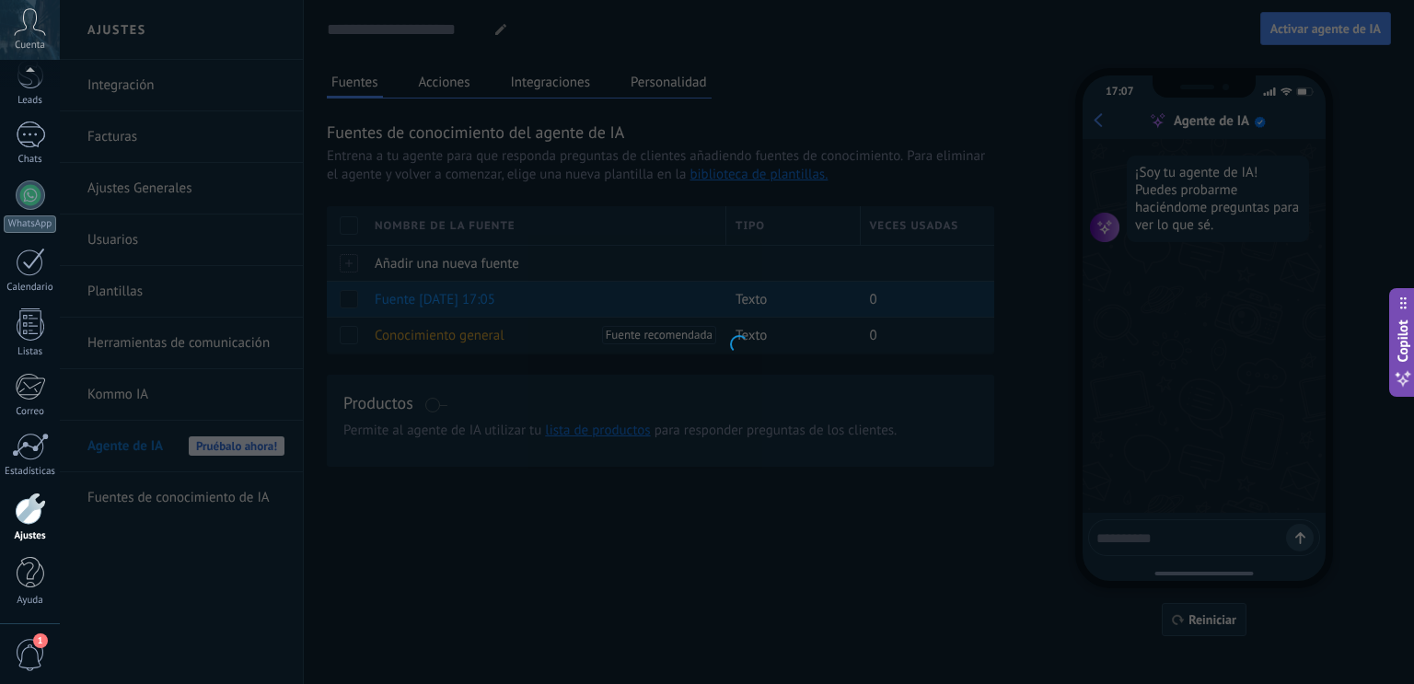
type textarea "**********"
type input "**********"
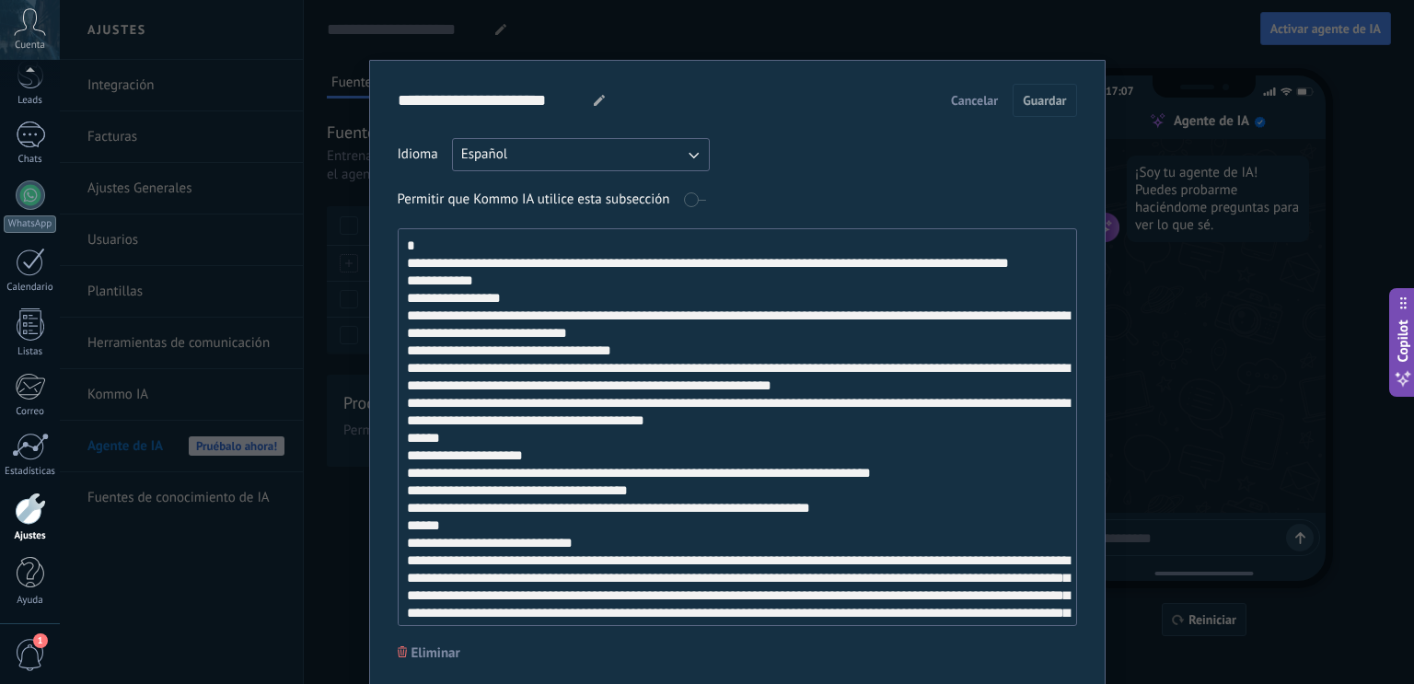
click at [979, 94] on span "Cancelar" at bounding box center [974, 100] width 47 height 13
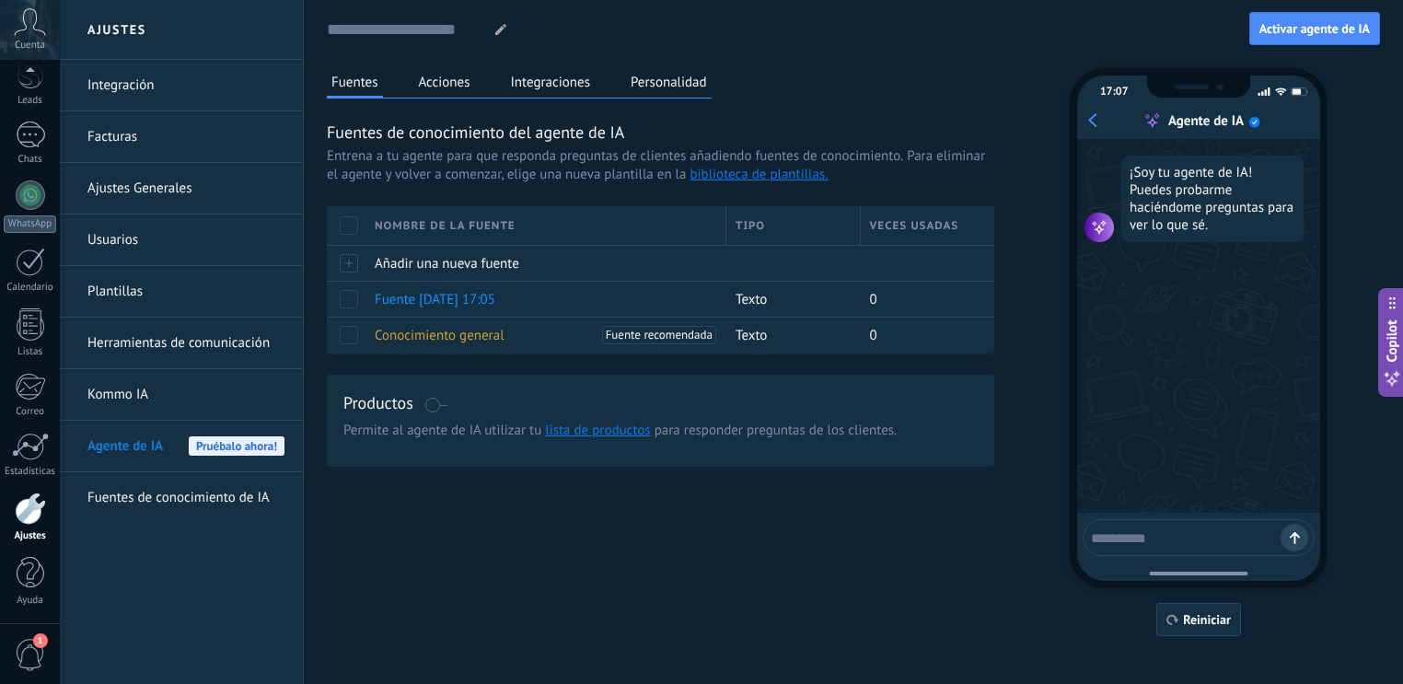
click at [599, 564] on div "[PERSON_NAME] Acciones Integraciones Personalidad [PERSON_NAME] de conocimiento…" at bounding box center [853, 352] width 1053 height 568
click at [222, 501] on link "Fuentes de conocimiento de IA" at bounding box center [185, 498] width 197 height 52
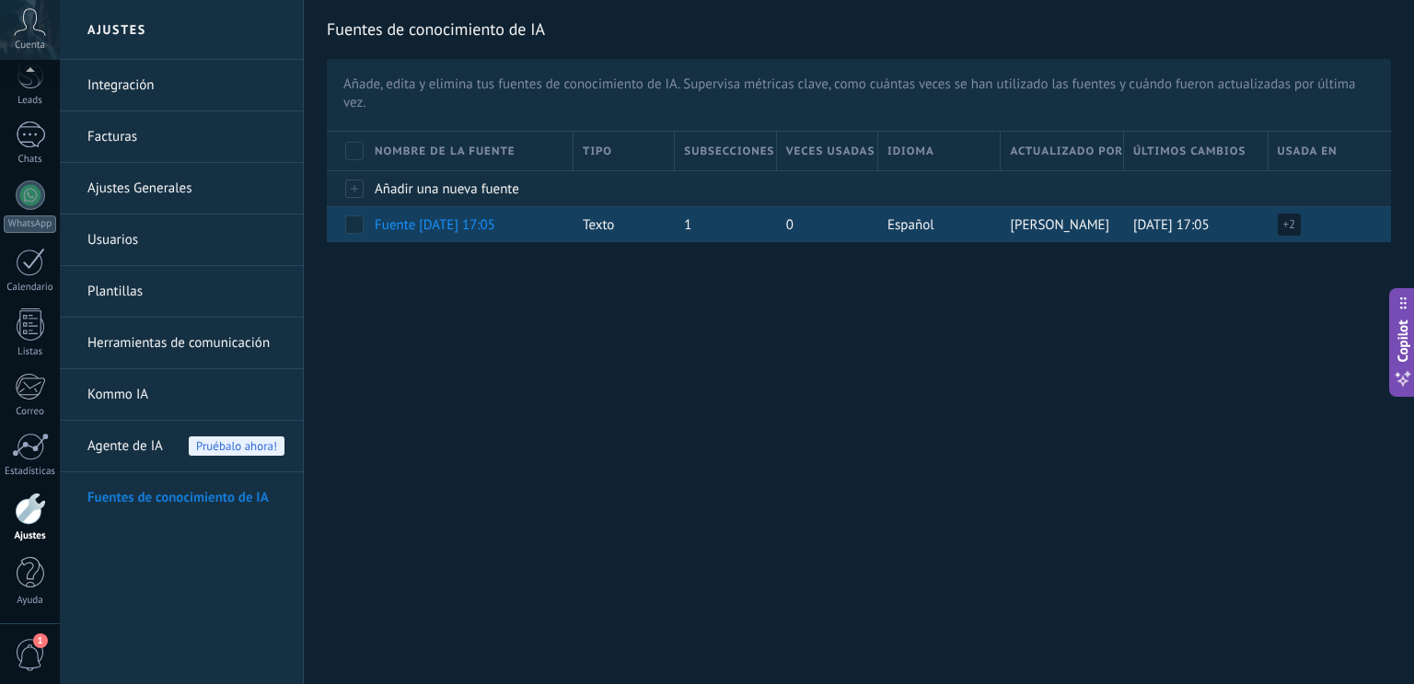
click at [1284, 223] on span "+ 2" at bounding box center [1289, 224] width 13 height 18
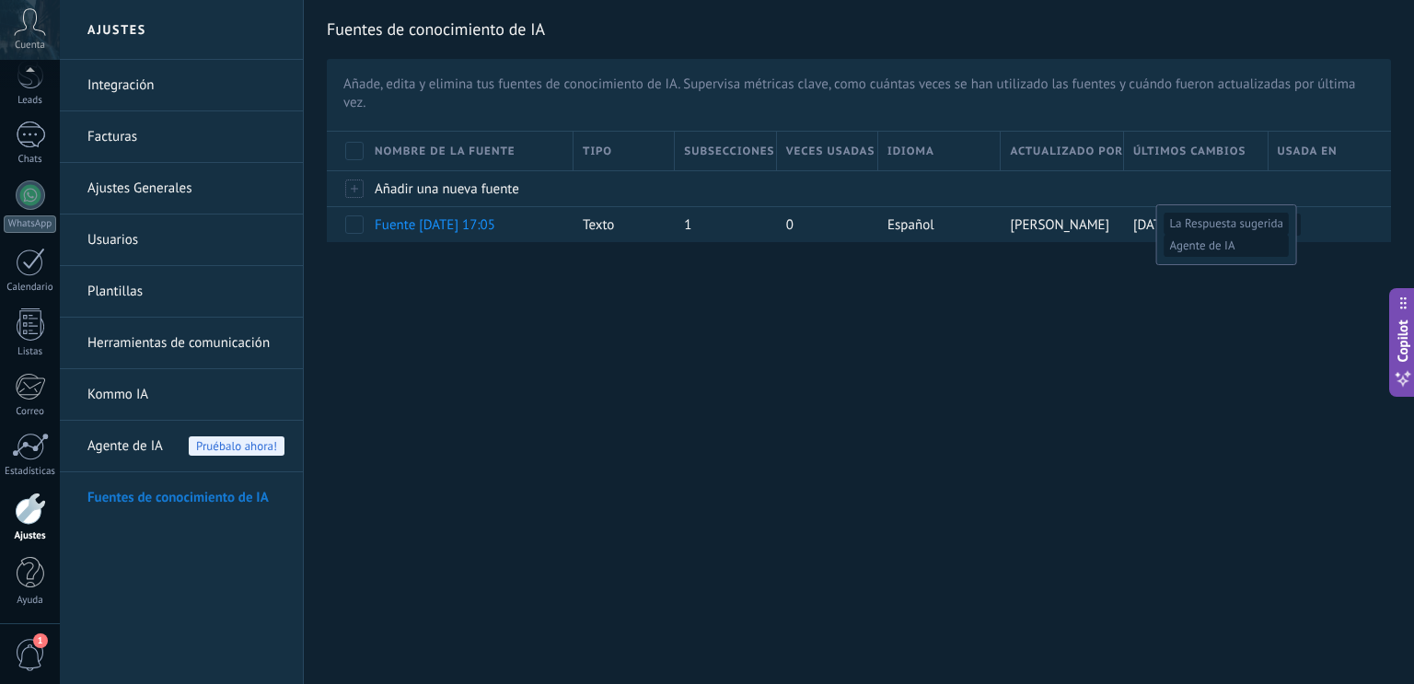
click at [1205, 313] on div "Ajustes Integración Facturas Ajustes Generales Usuarios Plantillas Herramientas…" at bounding box center [737, 342] width 1354 height 684
click at [133, 447] on span "Agente de IA" at bounding box center [124, 447] width 75 height 52
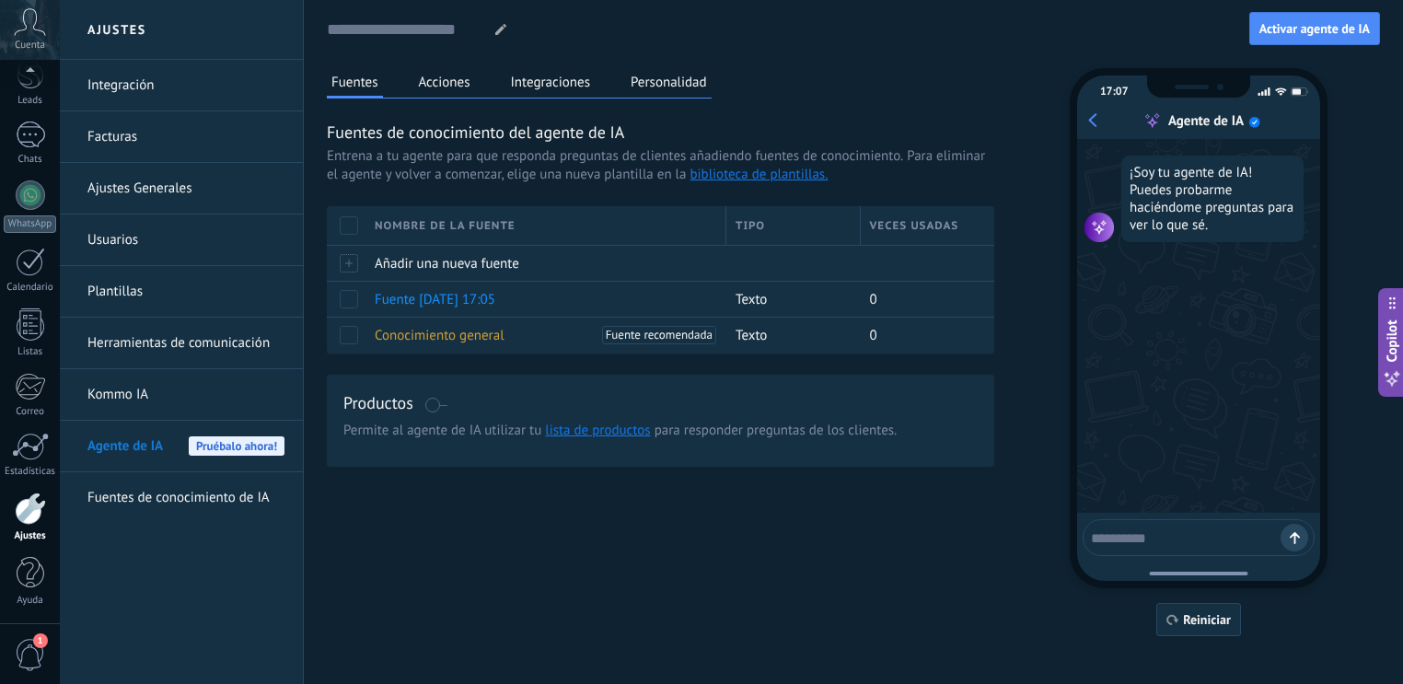
click at [1189, 540] on textarea at bounding box center [1186, 535] width 190 height 23
type textarea "****"
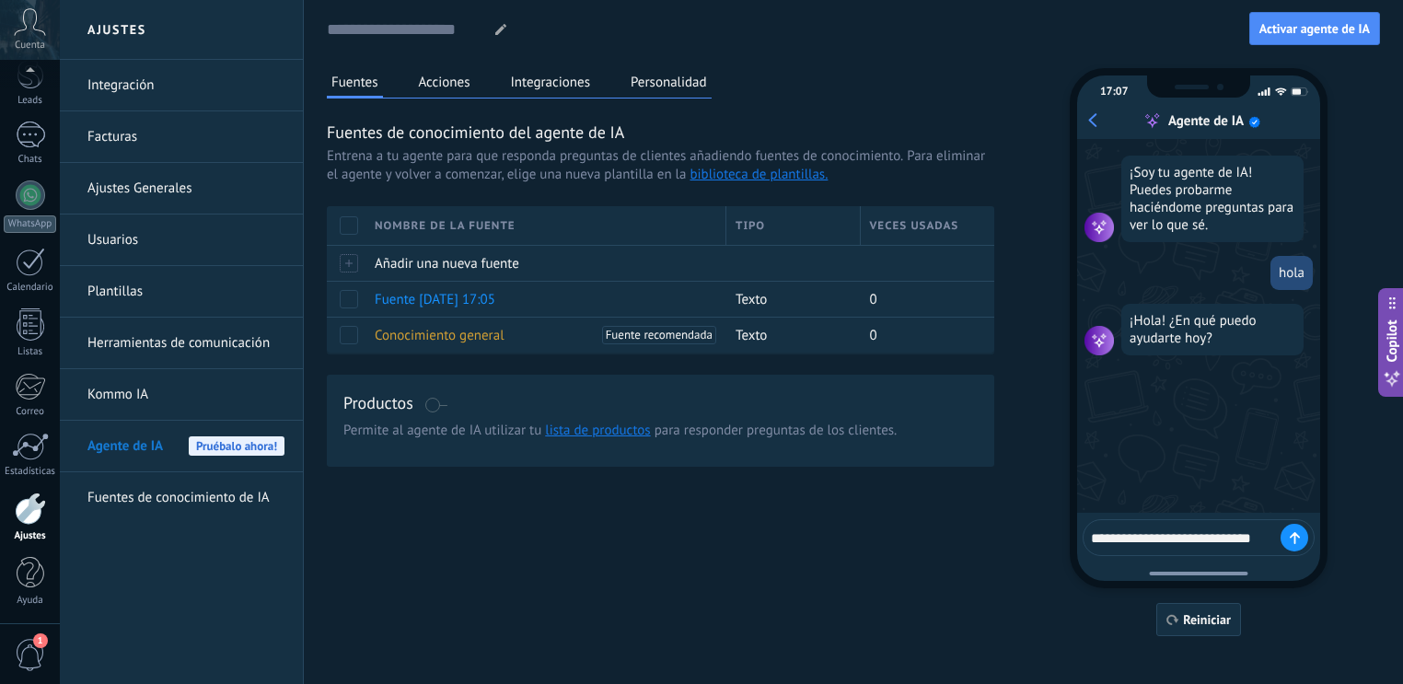
type textarea "**********"
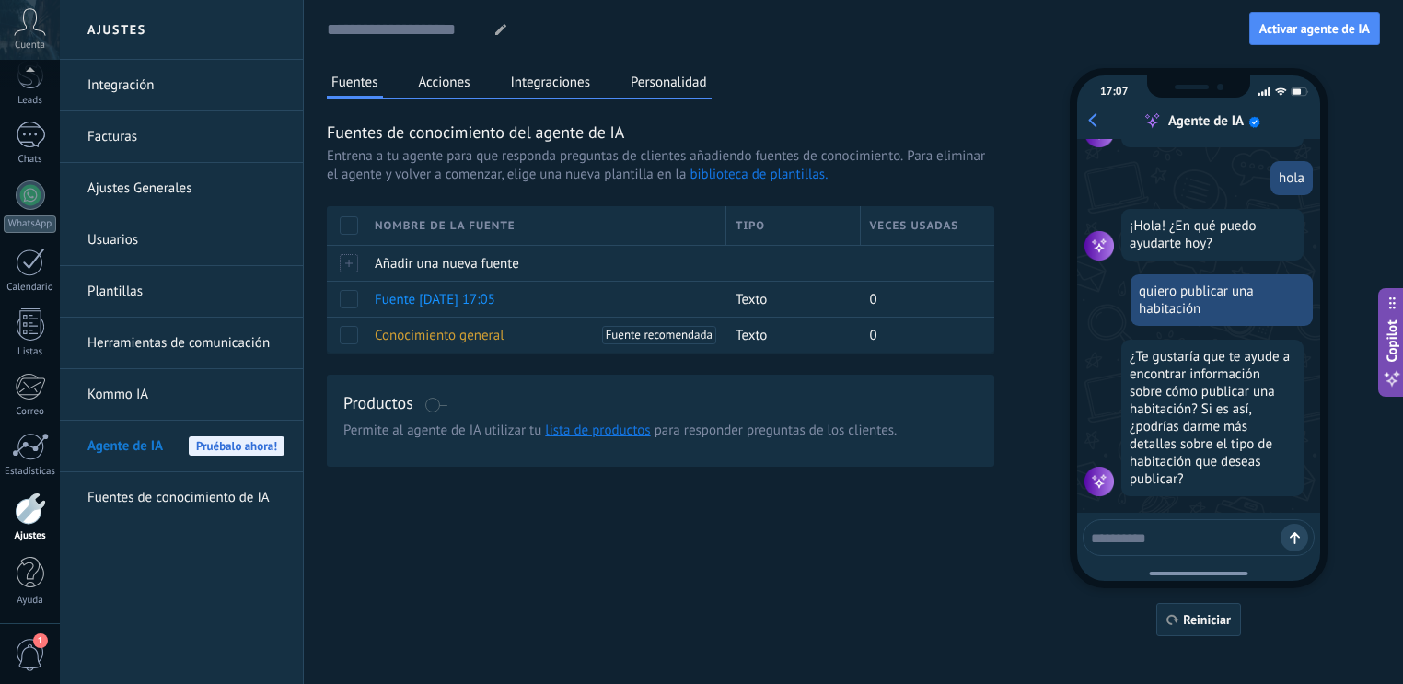
scroll to position [103, 0]
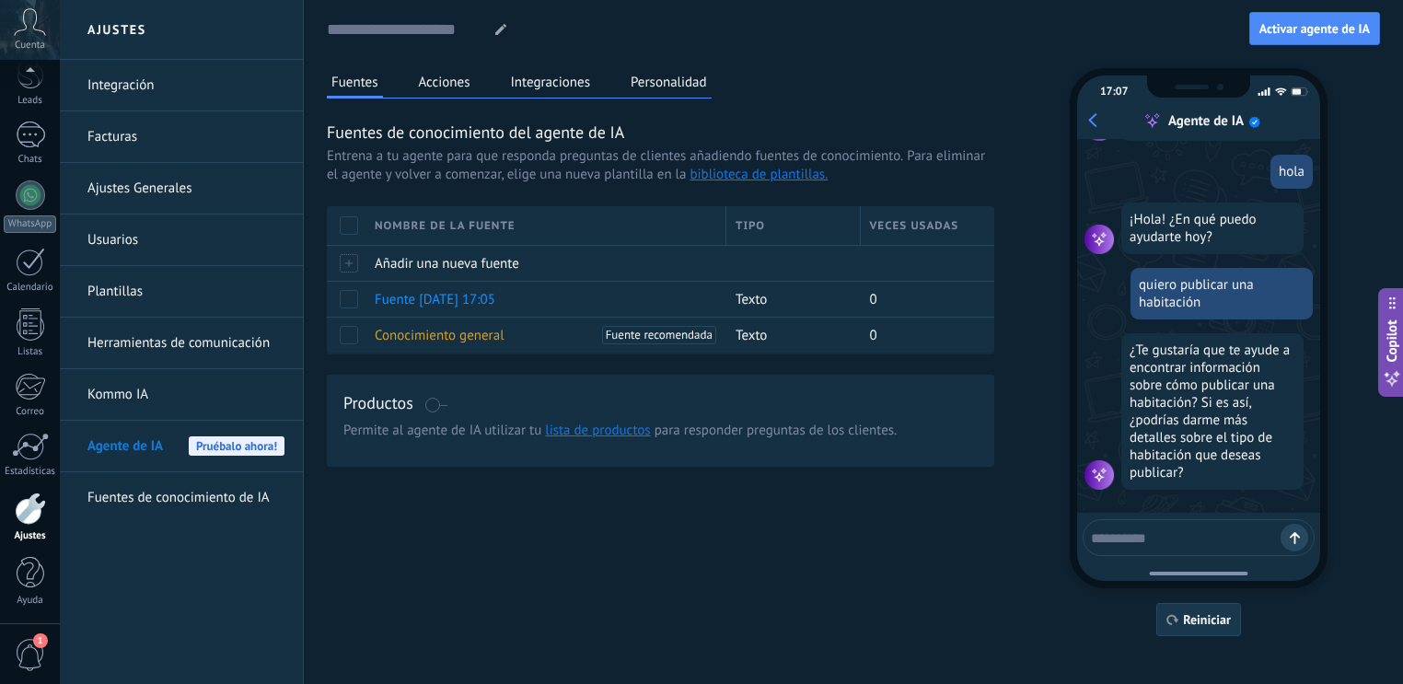
click at [1196, 625] on span "Reiniciar" at bounding box center [1207, 619] width 48 height 13
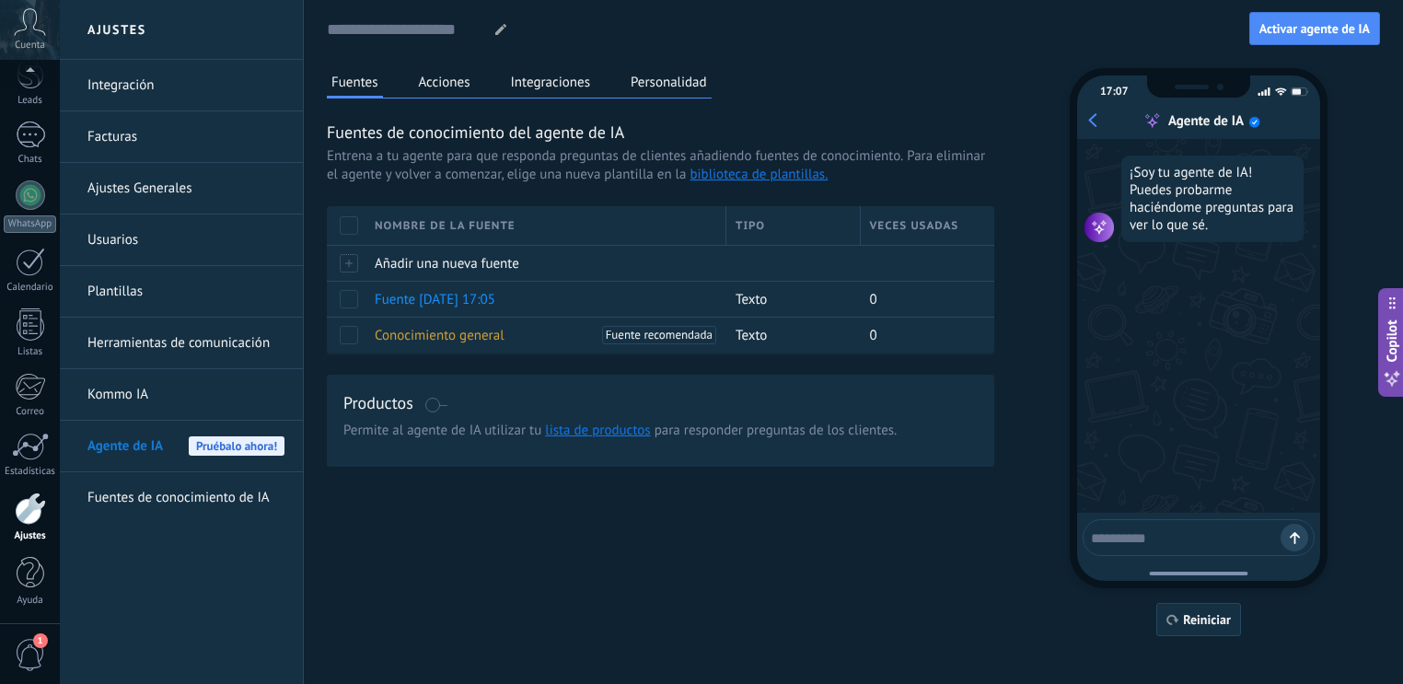
click at [151, 338] on link "Herramientas de comunicación" at bounding box center [185, 344] width 197 height 52
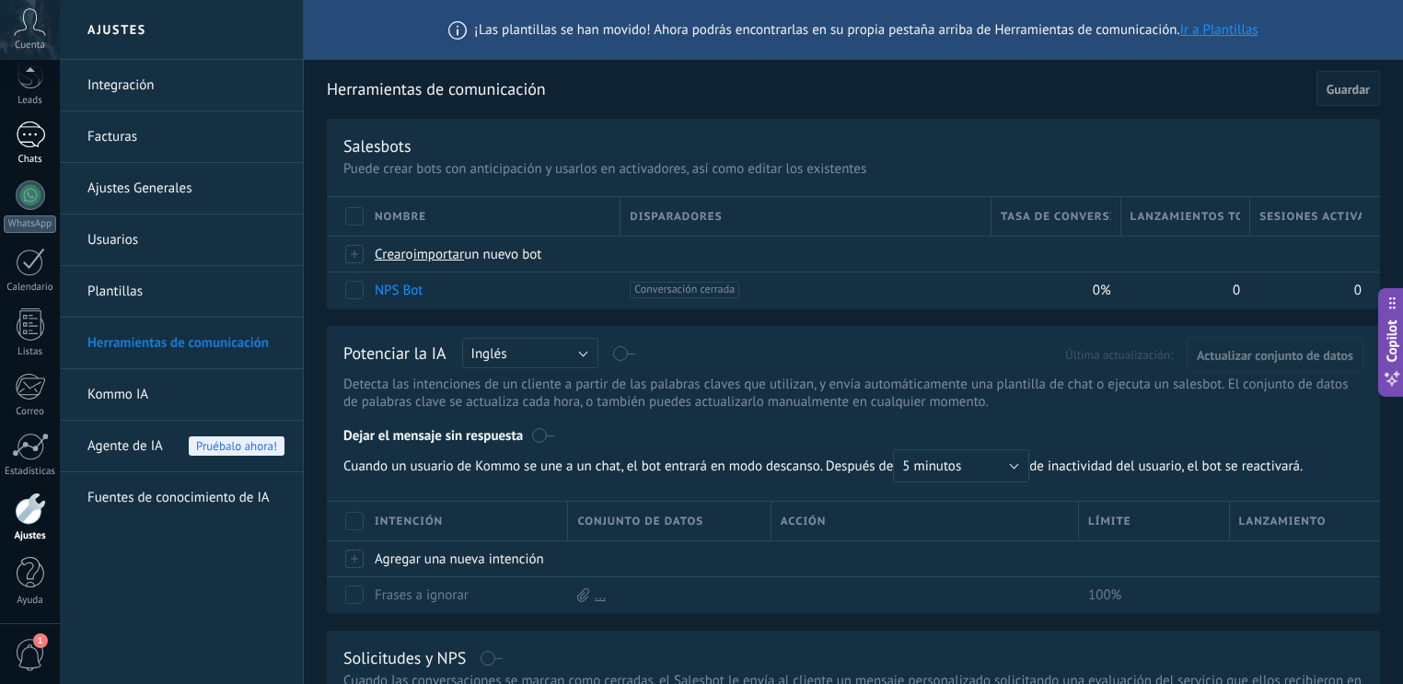
click at [25, 136] on div at bounding box center [30, 134] width 29 height 27
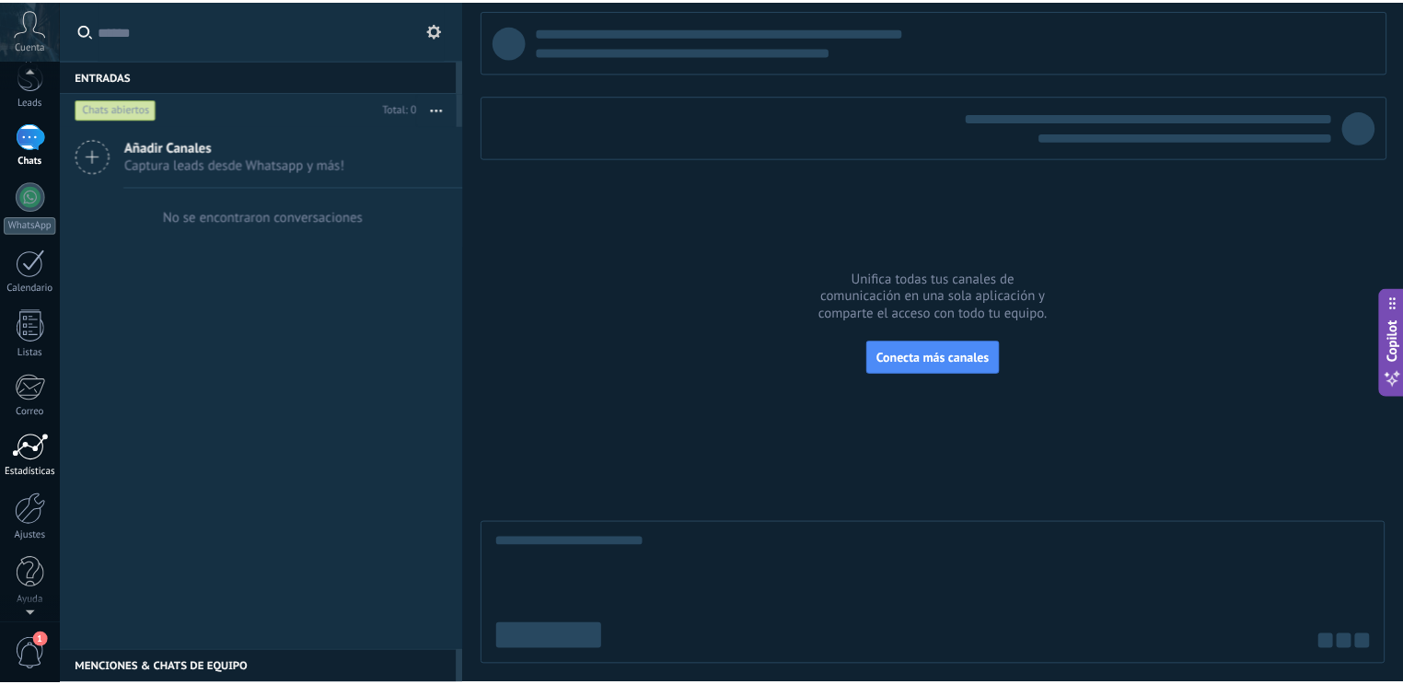
scroll to position [81, 0]
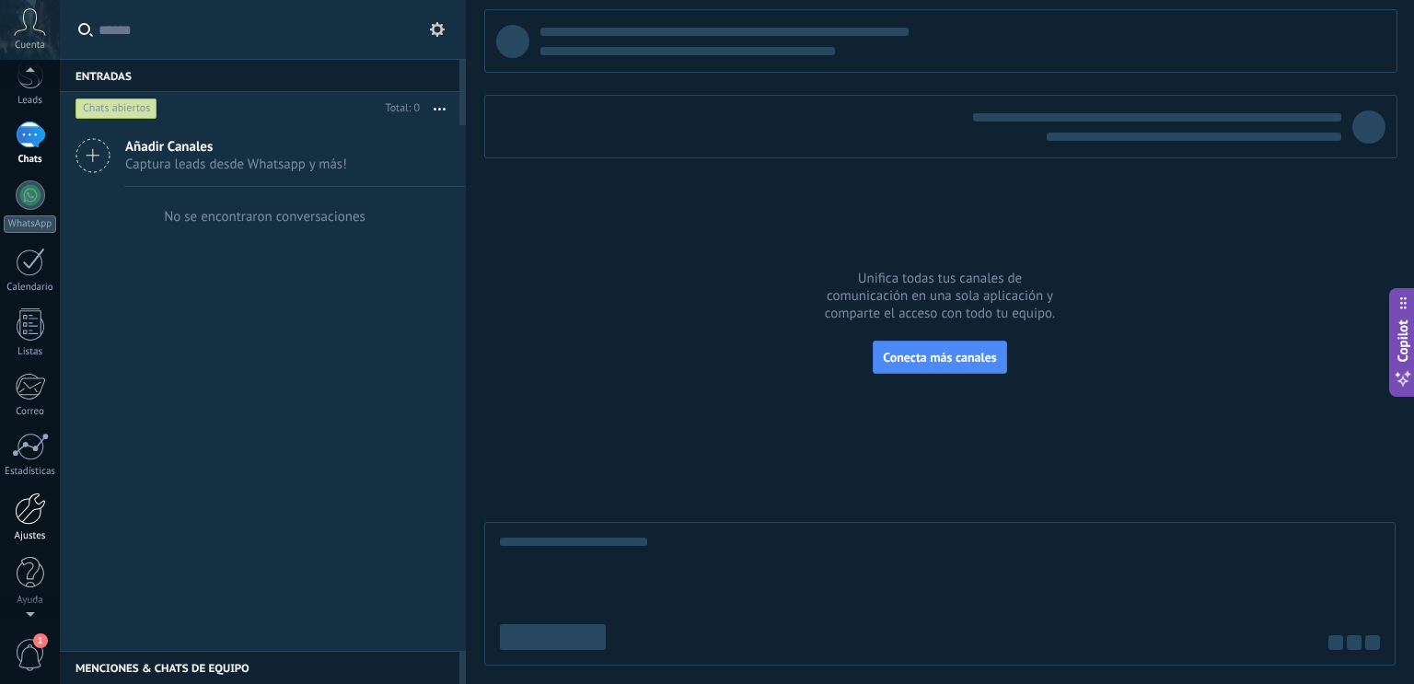
click at [31, 515] on div at bounding box center [30, 508] width 31 height 32
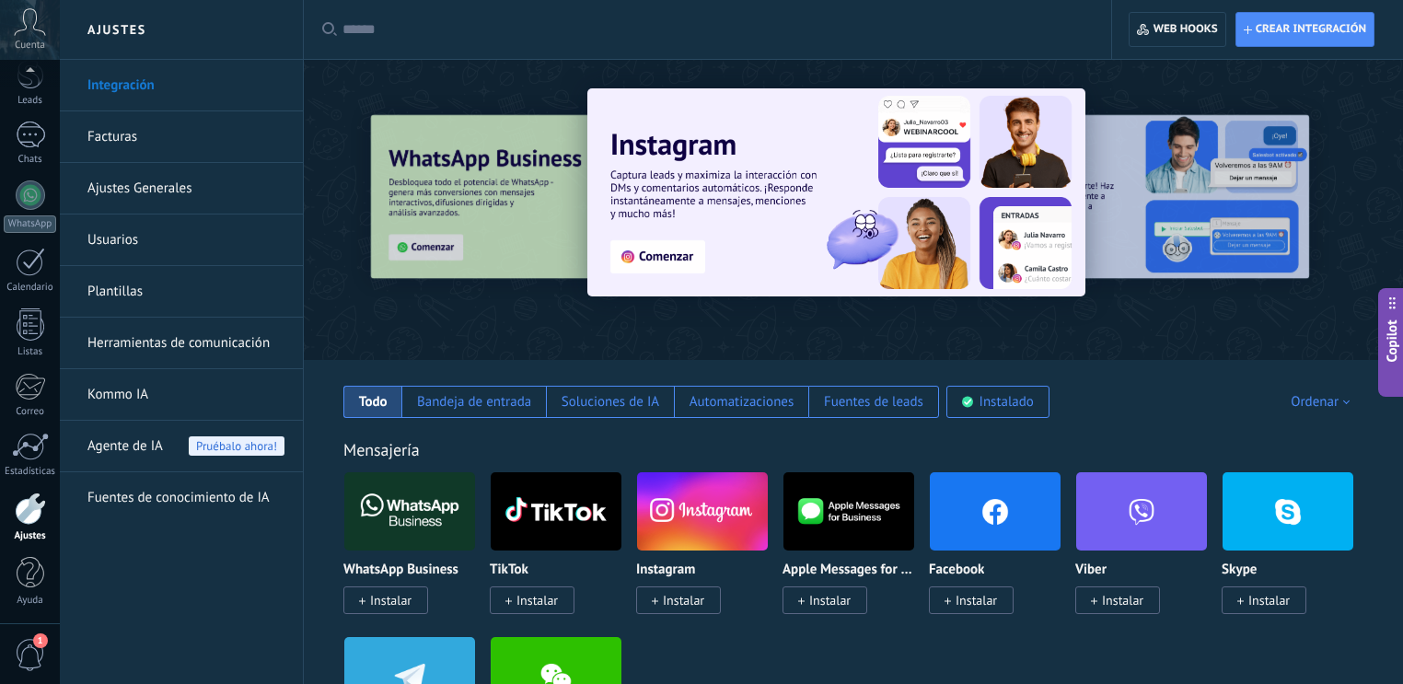
click at [140, 445] on span "Agente de IA" at bounding box center [124, 447] width 75 height 52
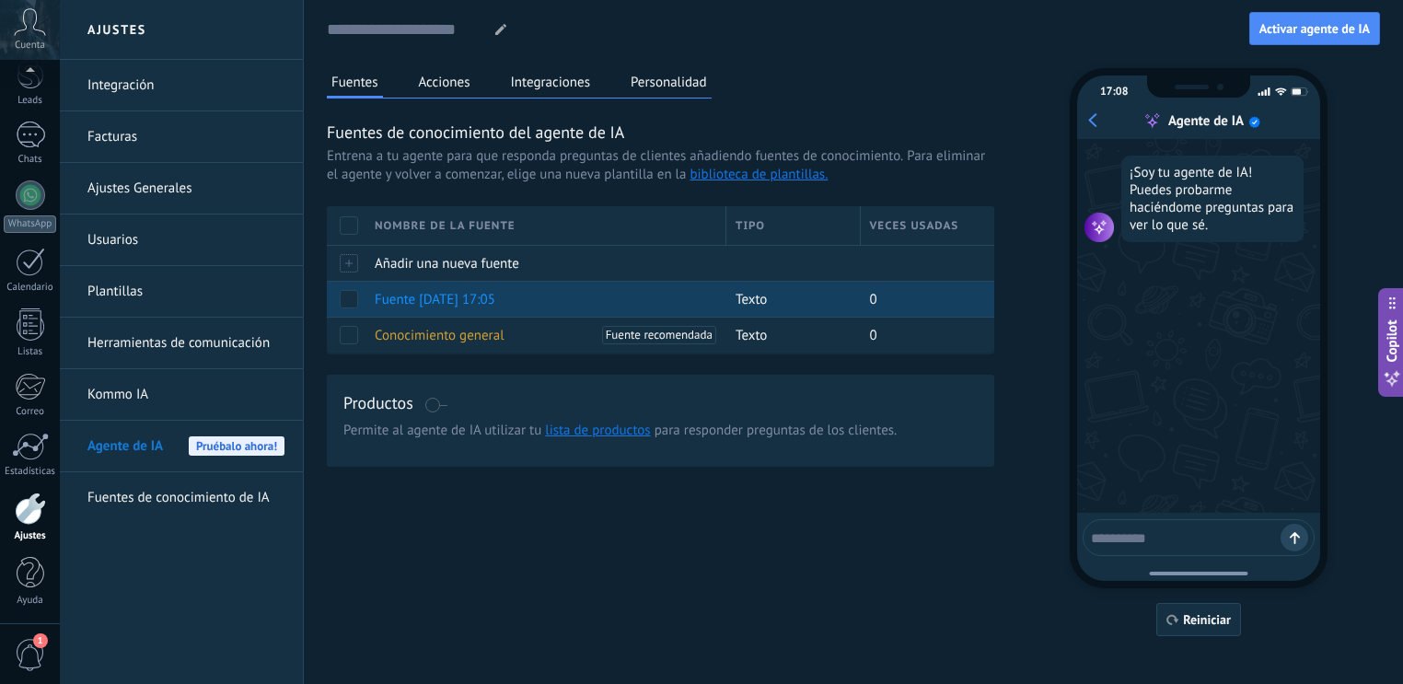
click at [348, 291] on span at bounding box center [349, 299] width 18 height 18
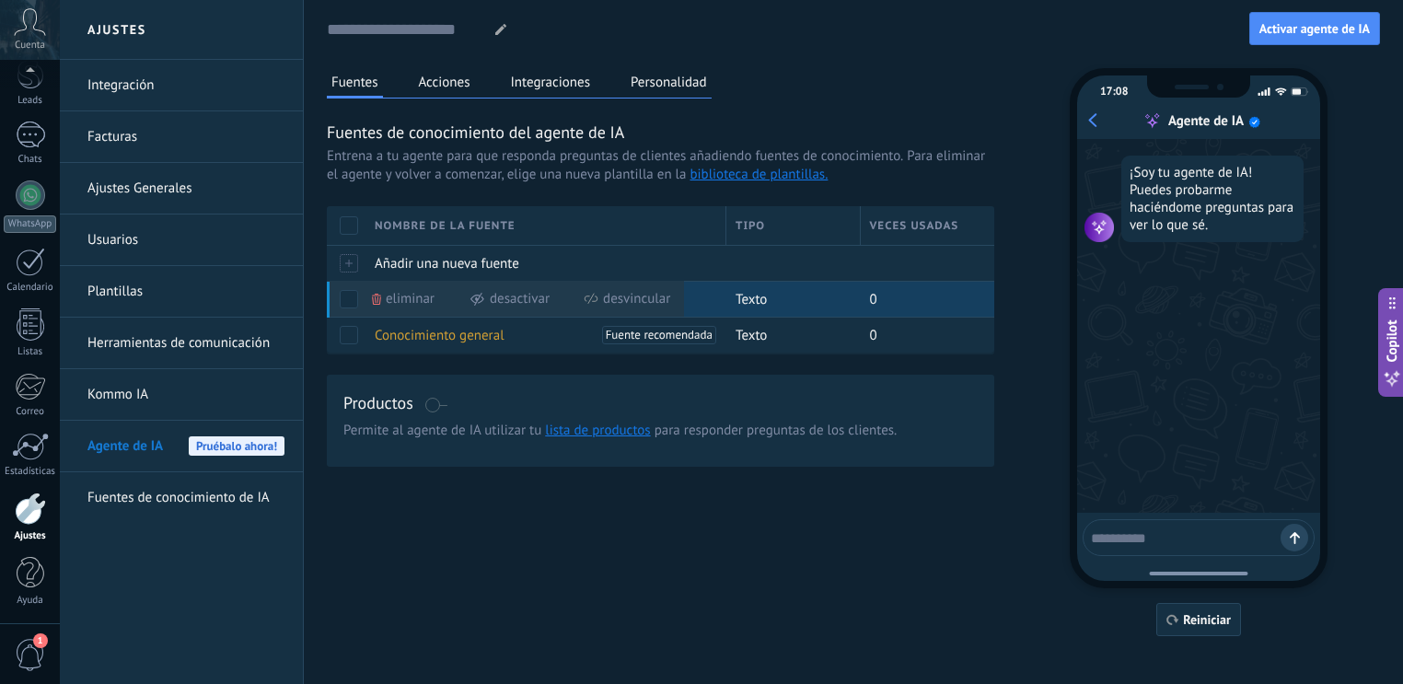
click at [351, 284] on div "Eliminar Desactivar Desvincular" at bounding box center [502, 299] width 363 height 36
click at [350, 295] on span at bounding box center [349, 299] width 18 height 18
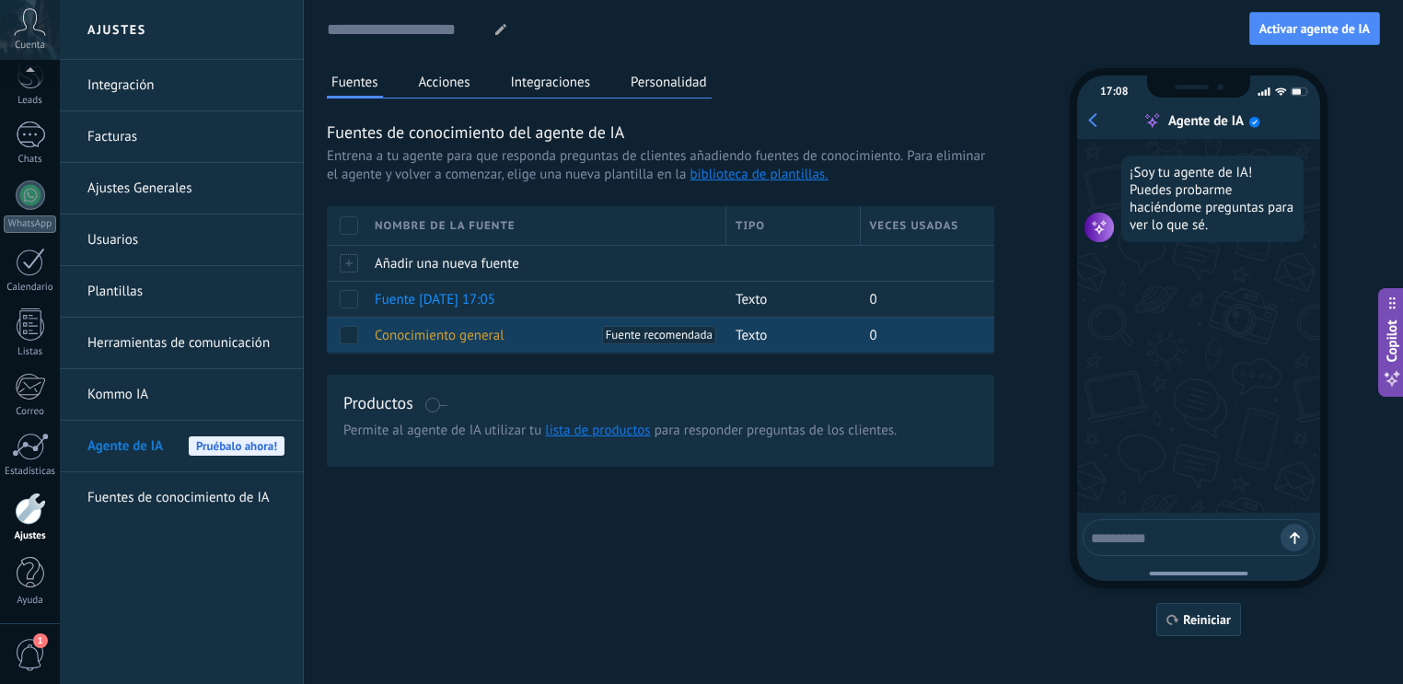
click at [348, 329] on span at bounding box center [349, 335] width 18 height 18
click at [411, 334] on span "Eliminar" at bounding box center [410, 335] width 49 height 36
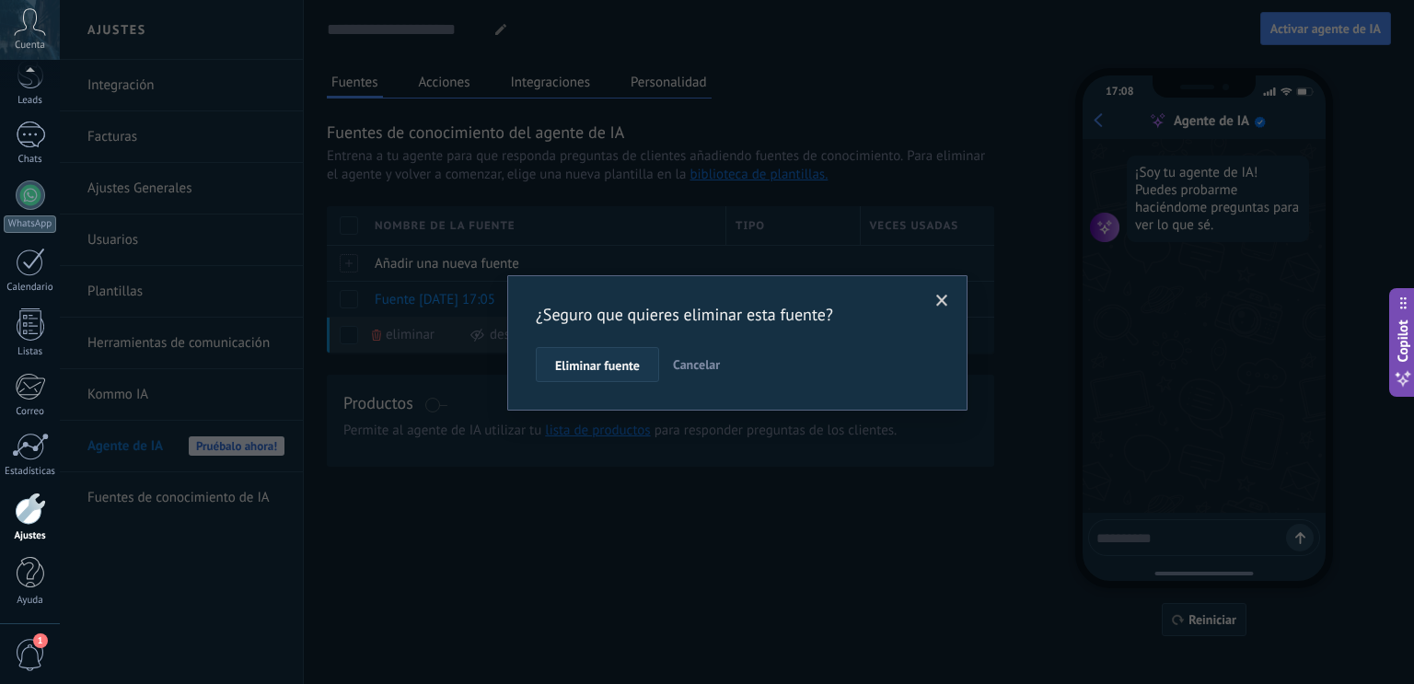
click at [605, 362] on span "Eliminar fuente" at bounding box center [597, 365] width 85 height 13
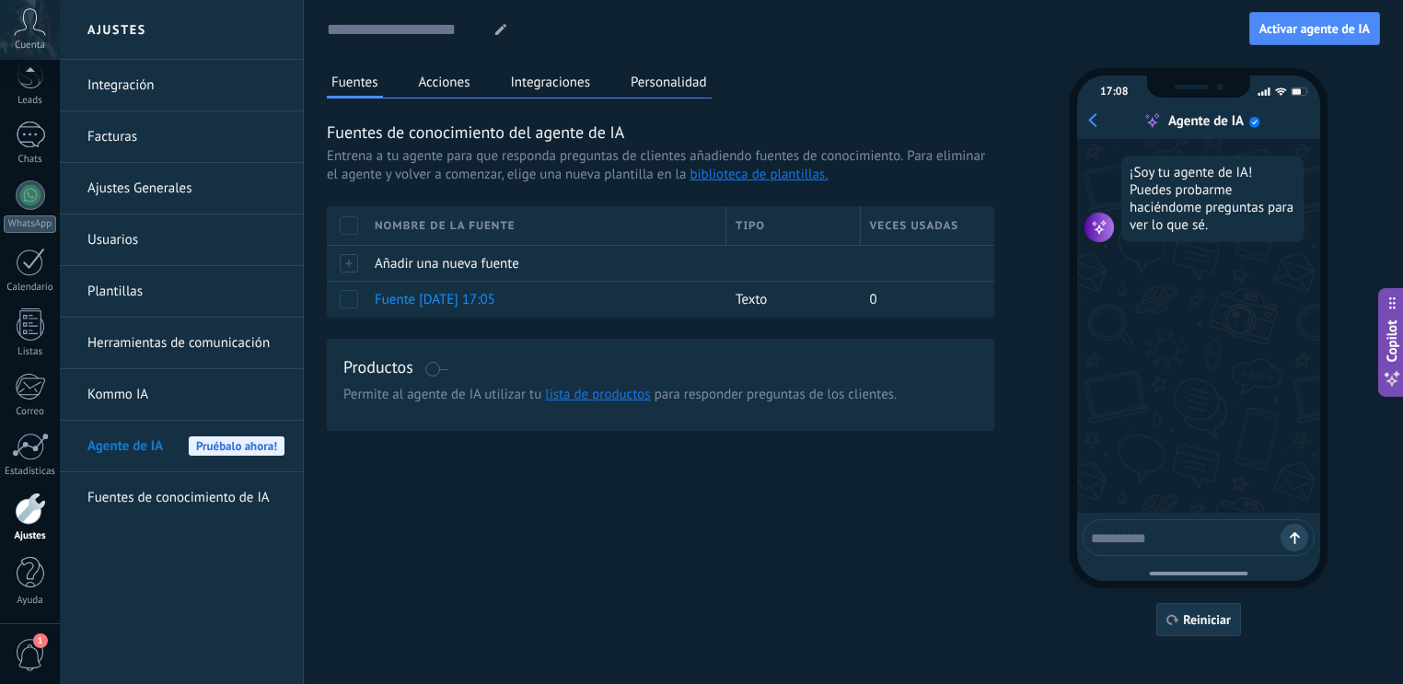
click at [1195, 610] on button "Reiniciar" at bounding box center [1198, 619] width 85 height 33
click at [1191, 541] on textarea at bounding box center [1186, 535] width 190 height 23
type textarea "****"
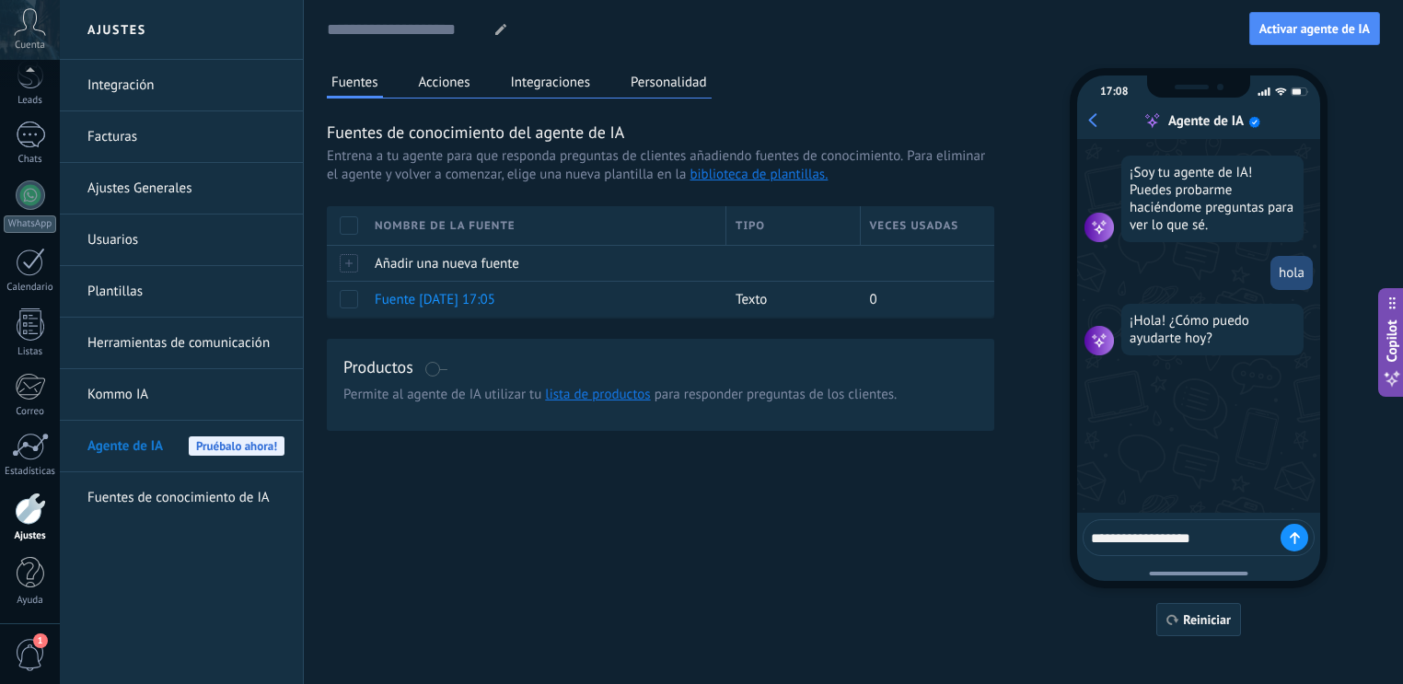
type textarea "**********"
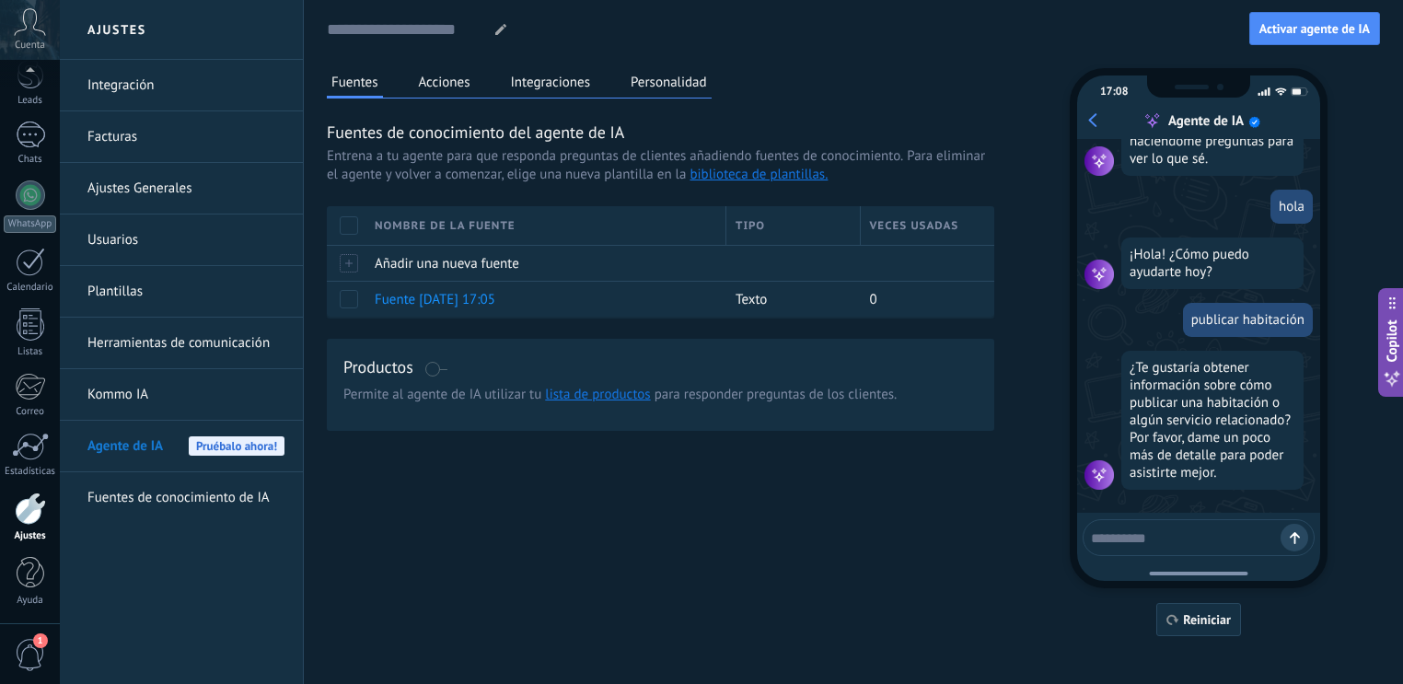
scroll to position [68, 0]
click at [1191, 630] on button "Reiniciar" at bounding box center [1198, 619] width 85 height 33
click at [1322, 12] on button "Activar agente de IA" at bounding box center [1314, 28] width 131 height 33
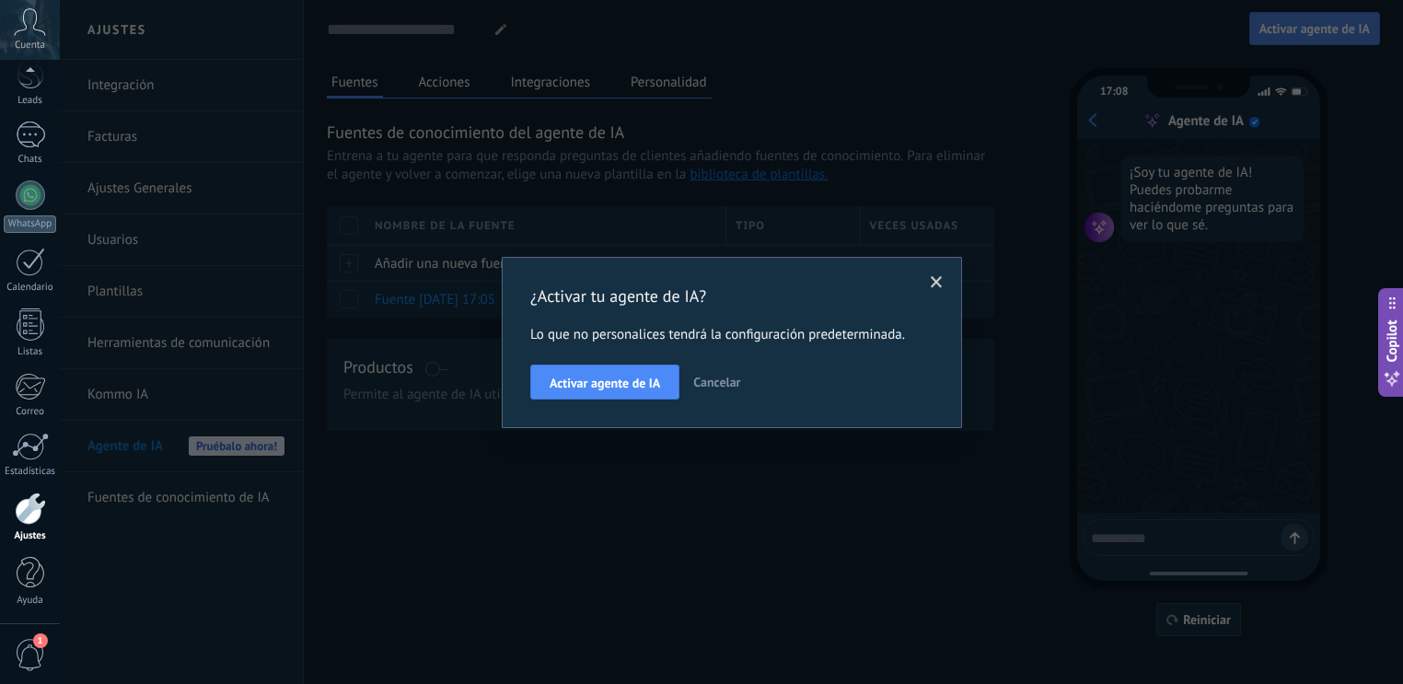
scroll to position [0, 0]
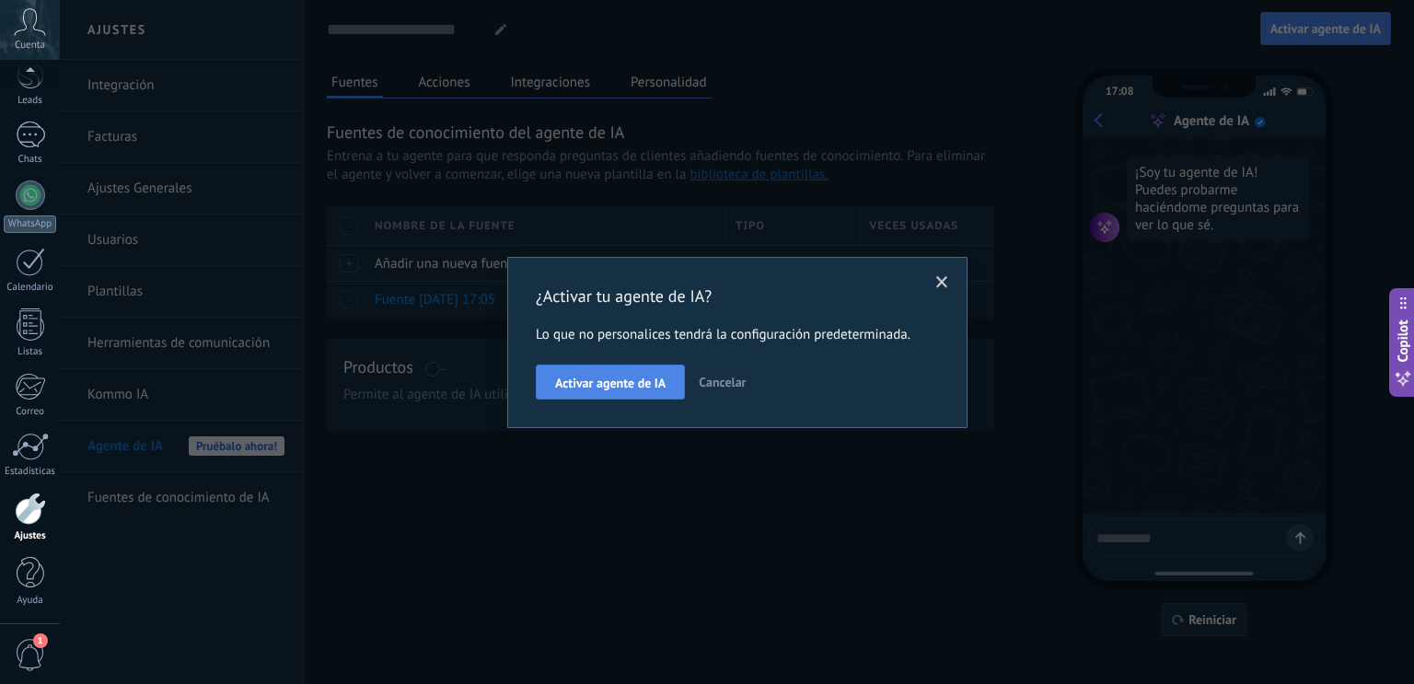
click at [621, 380] on span "Activar agente de IA" at bounding box center [610, 382] width 110 height 13
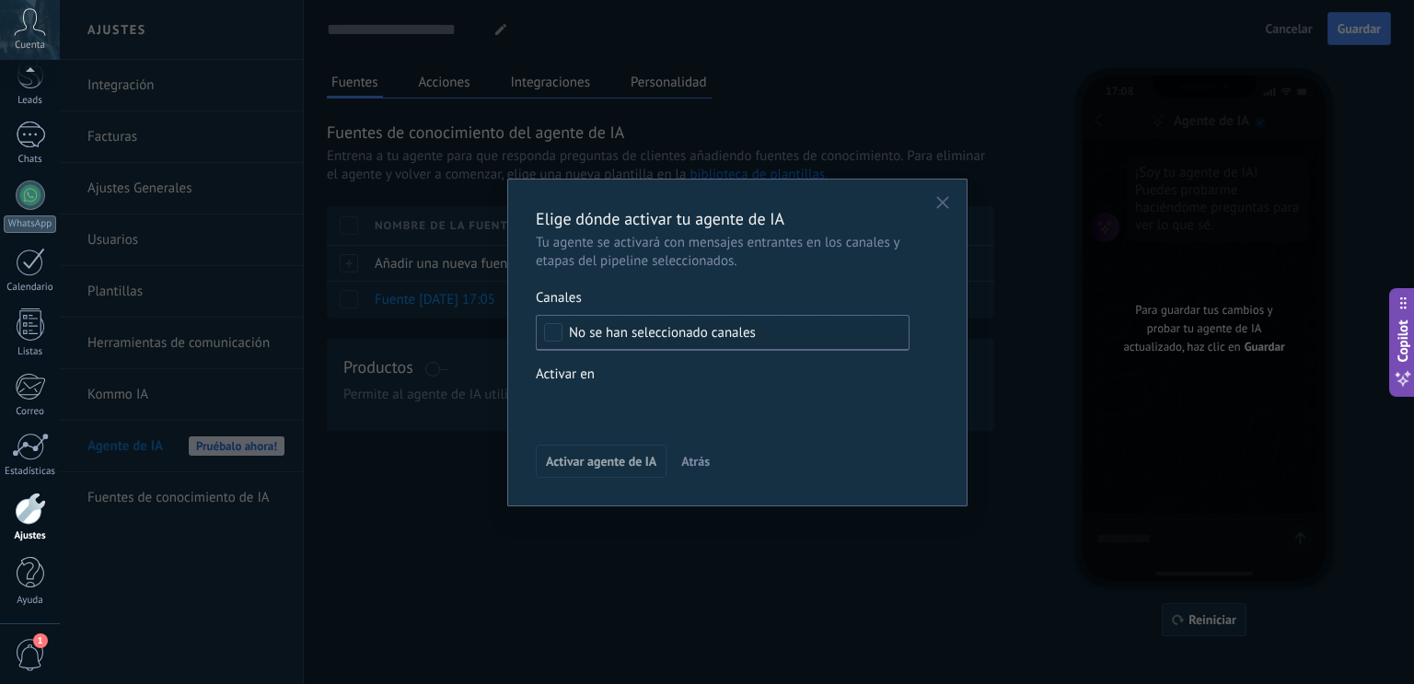
click at [0, 0] on div "Incoming leads Contacto inicial Negociación Debate contractual Discusión de con…" at bounding box center [0, 0] width 0 height 0
click at [570, 400] on span at bounding box center [609, 405] width 94 height 16
click at [578, 372] on div at bounding box center [737, 342] width 1354 height 684
click at [575, 343] on div "No se han seleccionado canales" at bounding box center [723, 333] width 374 height 36
click at [772, 281] on div "Elige dónde activar tu agente de IA Tu agente se activará con mensajes entrante…" at bounding box center [737, 342] width 403 height 271
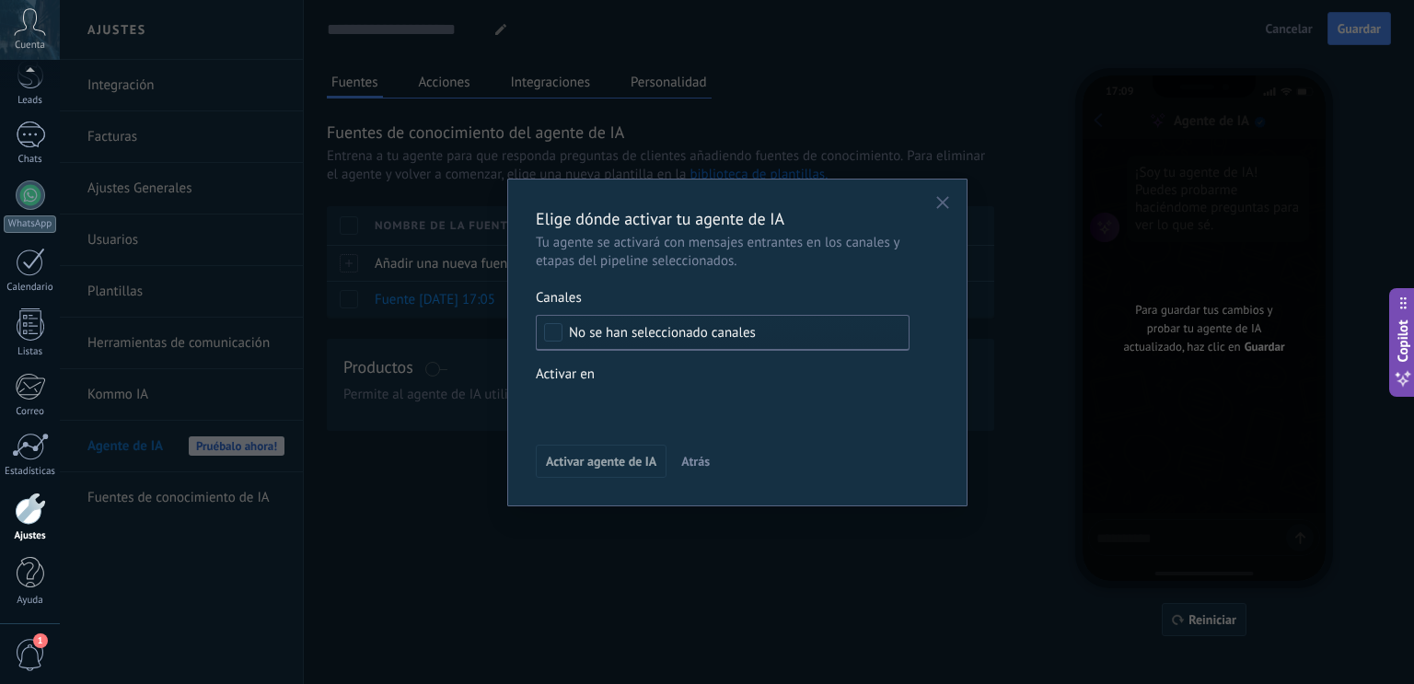
click at [948, 202] on icon "button" at bounding box center [942, 202] width 13 height 13
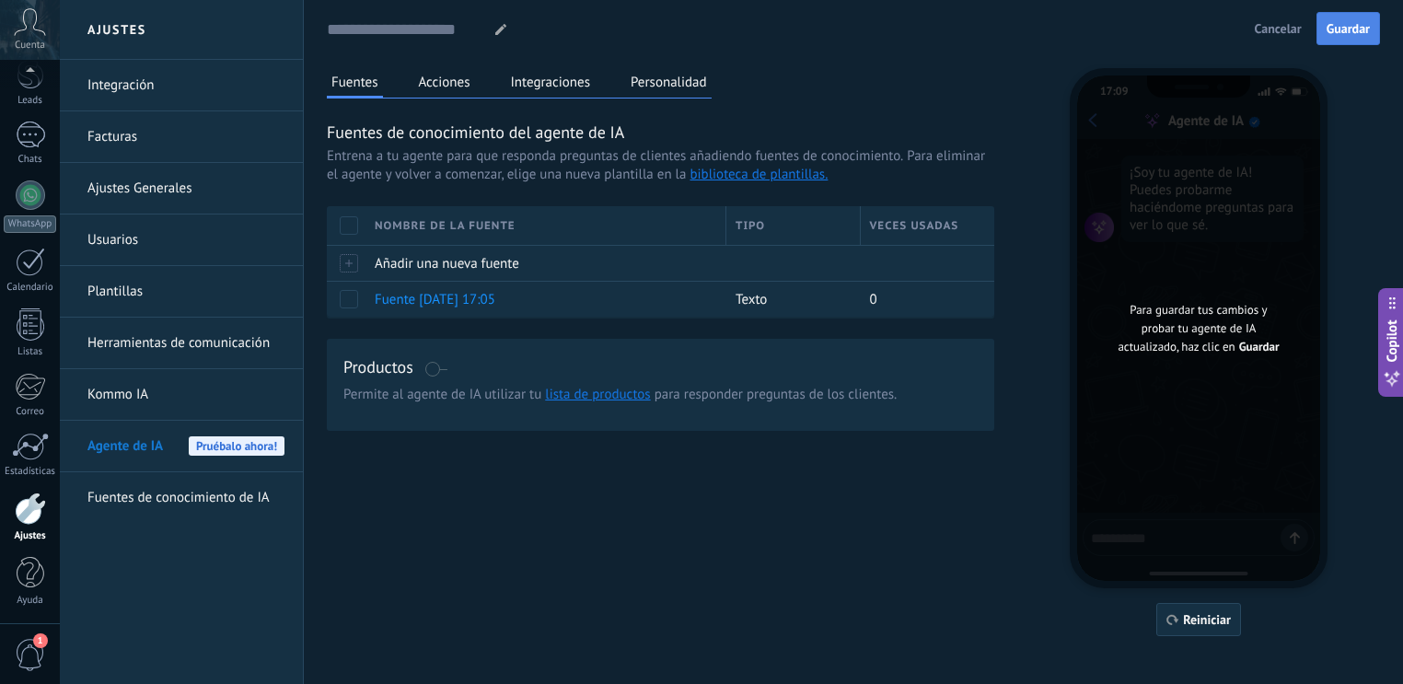
click at [1354, 31] on span "Guardar" at bounding box center [1347, 28] width 43 height 13
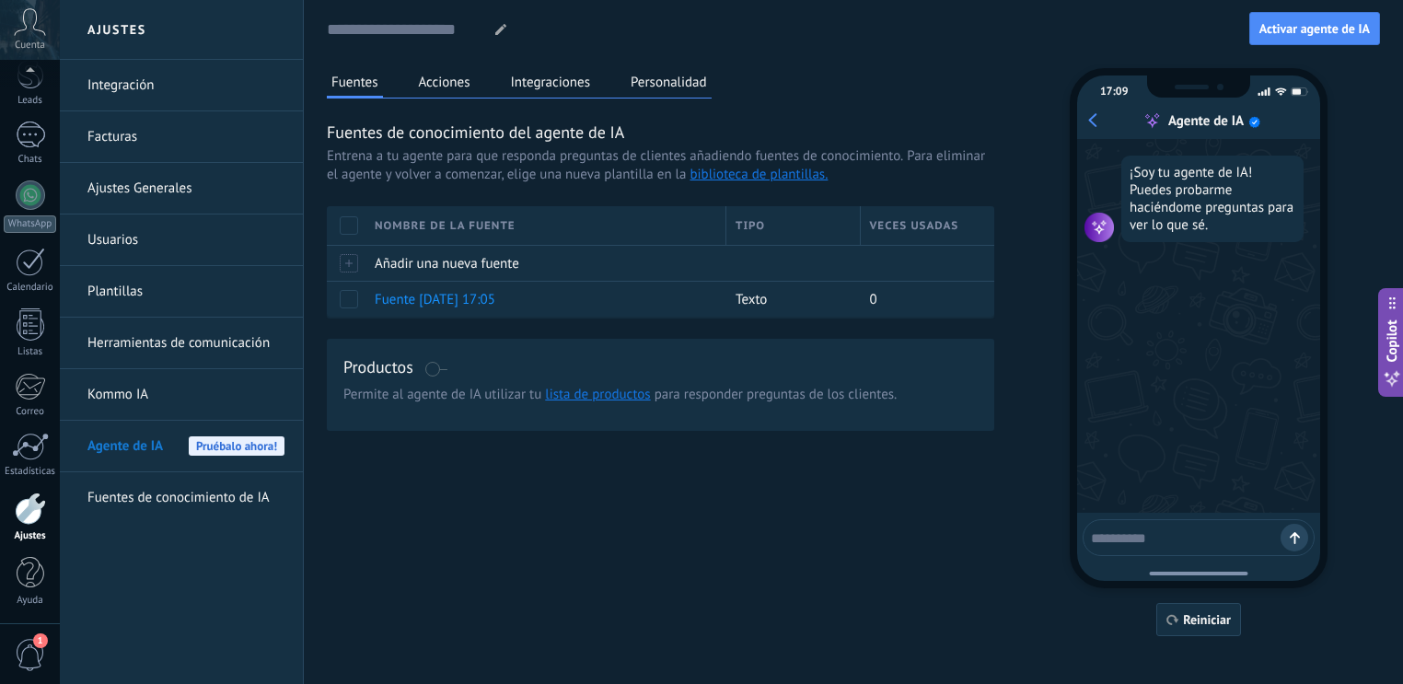
click at [1228, 536] on textarea at bounding box center [1186, 535] width 190 height 23
type textarea "********"
click at [1287, 534] on div at bounding box center [1294, 538] width 28 height 28
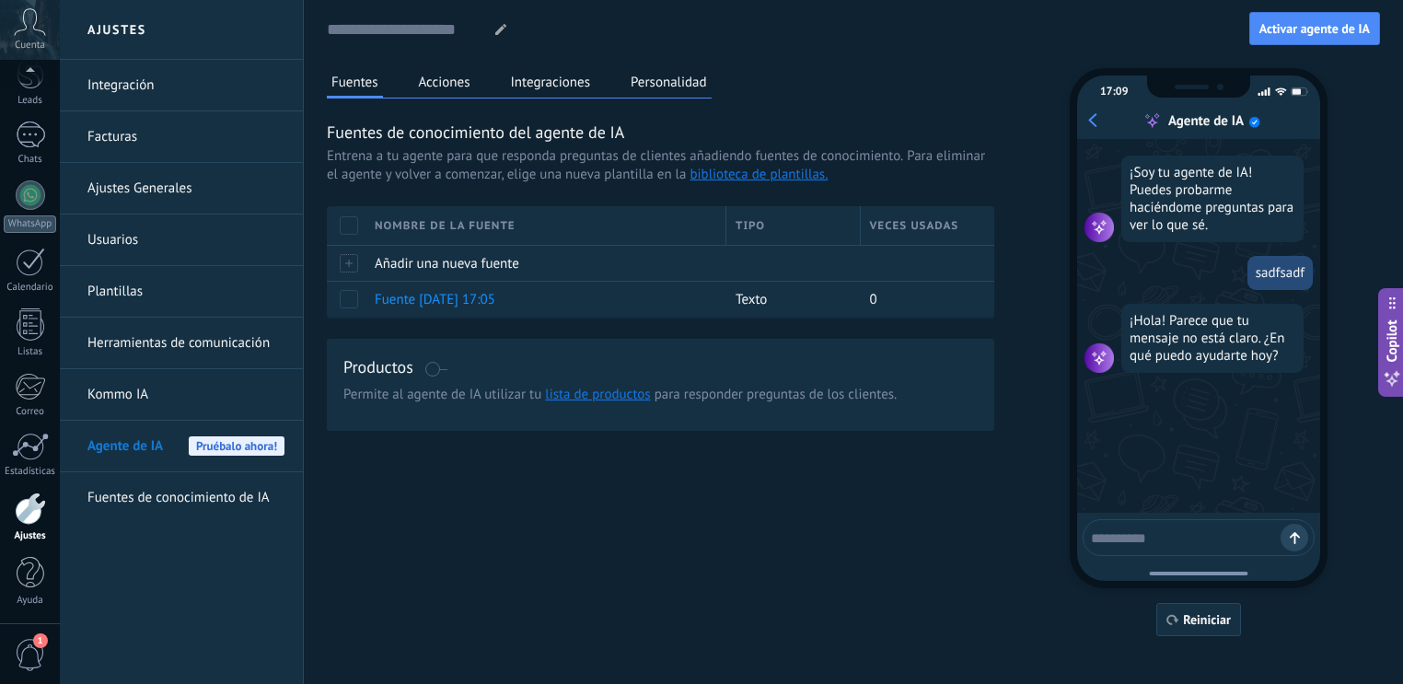
click at [1200, 547] on div at bounding box center [1198, 537] width 232 height 37
click at [1200, 542] on textarea at bounding box center [1186, 535] width 190 height 23
type textarea "****"
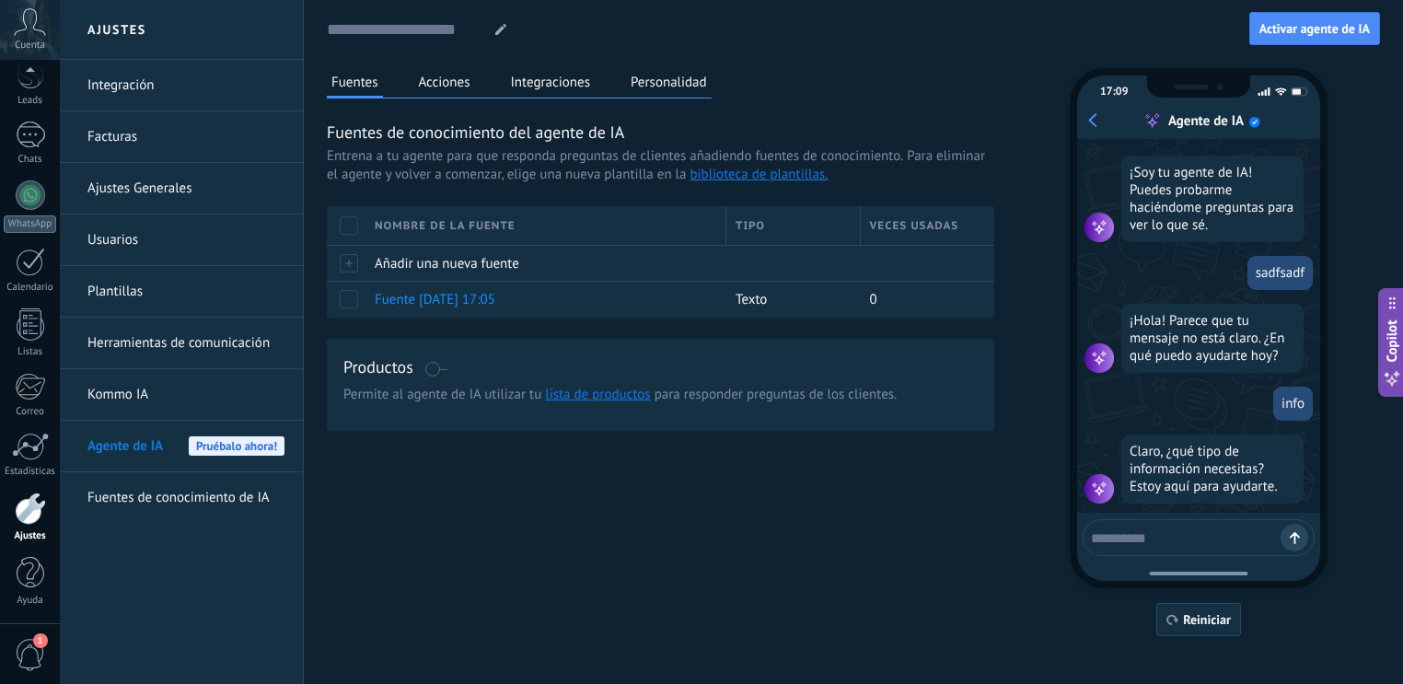
scroll to position [15, 0]
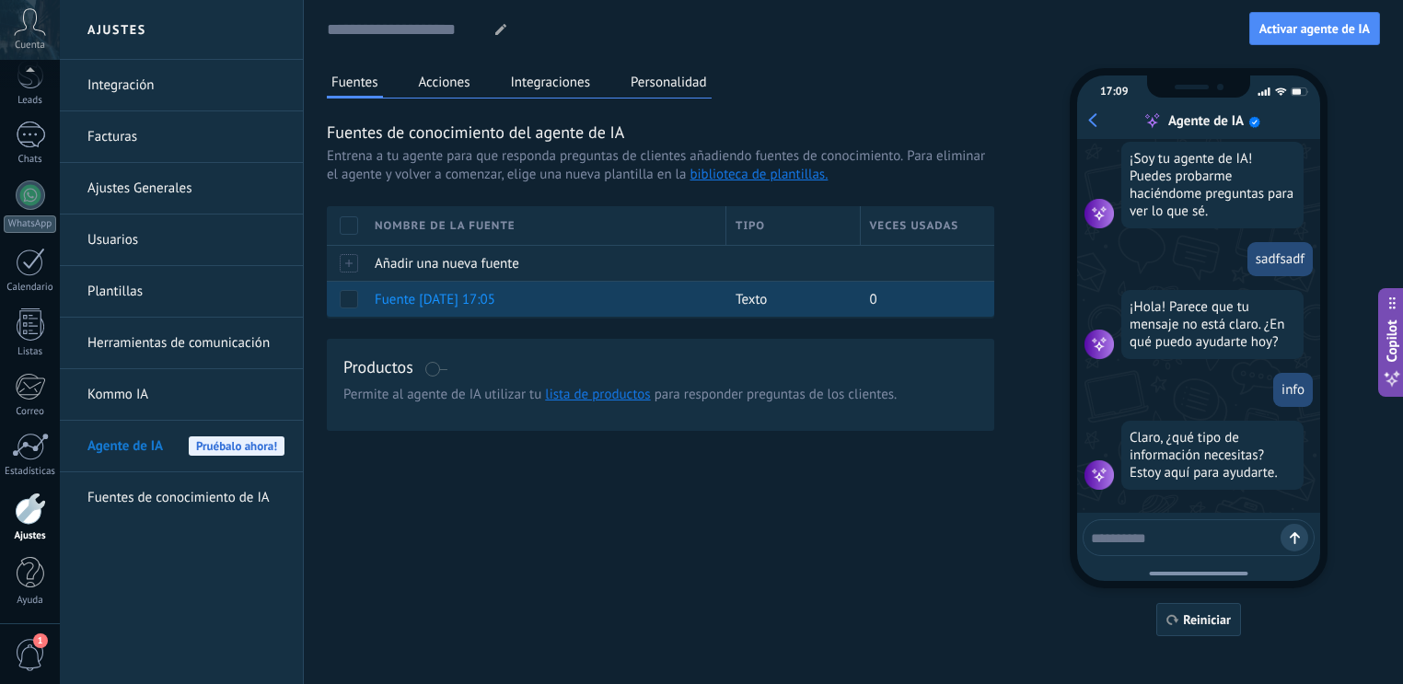
click at [341, 301] on span at bounding box center [349, 299] width 18 height 18
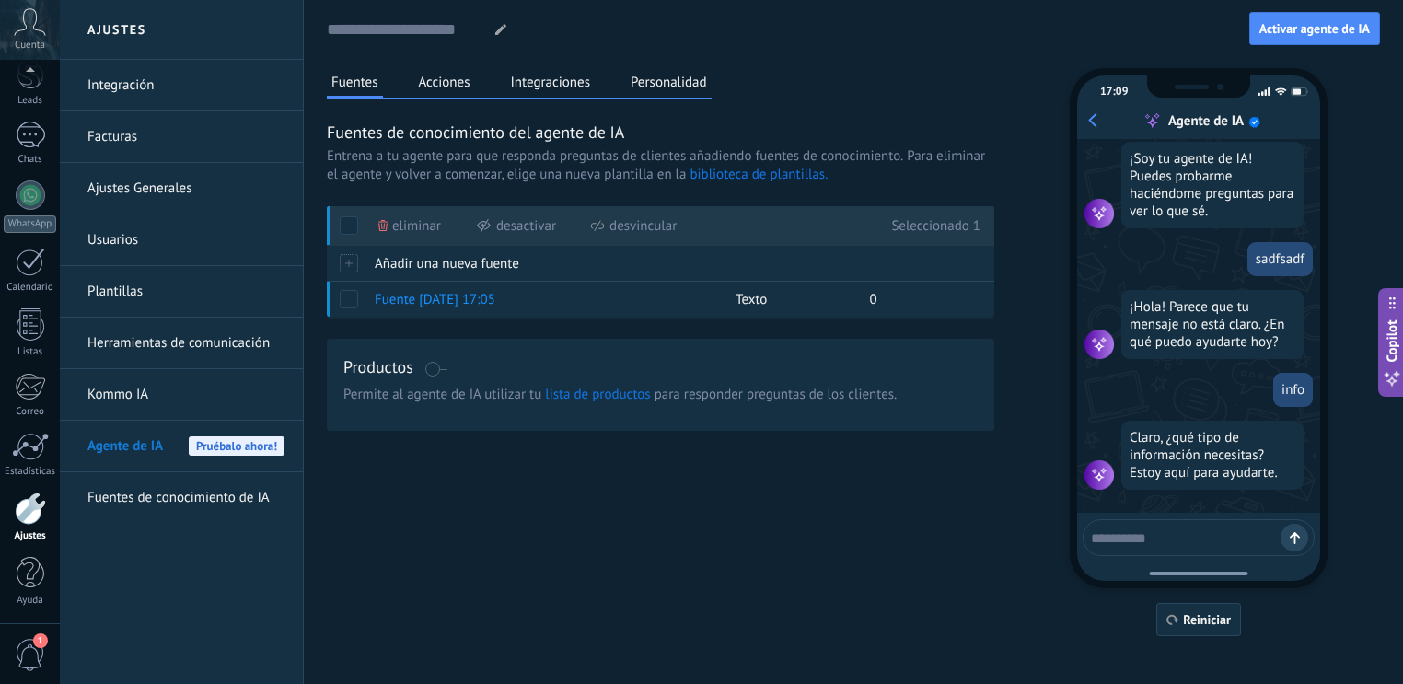
click at [621, 502] on div "[PERSON_NAME] Acciones Integraciones Personalidad [PERSON_NAME] de conocimiento…" at bounding box center [853, 352] width 1053 height 568
click at [1395, 335] on span "Copilot" at bounding box center [1391, 340] width 18 height 42
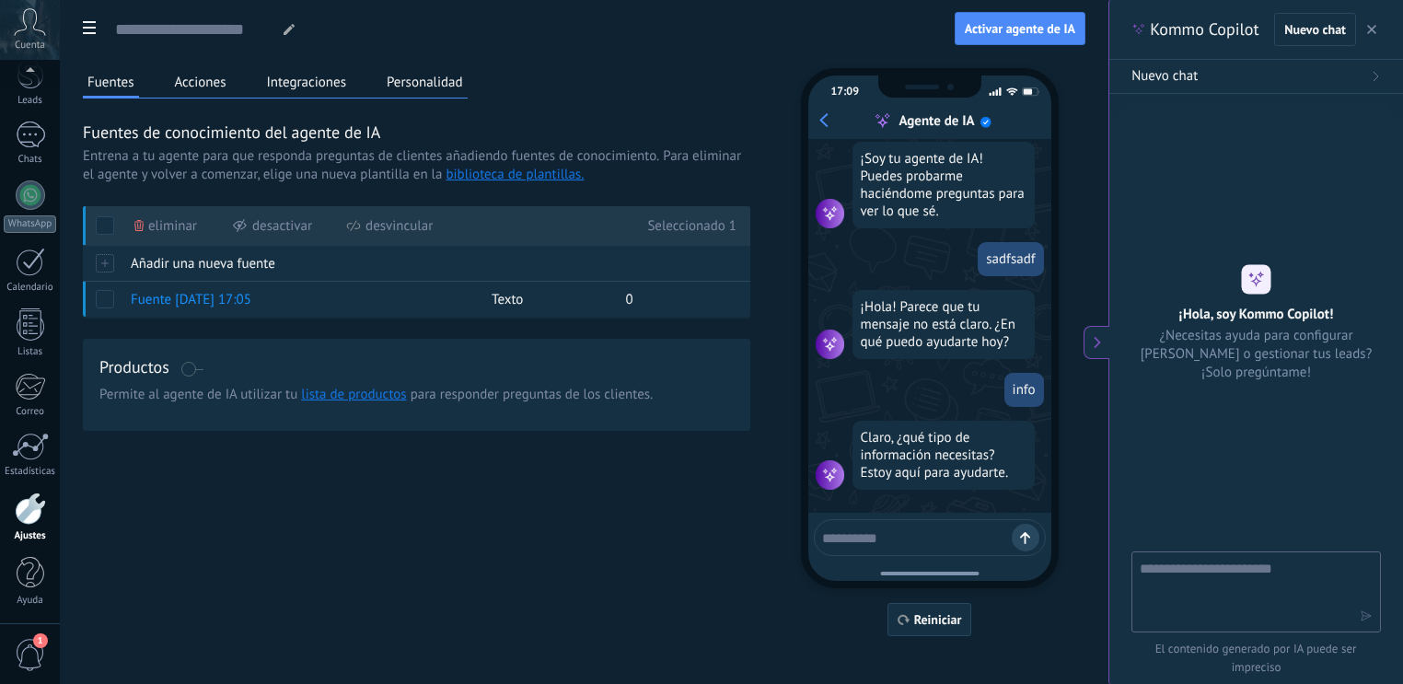
click at [1237, 595] on textarea at bounding box center [1242, 591] width 207 height 66
type textarea "**********"
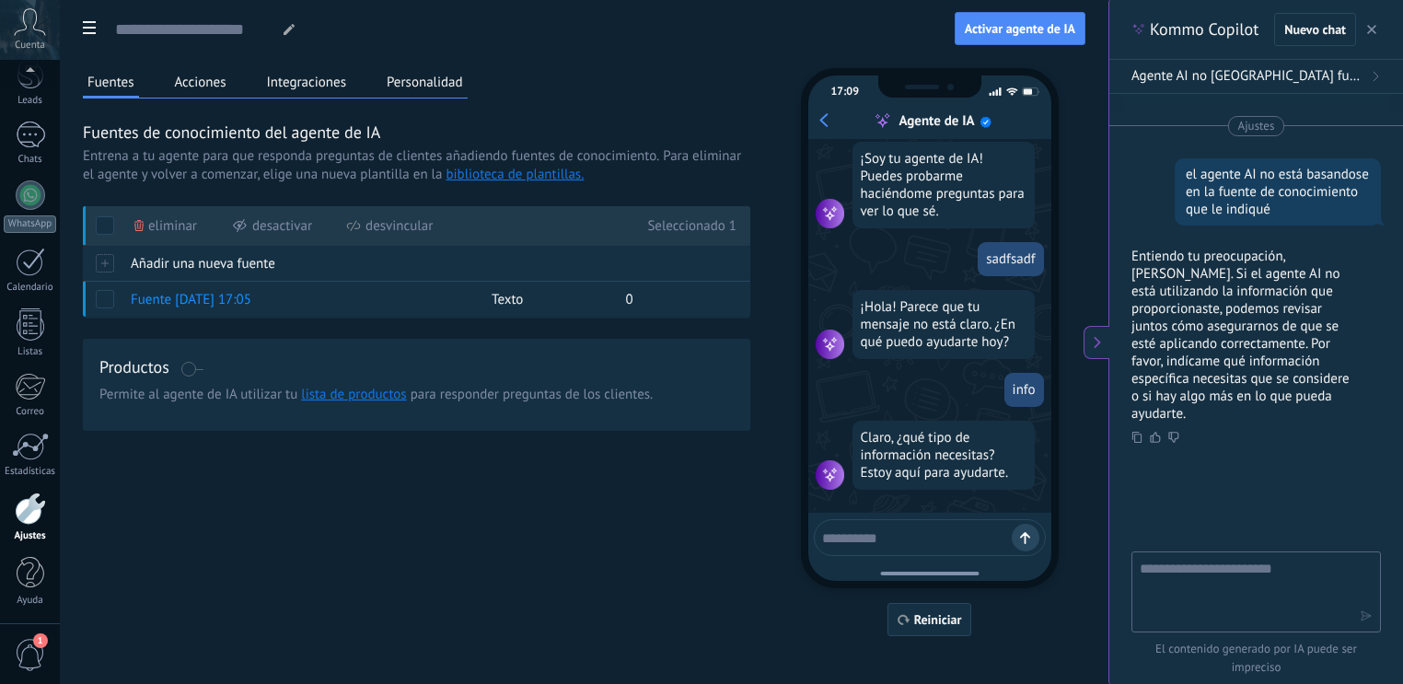
click at [1379, 36] on button "button" at bounding box center [1371, 29] width 18 height 22
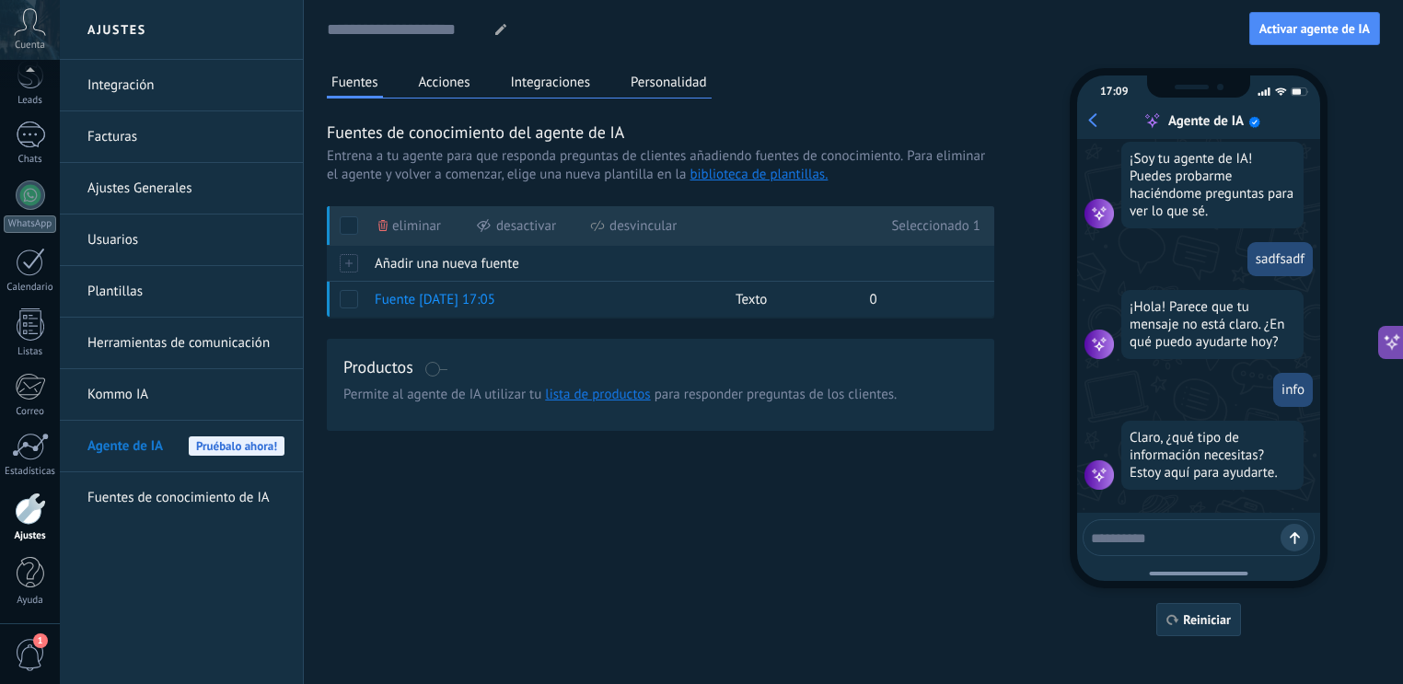
click at [1193, 617] on span "Reiniciar" at bounding box center [1207, 619] width 48 height 13
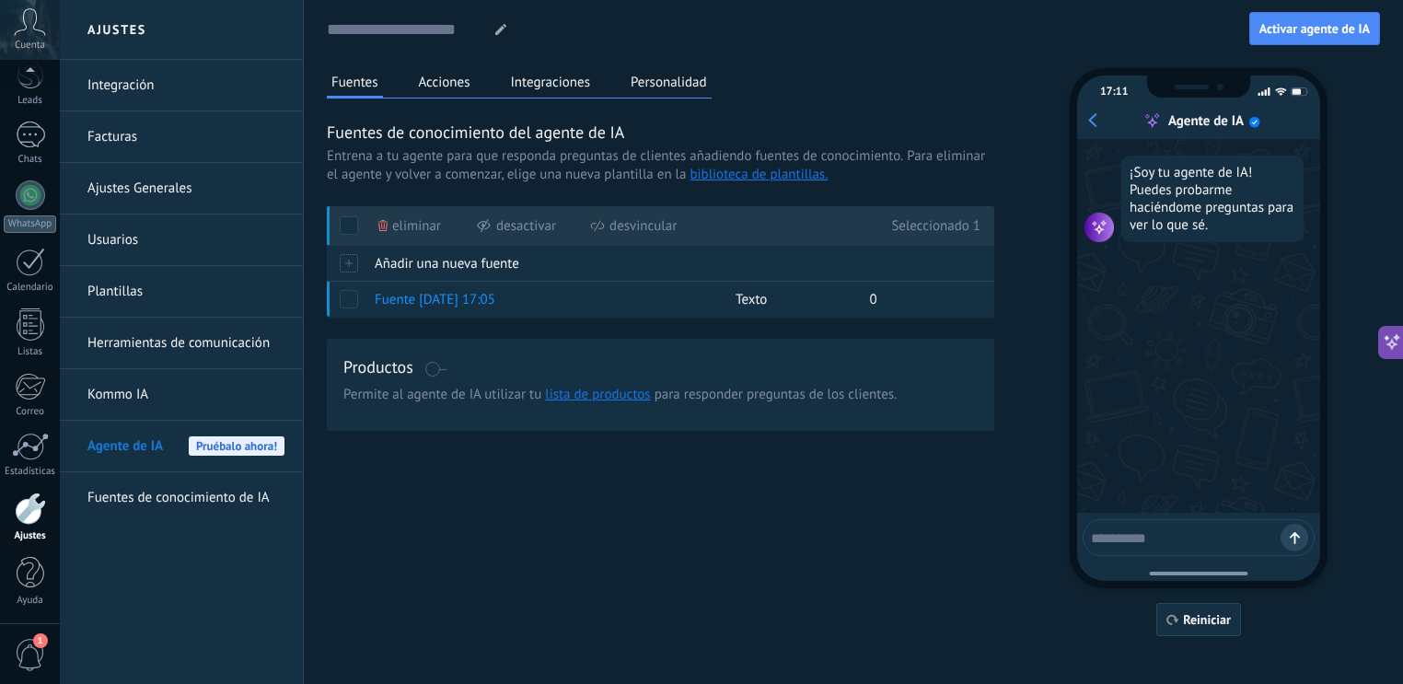
click at [1193, 539] on textarea at bounding box center [1186, 535] width 190 height 23
type textarea "****"
click at [764, 560] on div "[PERSON_NAME] Acciones Integraciones Personalidad [PERSON_NAME] de conocimiento…" at bounding box center [853, 352] width 1053 height 568
